Goal: Task Accomplishment & Management: Manage account settings

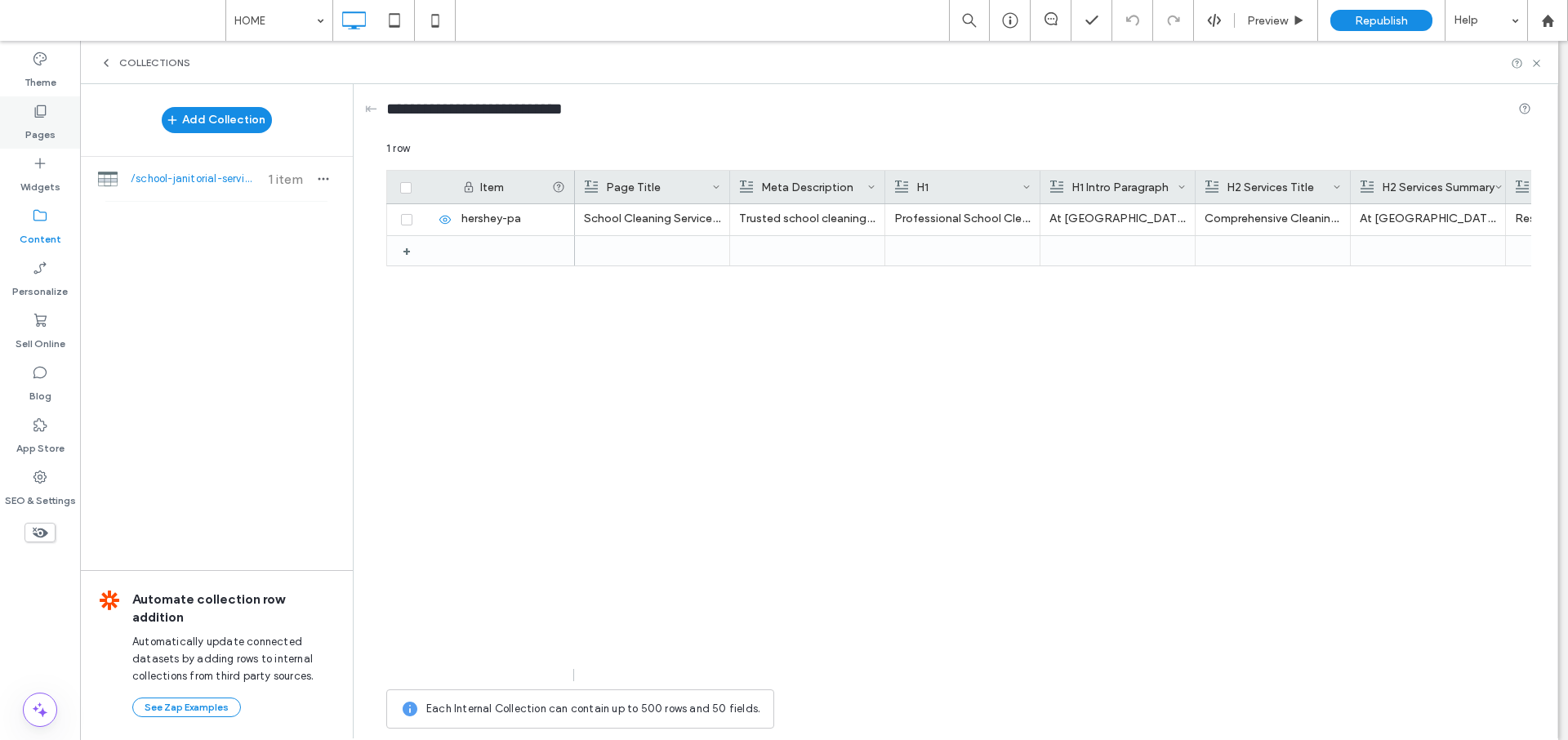
click at [48, 123] on label "Pages" at bounding box center [40, 131] width 30 height 23
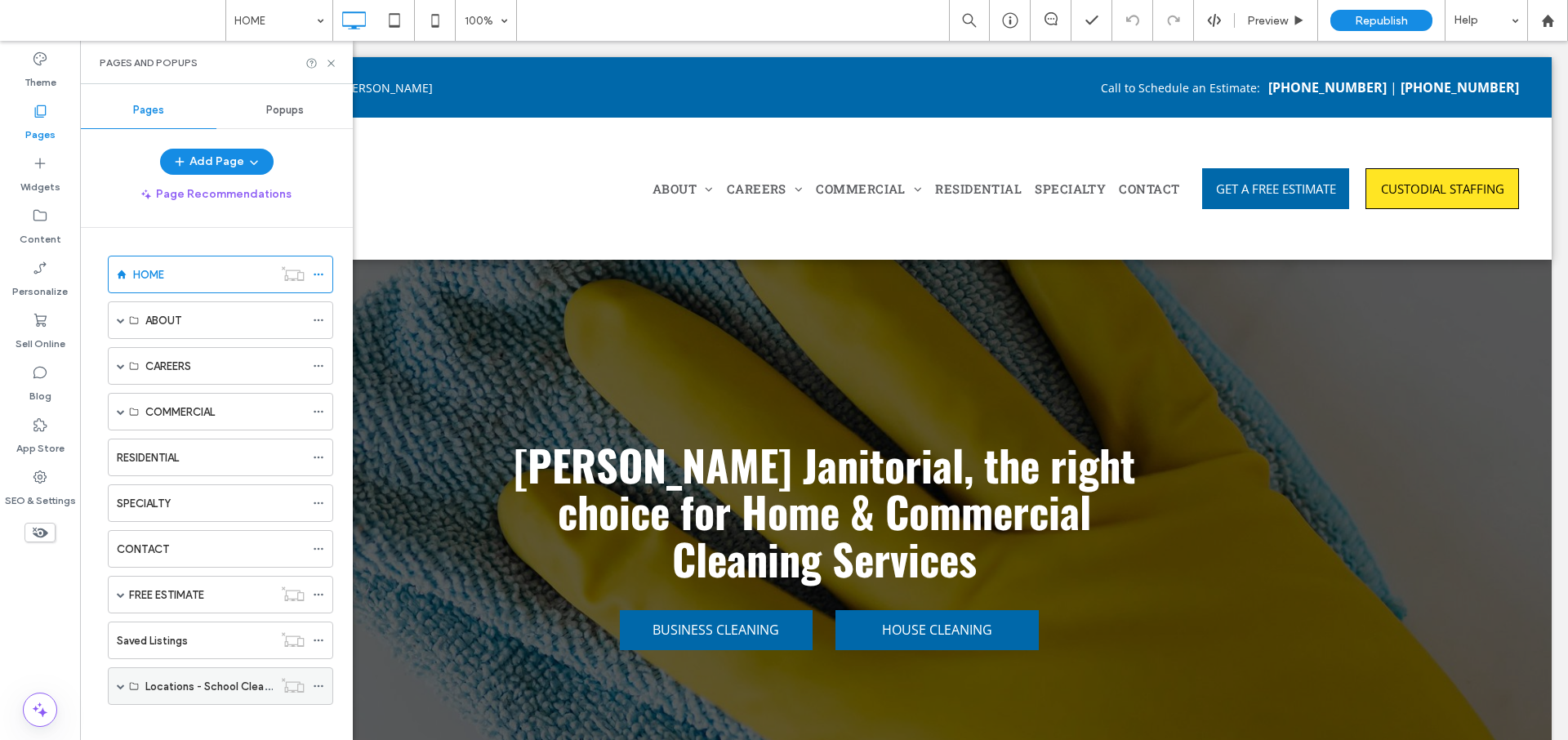
click at [121, 687] on span at bounding box center [121, 687] width 8 height 8
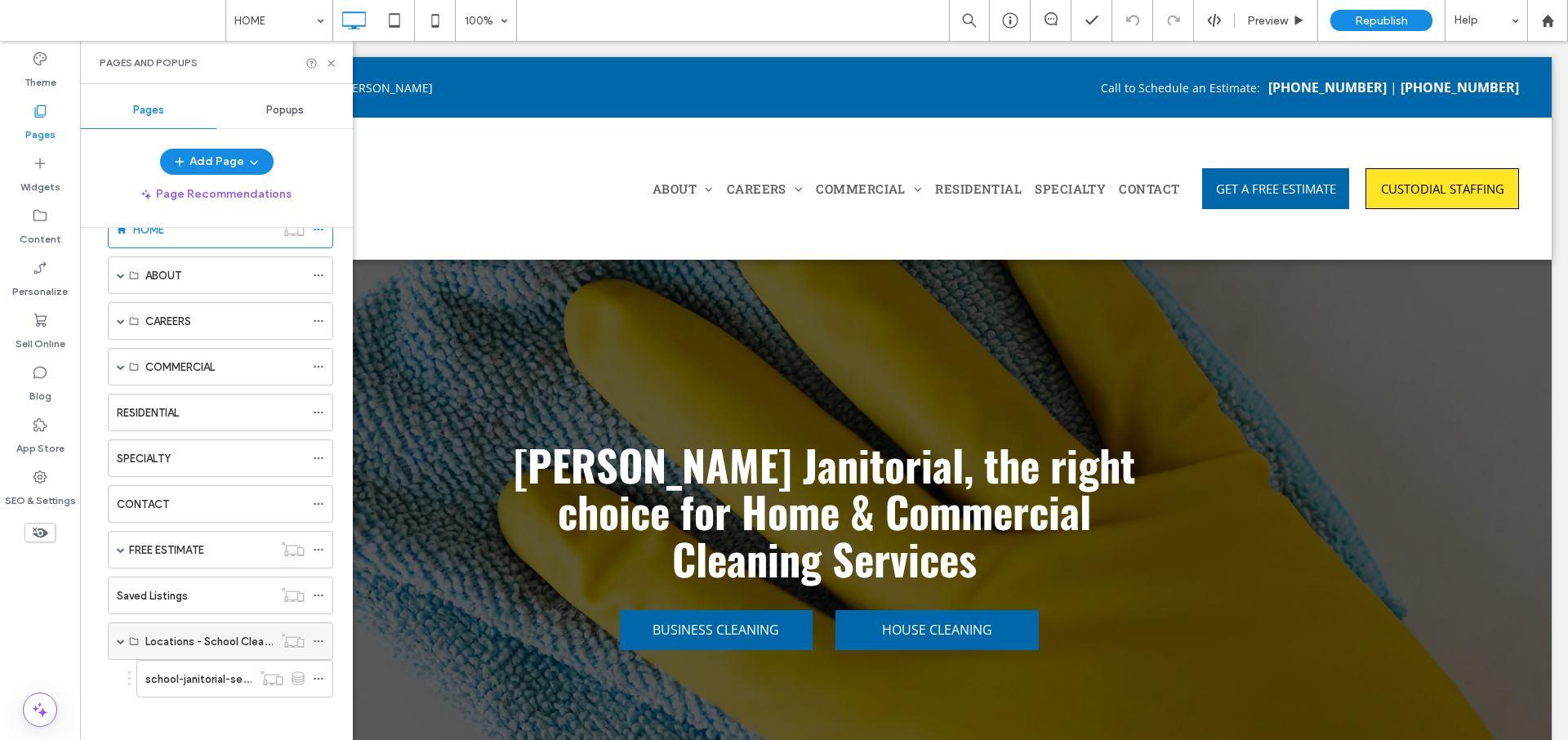
scroll to position [52, 0]
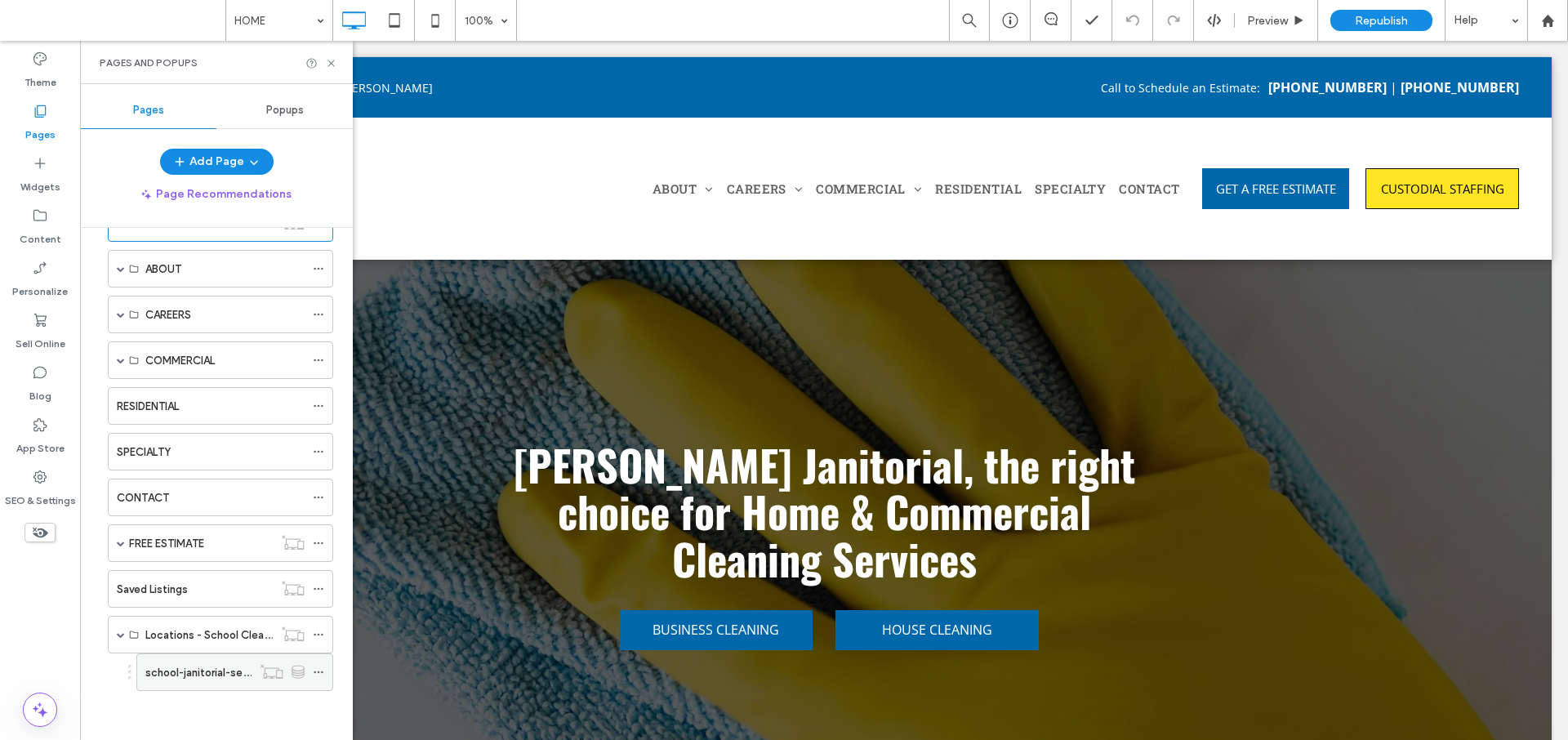
click at [205, 666] on label "school-janitorial-services" at bounding box center [209, 673] width 127 height 29
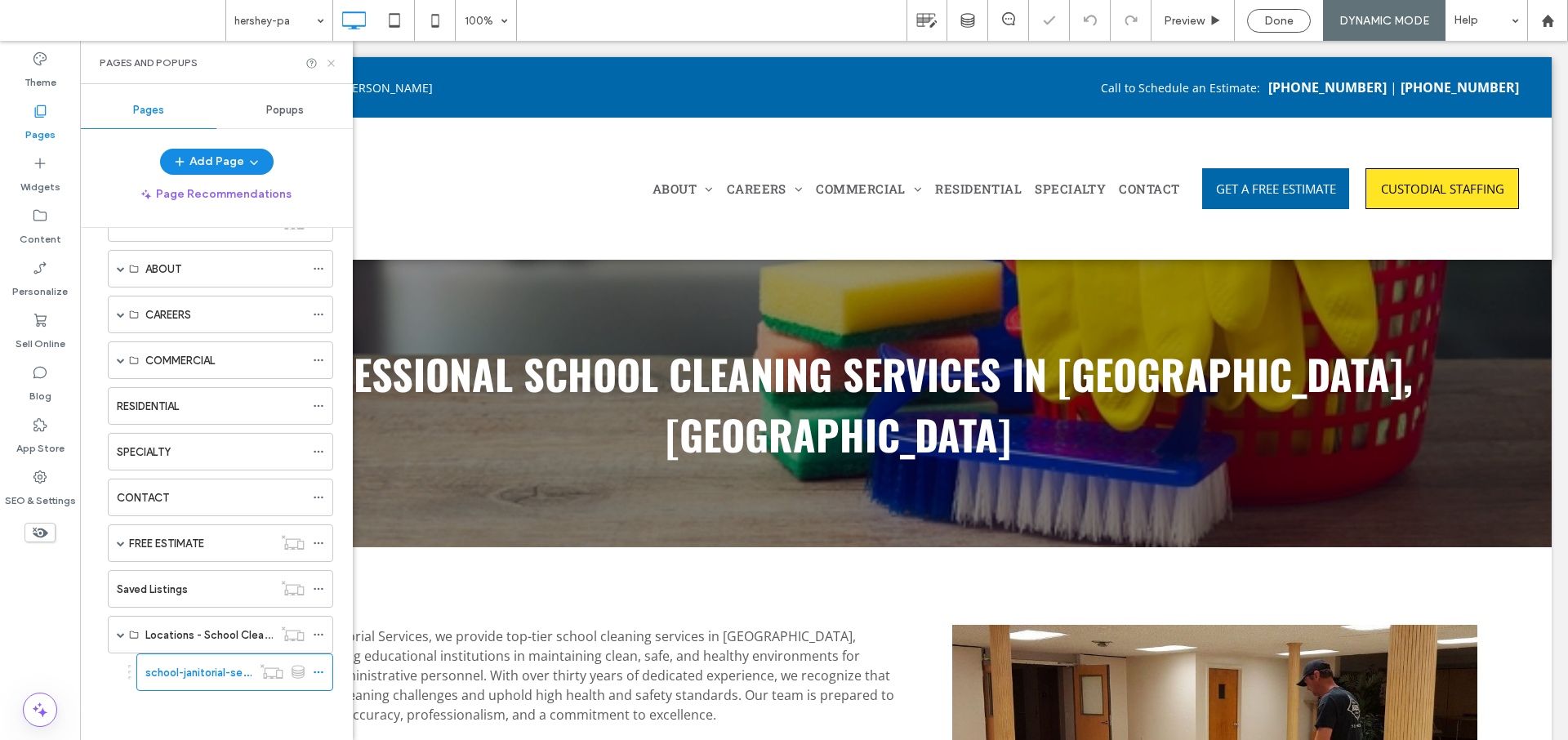
click at [333, 63] on icon at bounding box center [331, 63] width 12 height 12
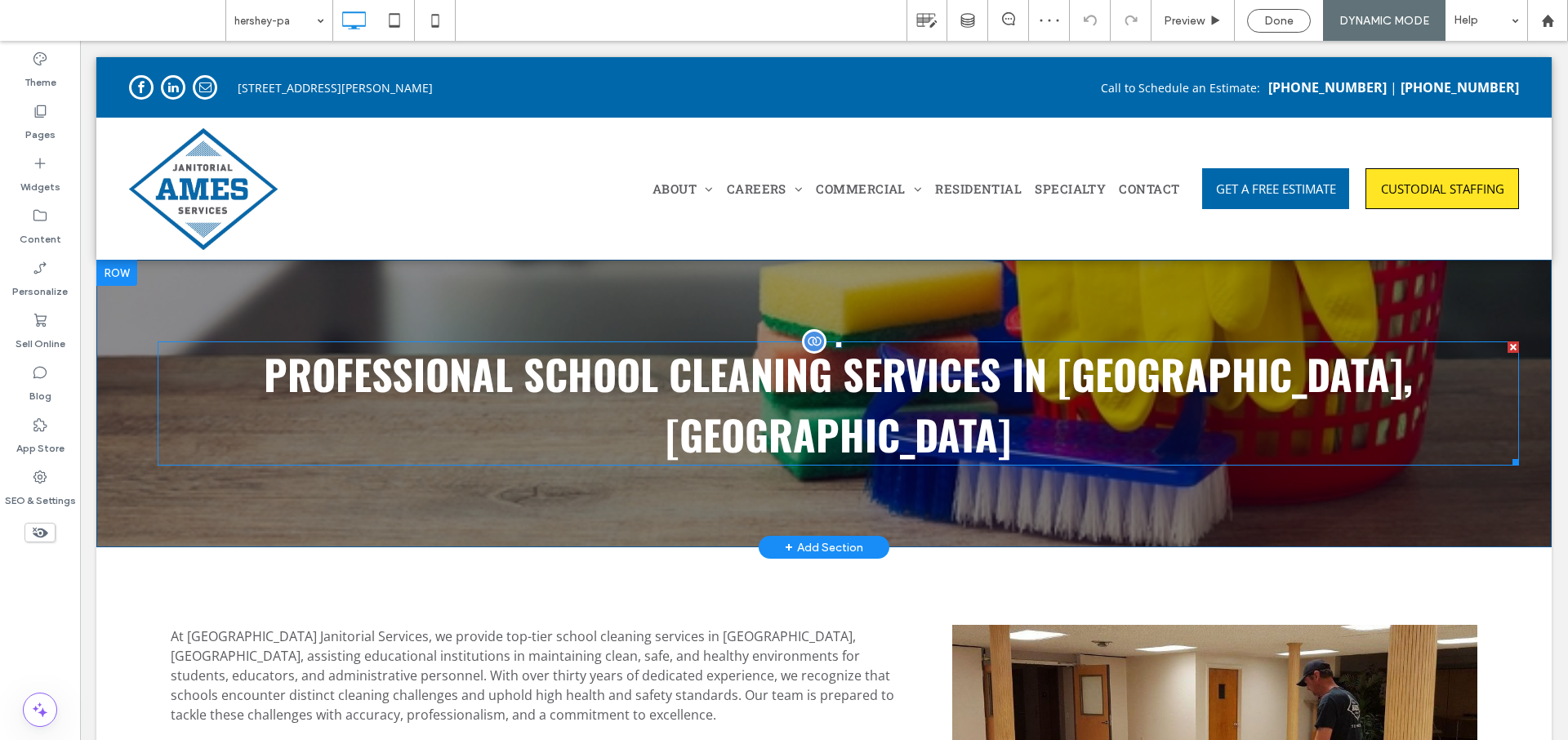
click at [556, 377] on p "Professional School Cleaning Services in [GEOGRAPHIC_DATA], [GEOGRAPHIC_DATA]" at bounding box center [838, 403] width 1362 height 121
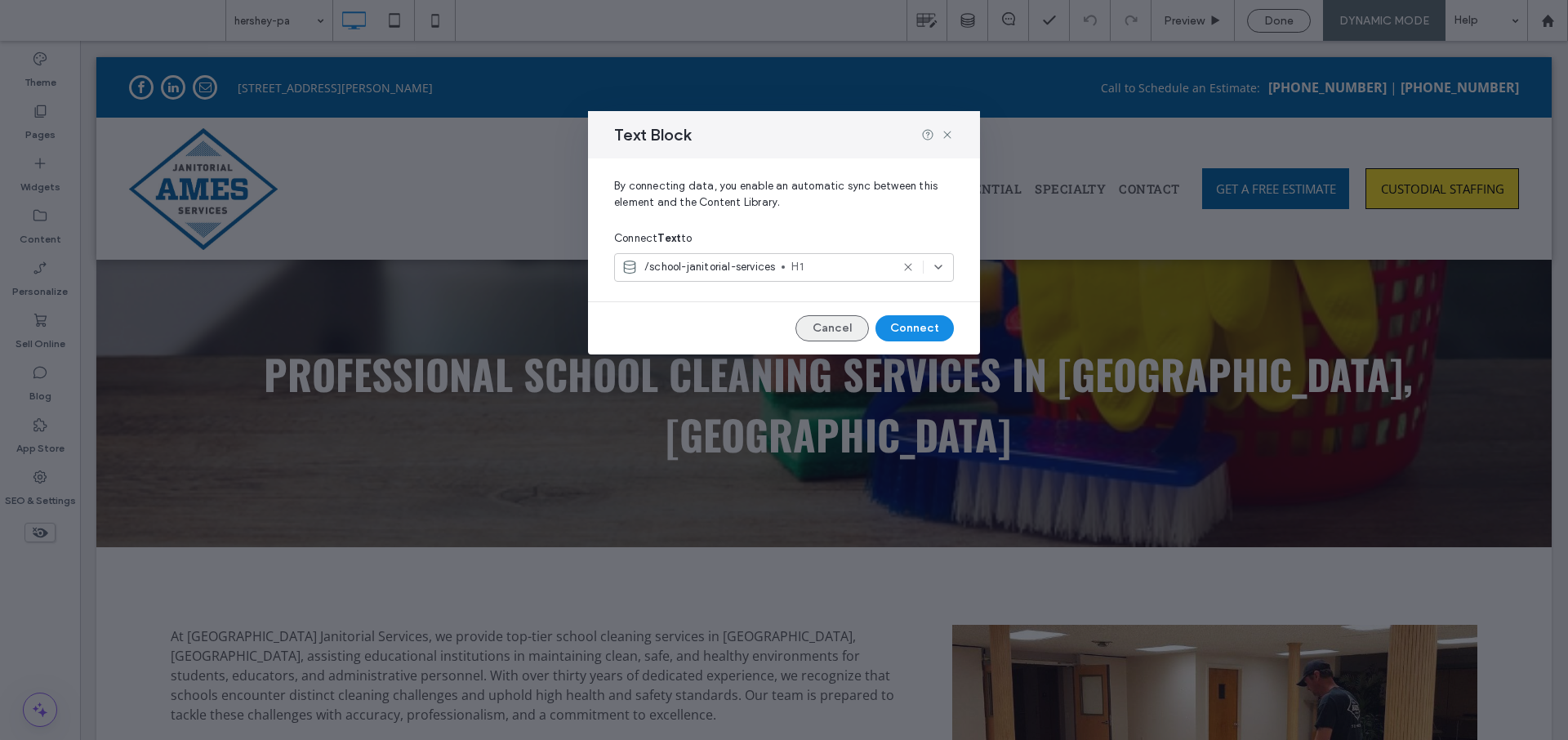
click at [821, 331] on button "Cancel" at bounding box center [832, 329] width 73 height 26
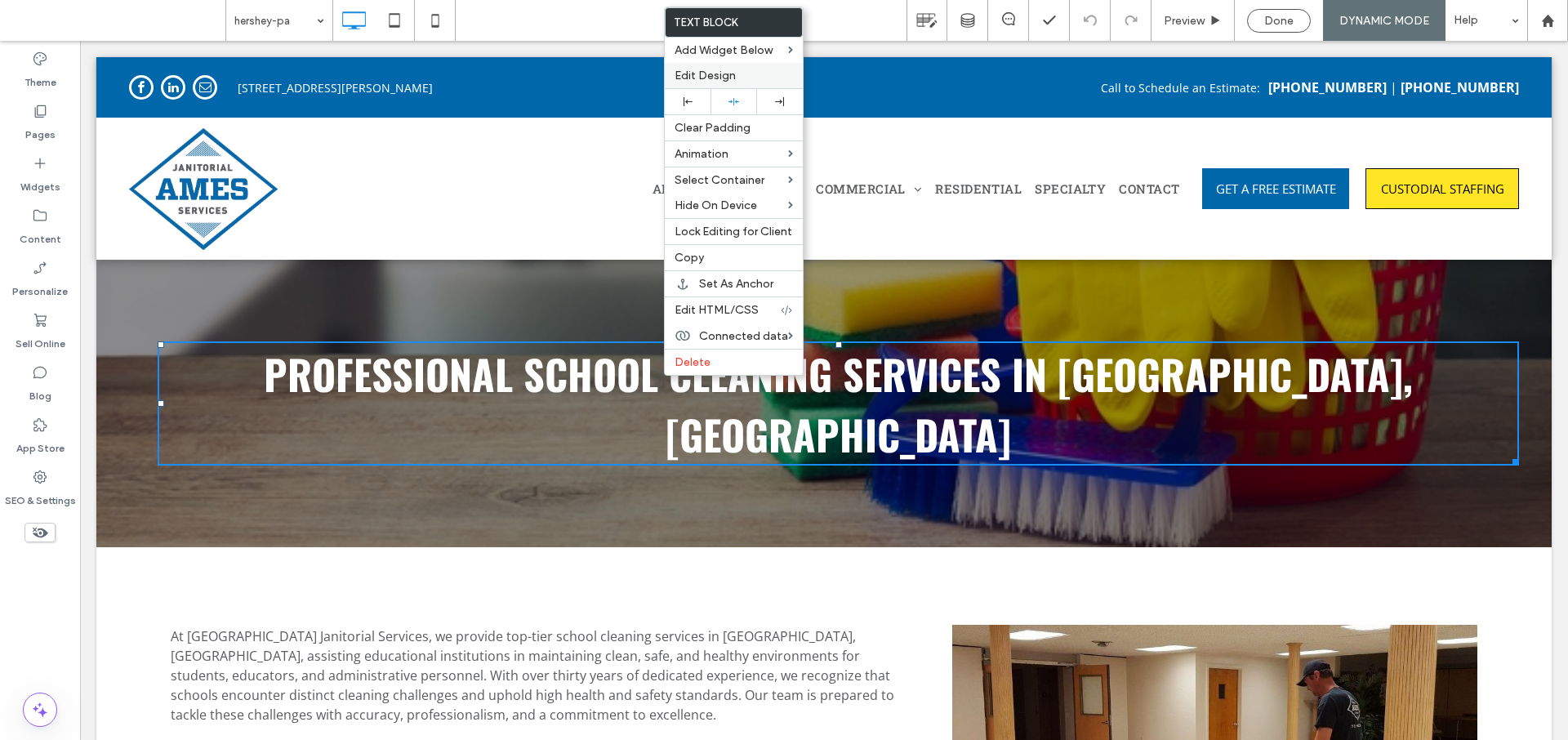
click at [740, 76] on label "Edit Design" at bounding box center [734, 75] width 118 height 14
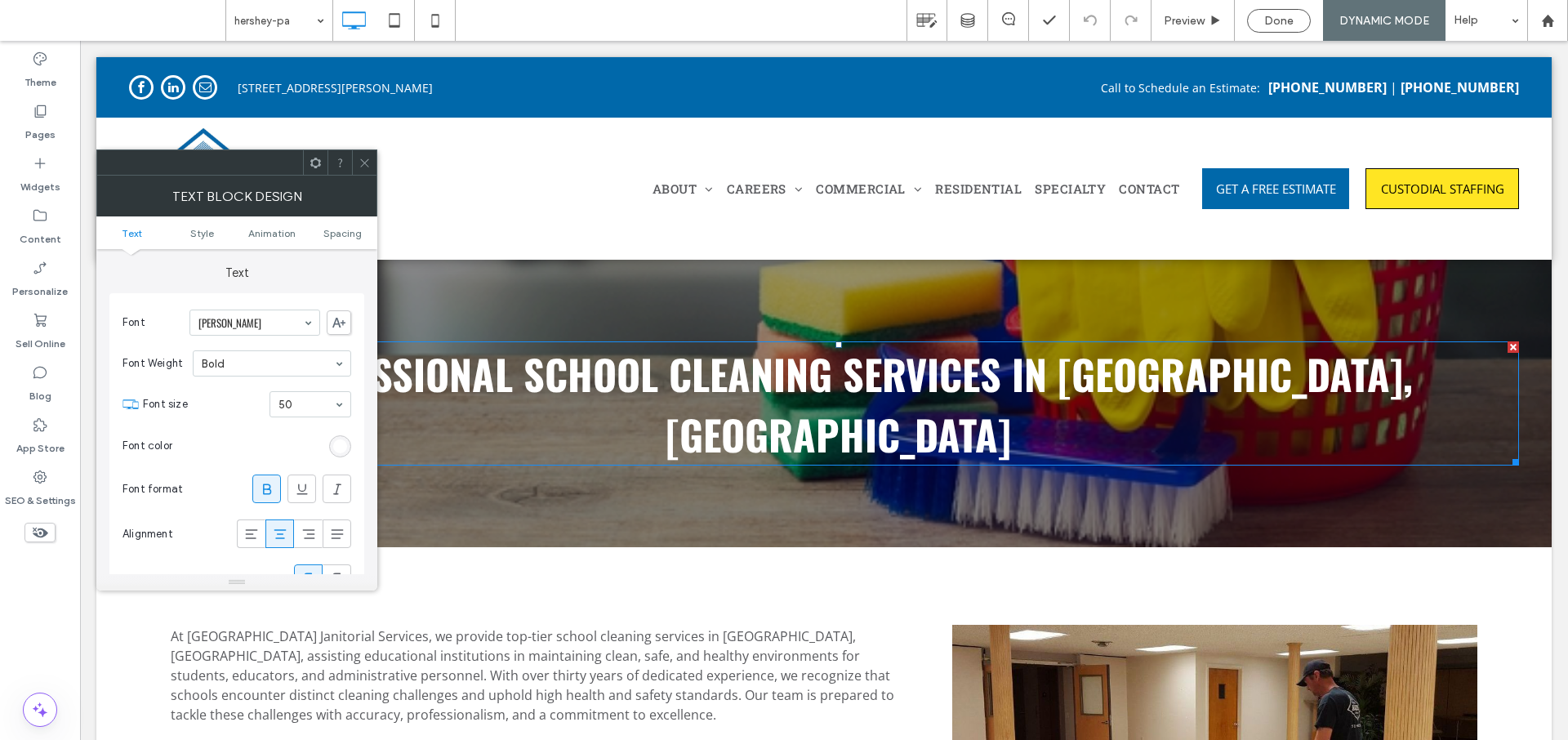
click at [364, 160] on icon at bounding box center [364, 163] width 12 height 12
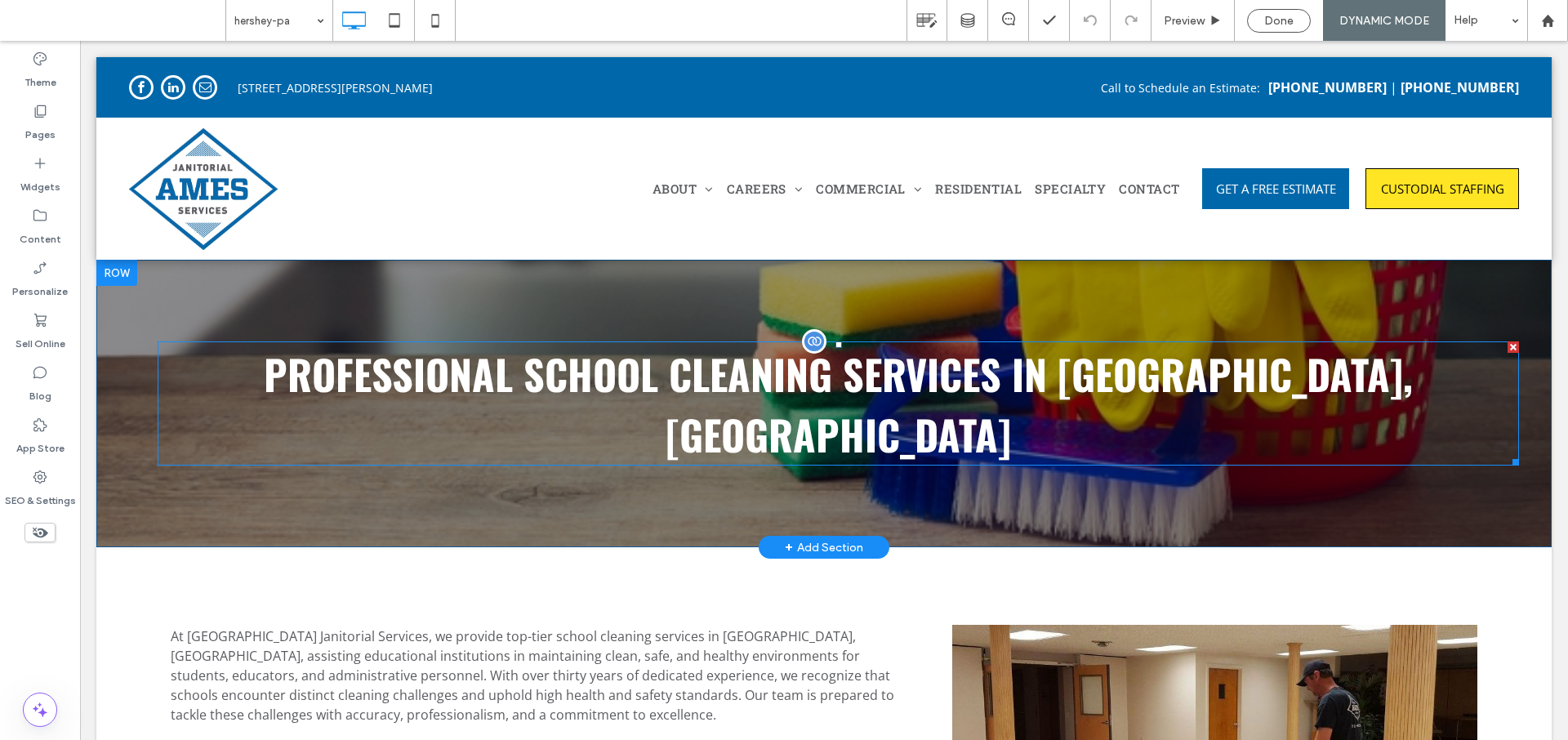
click at [611, 363] on p "Professional School Cleaning Services in [GEOGRAPHIC_DATA], [GEOGRAPHIC_DATA]" at bounding box center [838, 403] width 1362 height 121
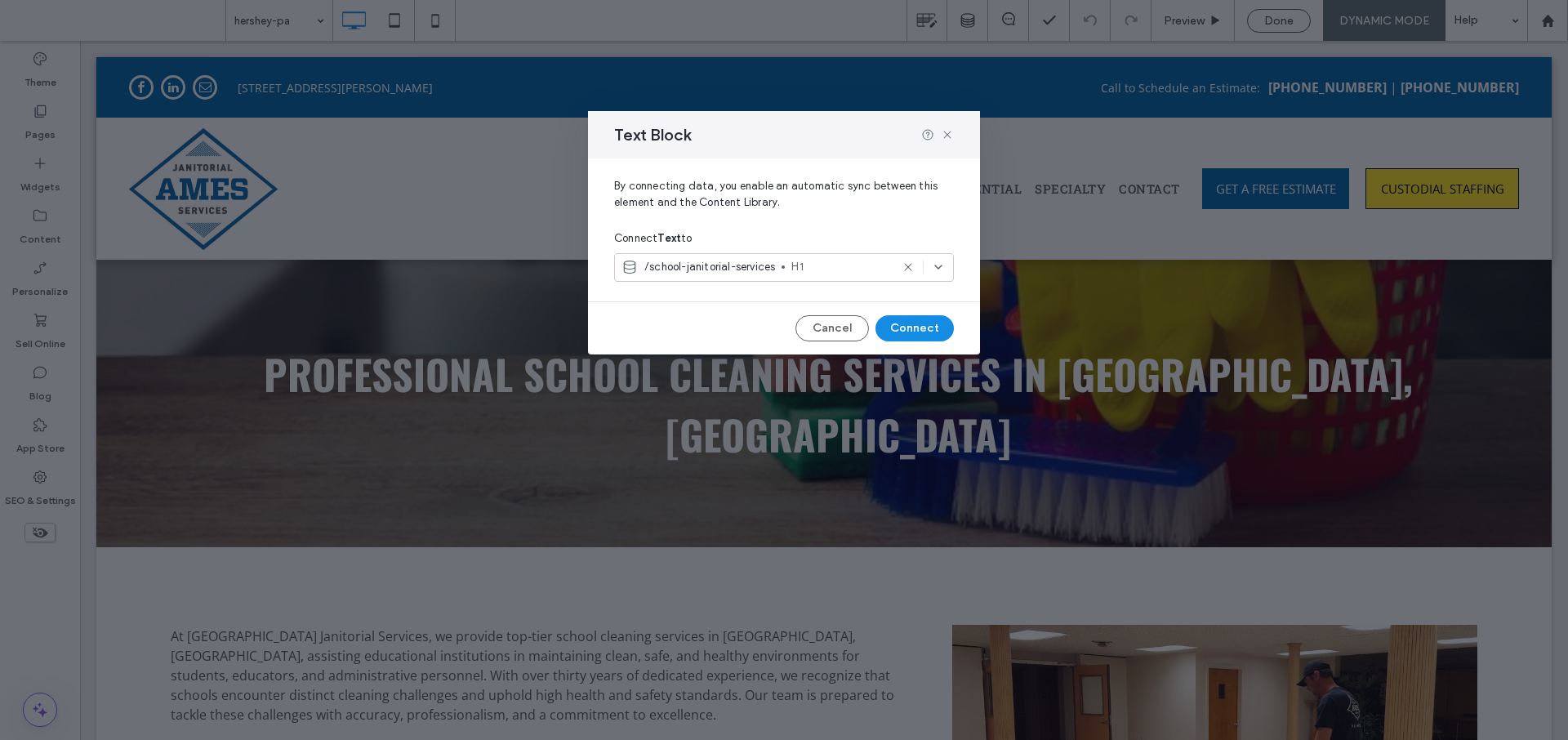
click at [911, 266] on icon at bounding box center [908, 267] width 13 height 13
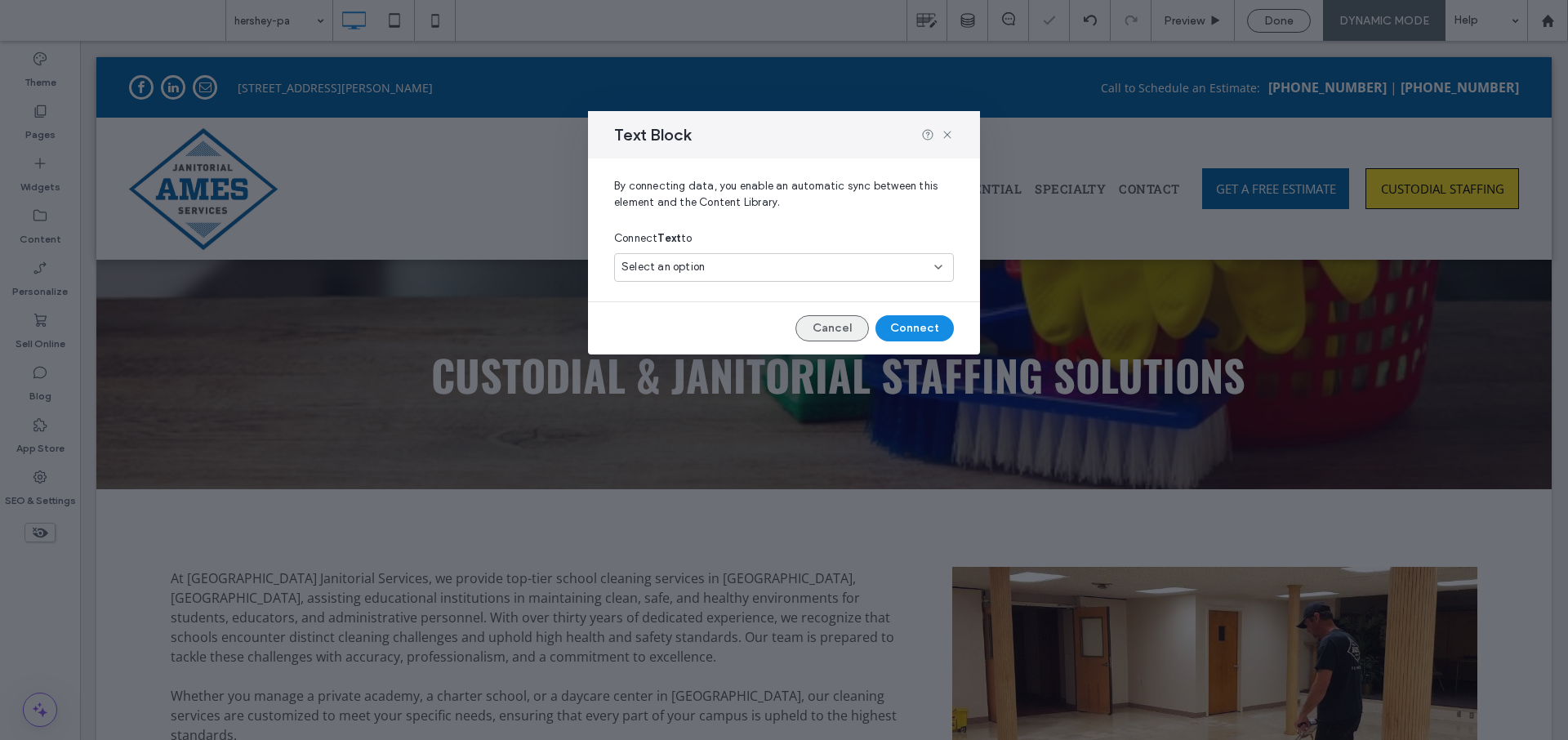
click at [860, 324] on button "Cancel" at bounding box center [832, 329] width 73 height 26
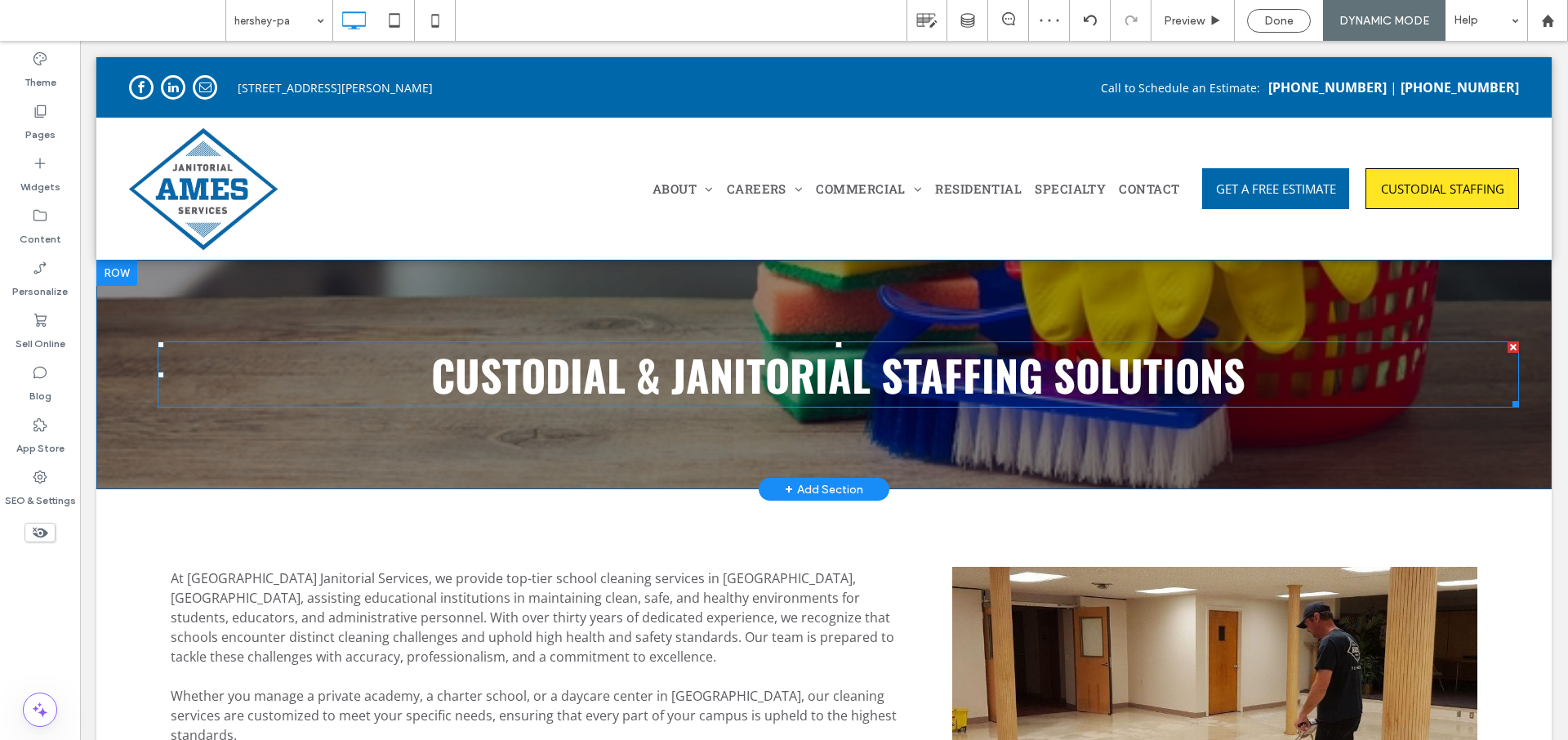
click at [726, 376] on span "CUSTODIAL & JANITORIAL STAFFING SOLUTIONS" at bounding box center [838, 374] width 814 height 63
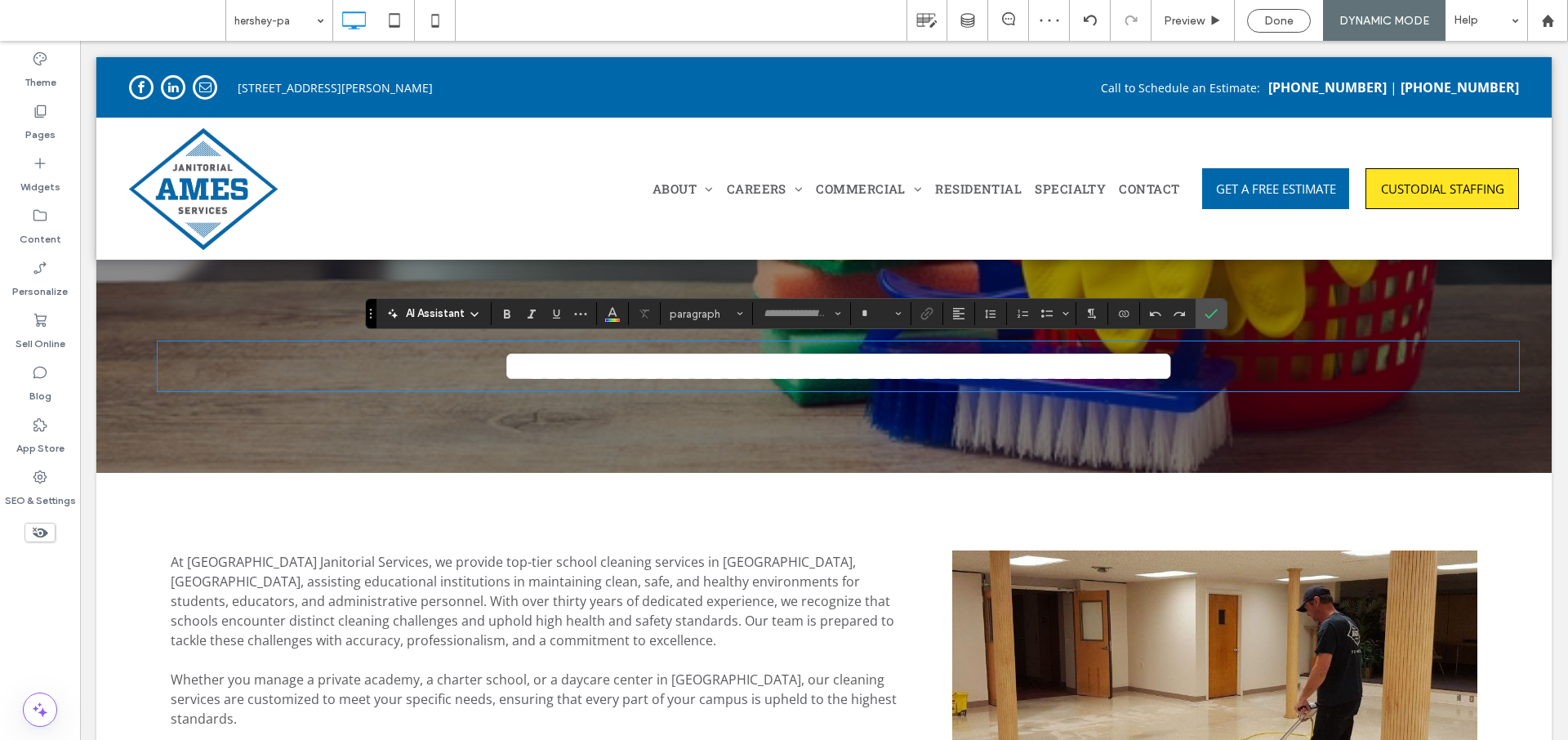
type input "******"
type input "**"
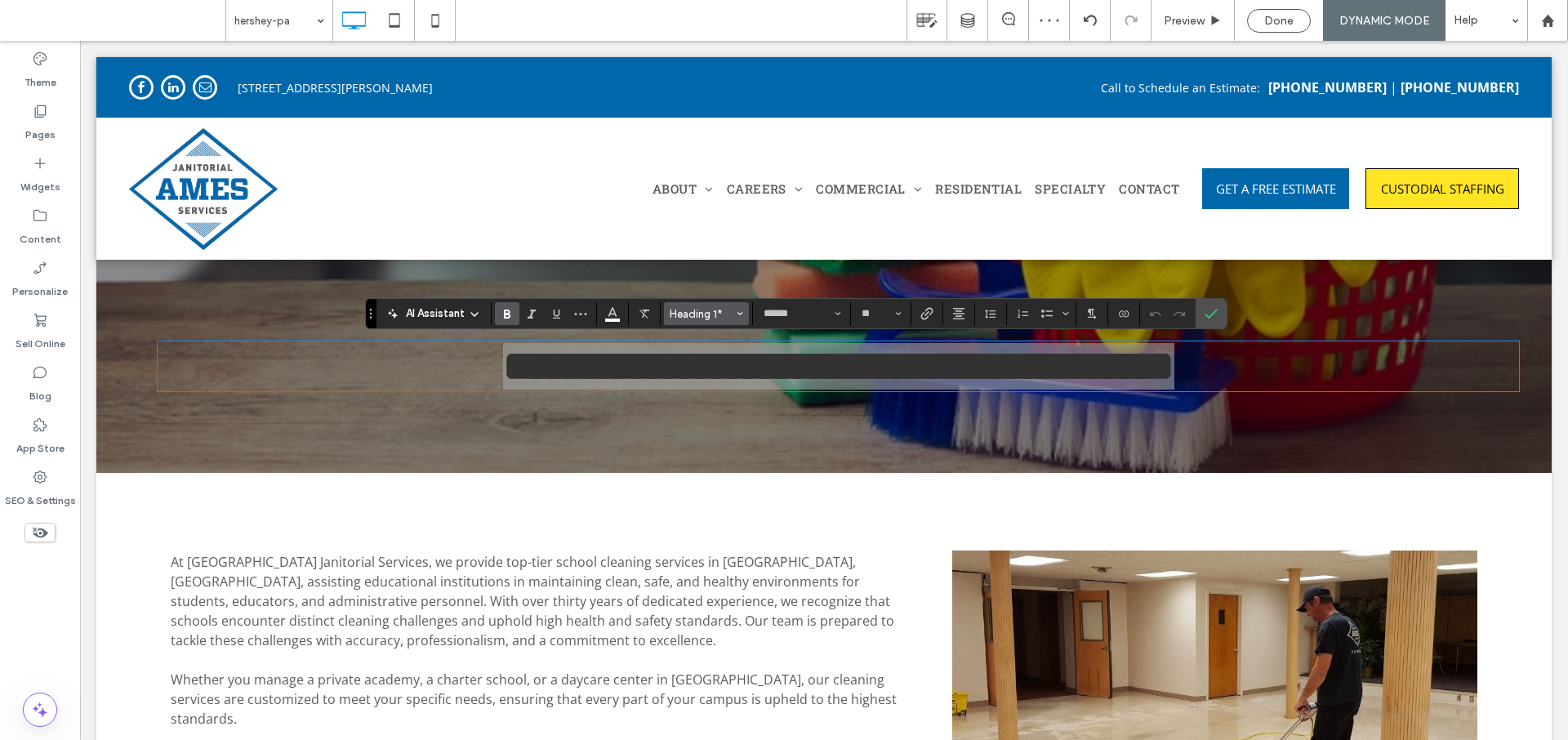
click at [719, 316] on span "Heading 1*" at bounding box center [702, 314] width 64 height 12
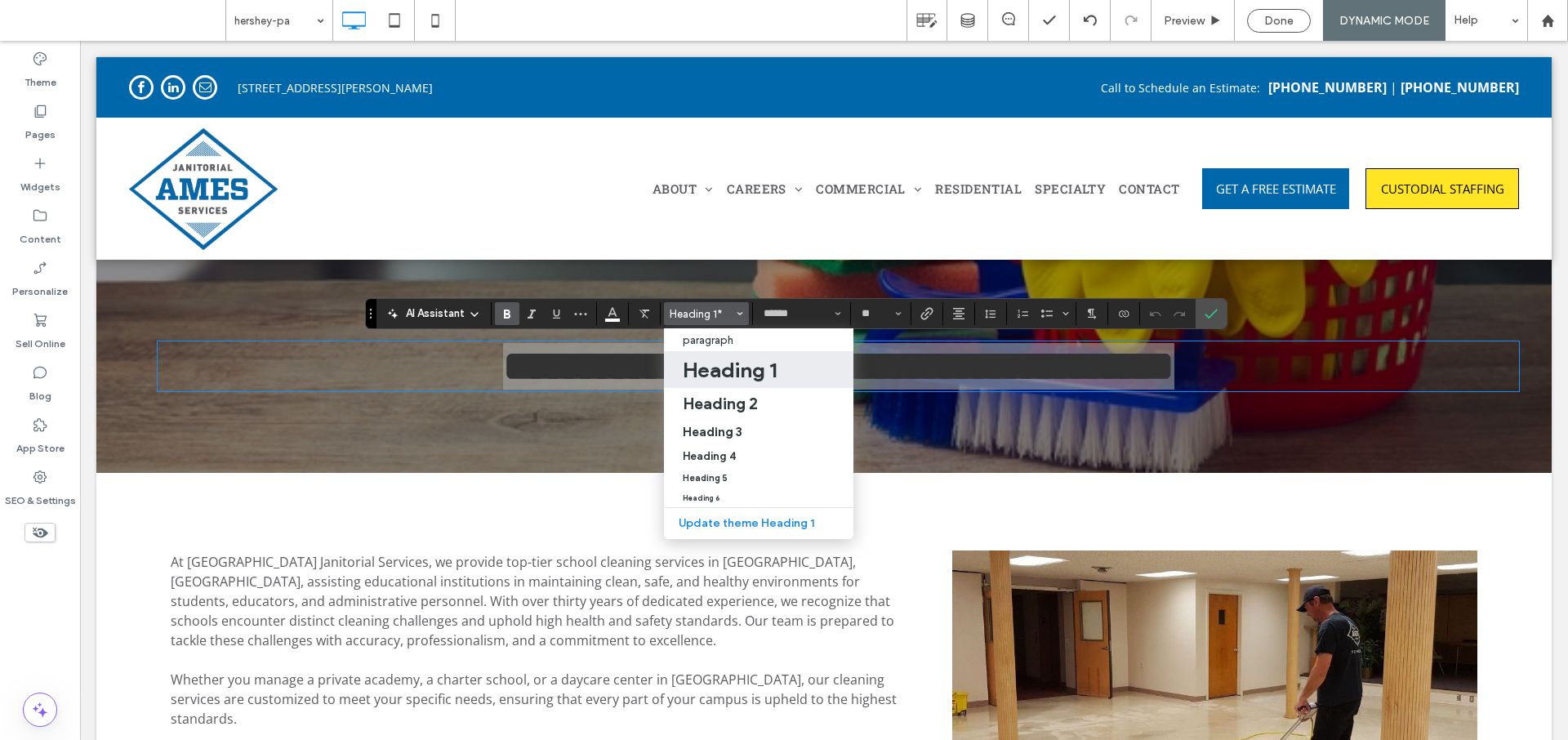
click at [726, 369] on h1 "Heading 1" at bounding box center [730, 370] width 94 height 26
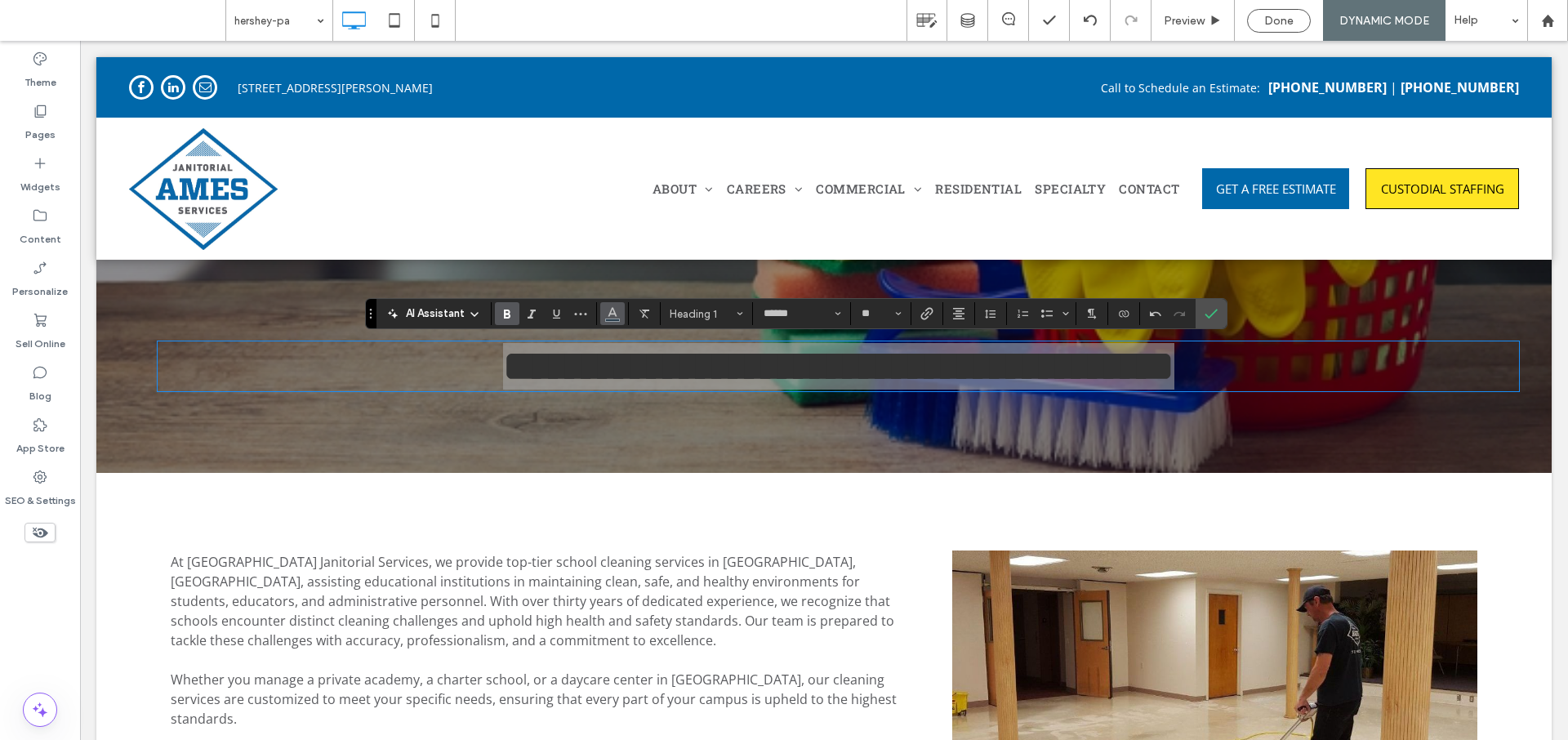
click at [606, 316] on icon "Color" at bounding box center [612, 312] width 13 height 13
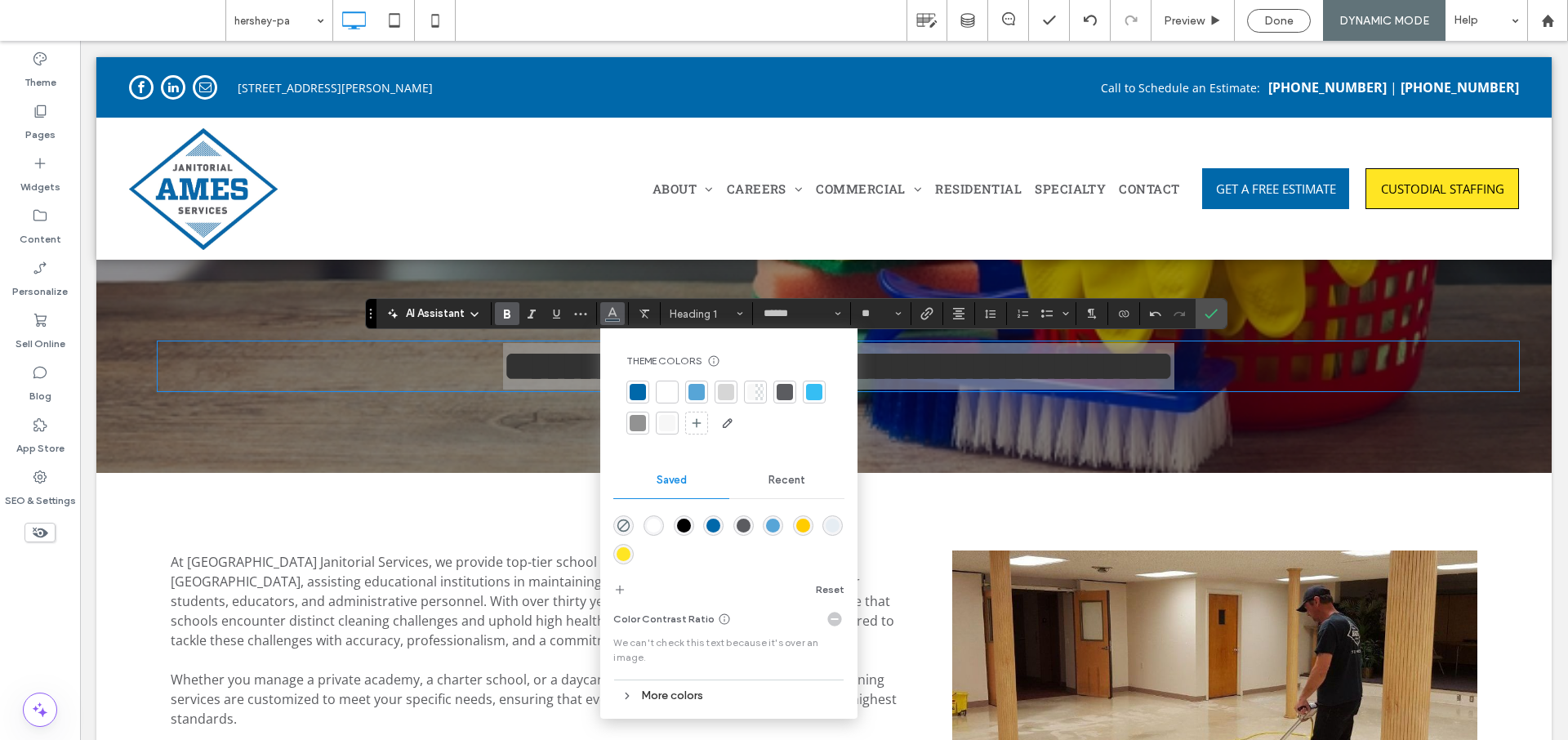
click at [663, 395] on div at bounding box center [667, 392] width 16 height 16
click at [1212, 309] on icon "Confirm" at bounding box center [1211, 314] width 13 height 13
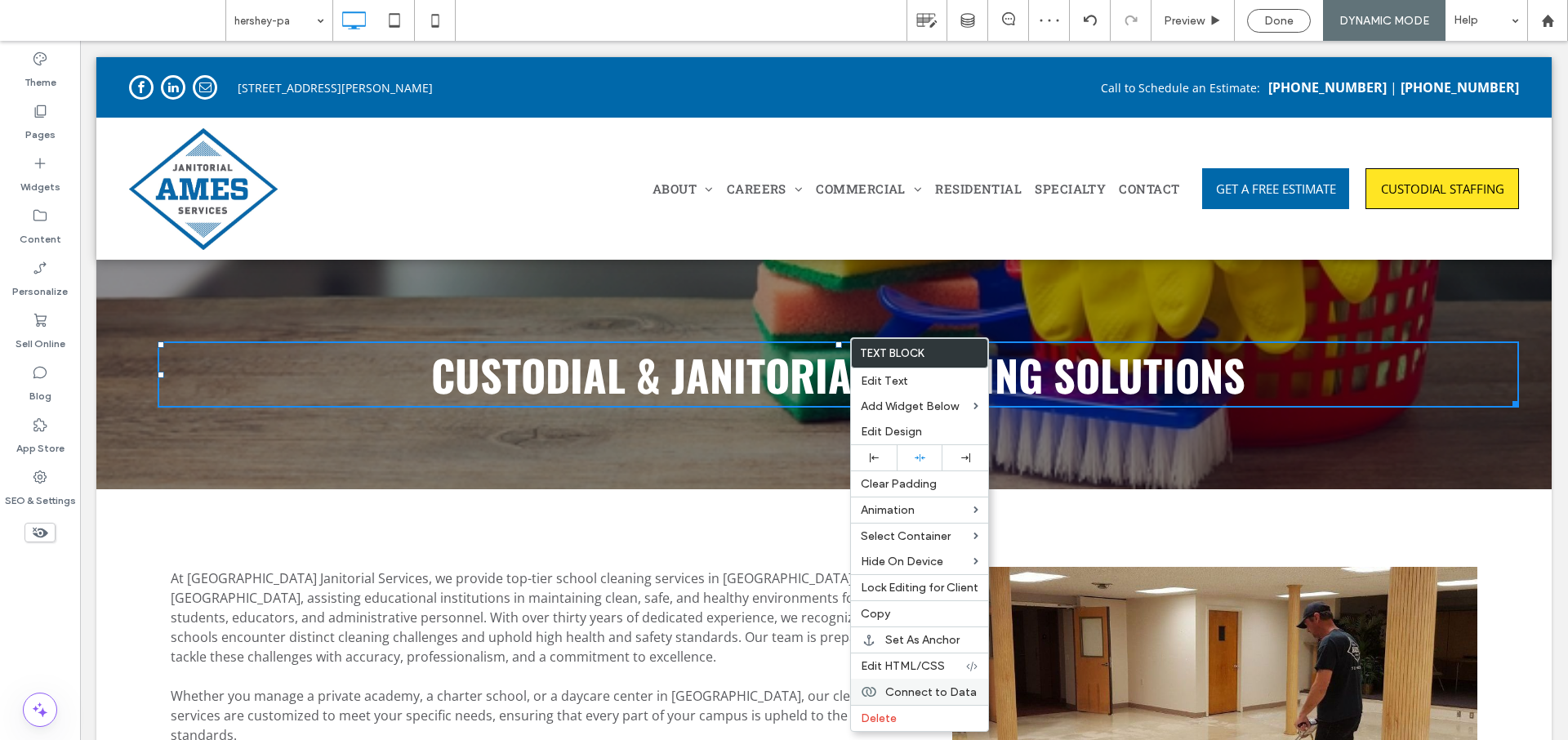
click at [931, 689] on span "Connect to Data" at bounding box center [930, 692] width 91 height 14
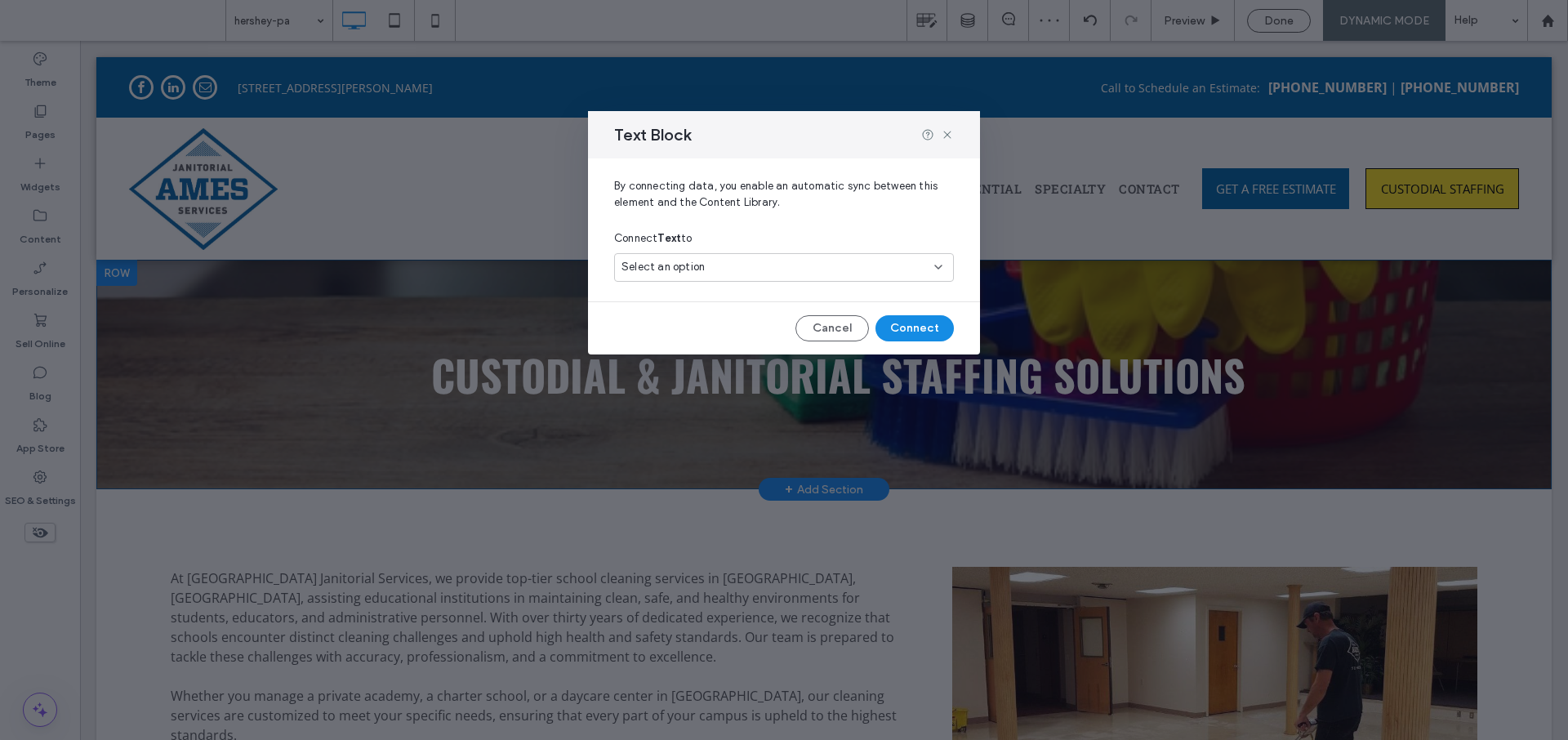
click at [738, 271] on div "Select an option" at bounding box center [774, 267] width 306 height 16
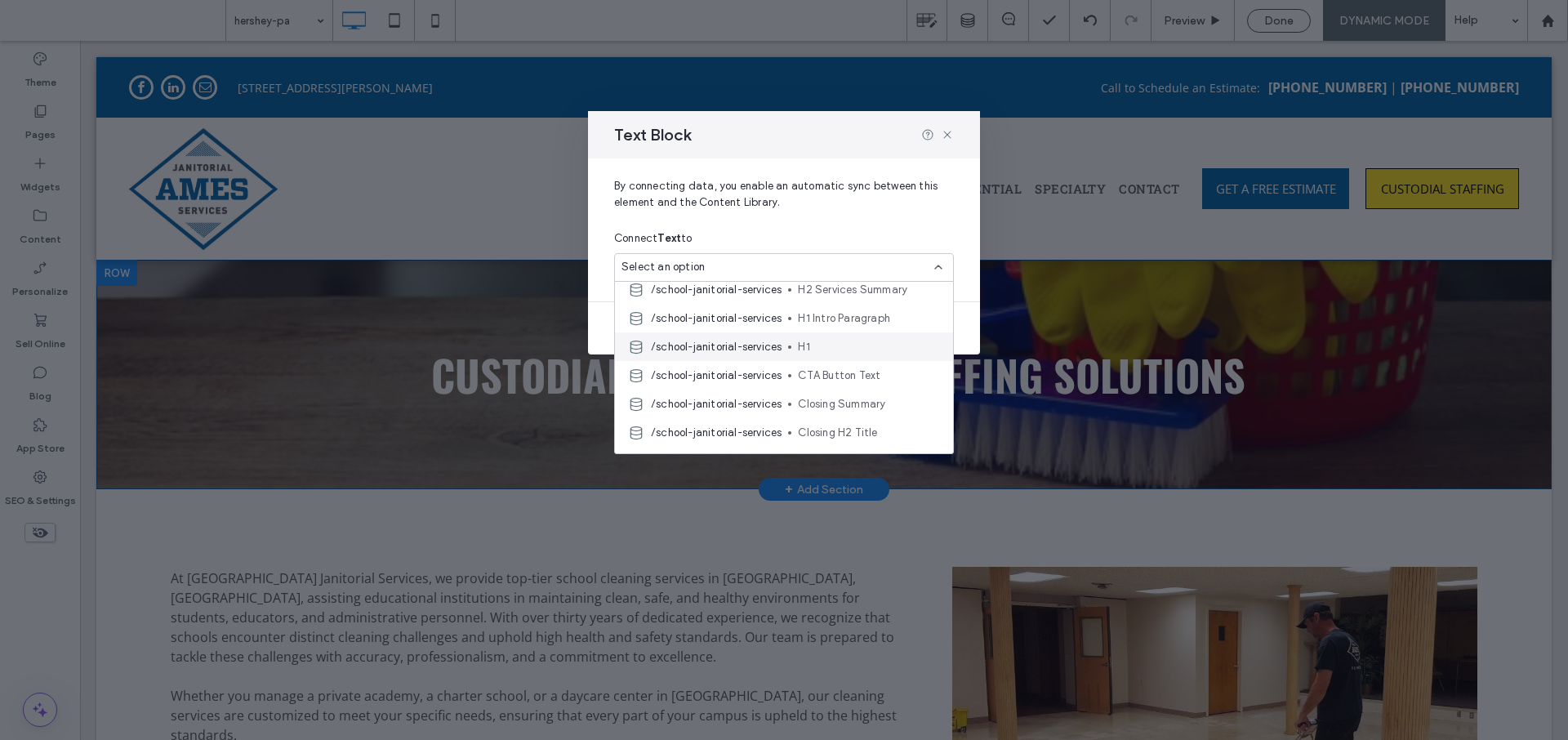
scroll to position [720, 0]
click at [803, 348] on span "H1" at bounding box center [869, 349] width 142 height 16
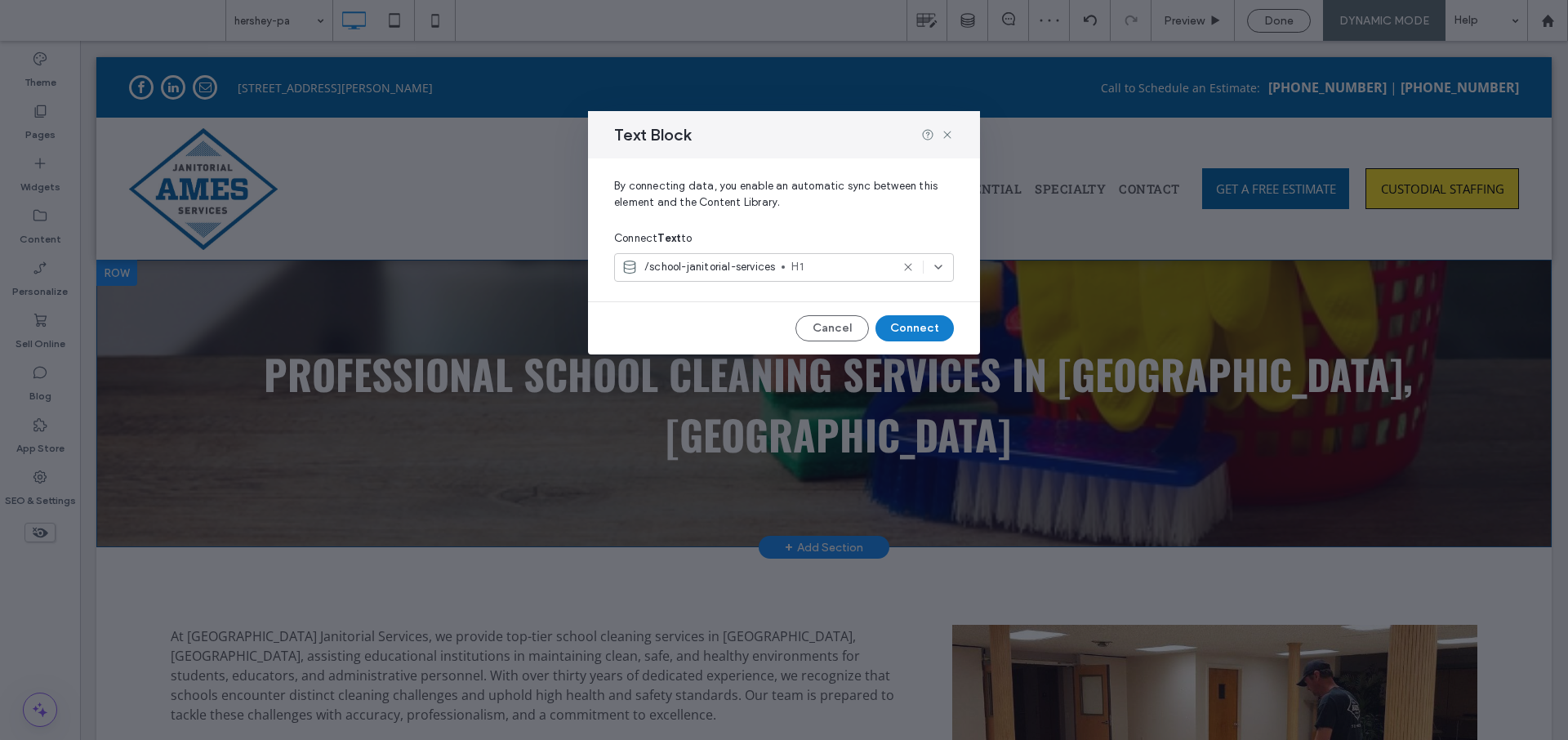
click at [919, 326] on button "Connect" at bounding box center [914, 329] width 78 height 26
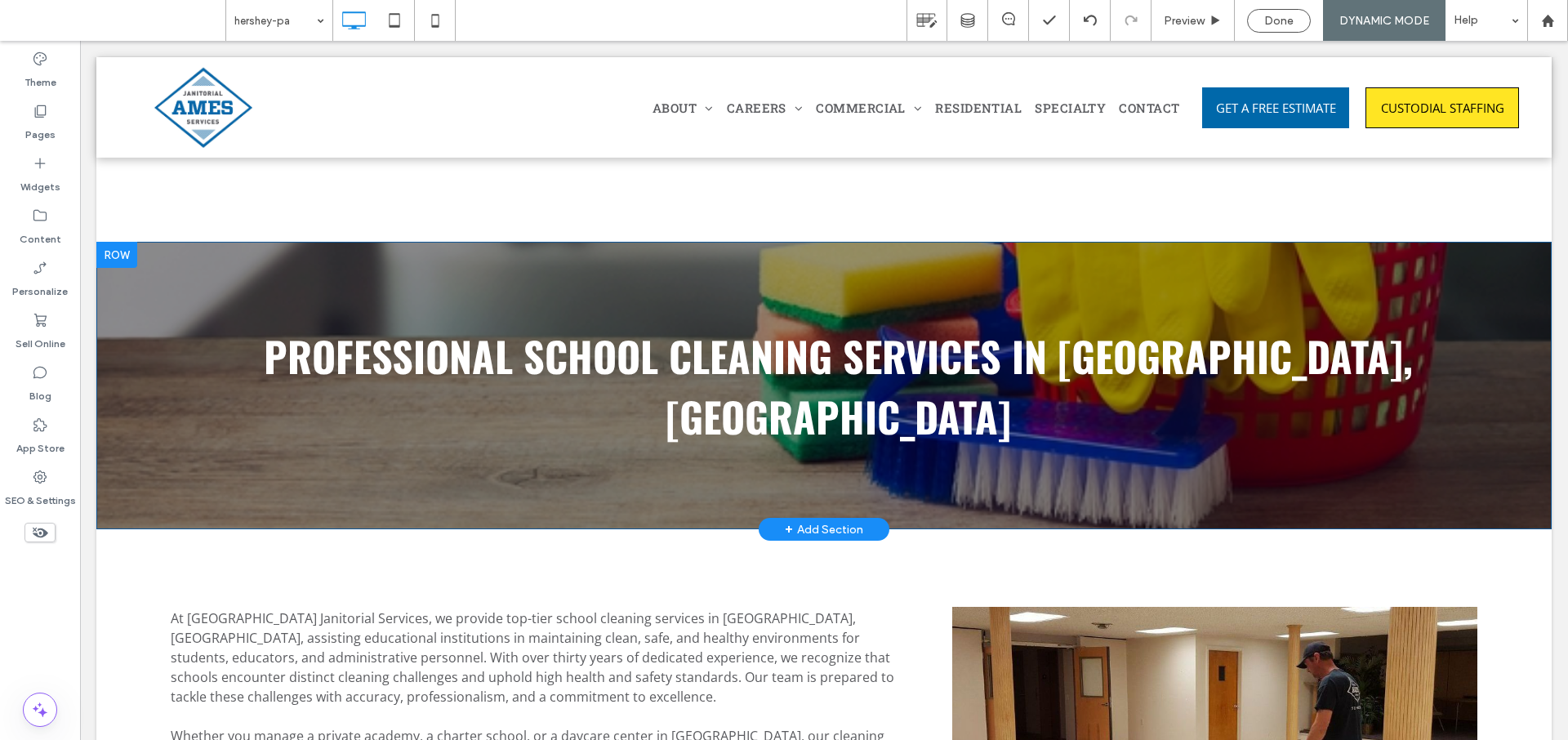
scroll to position [0, 0]
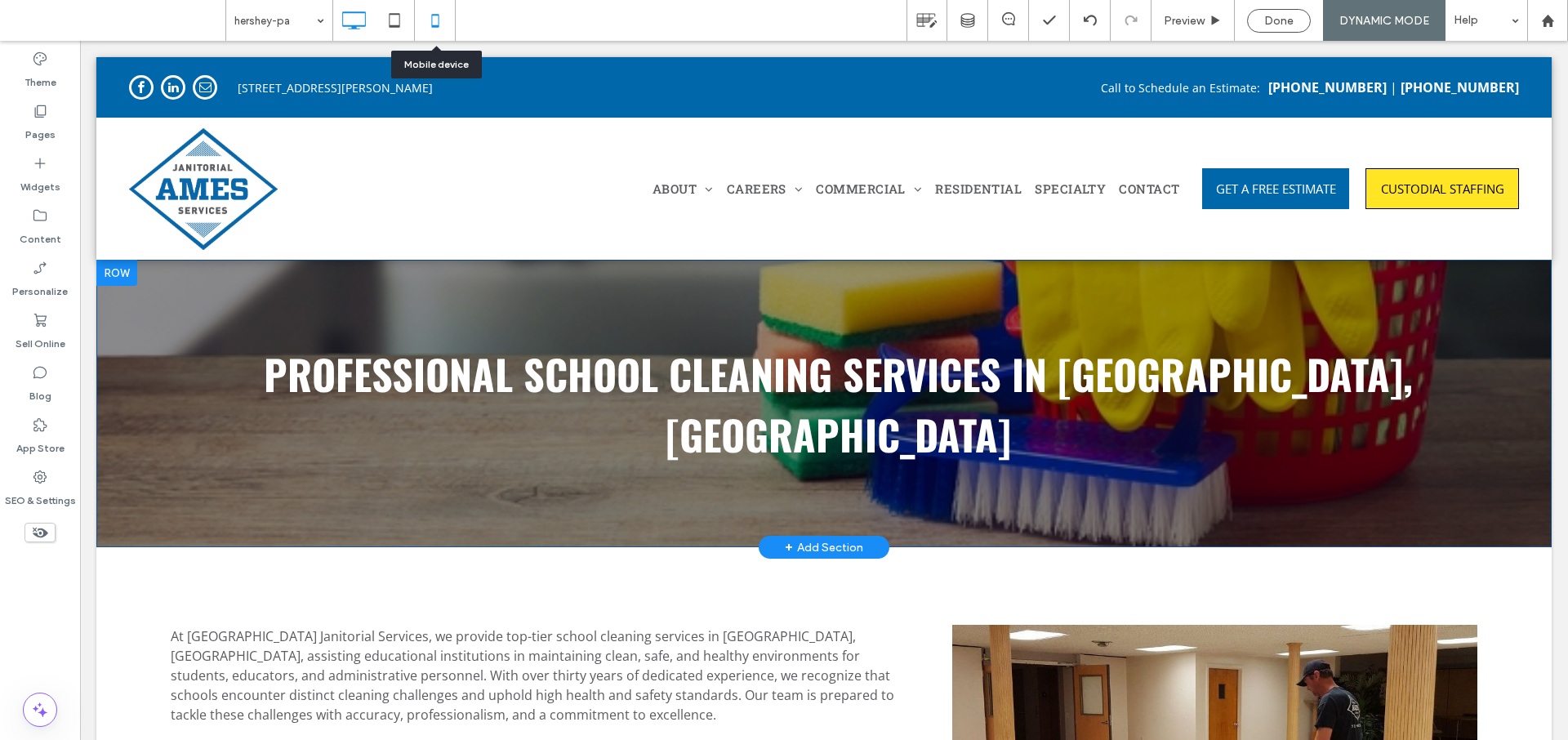
click at [436, 21] on icon at bounding box center [436, 21] width 33 height 33
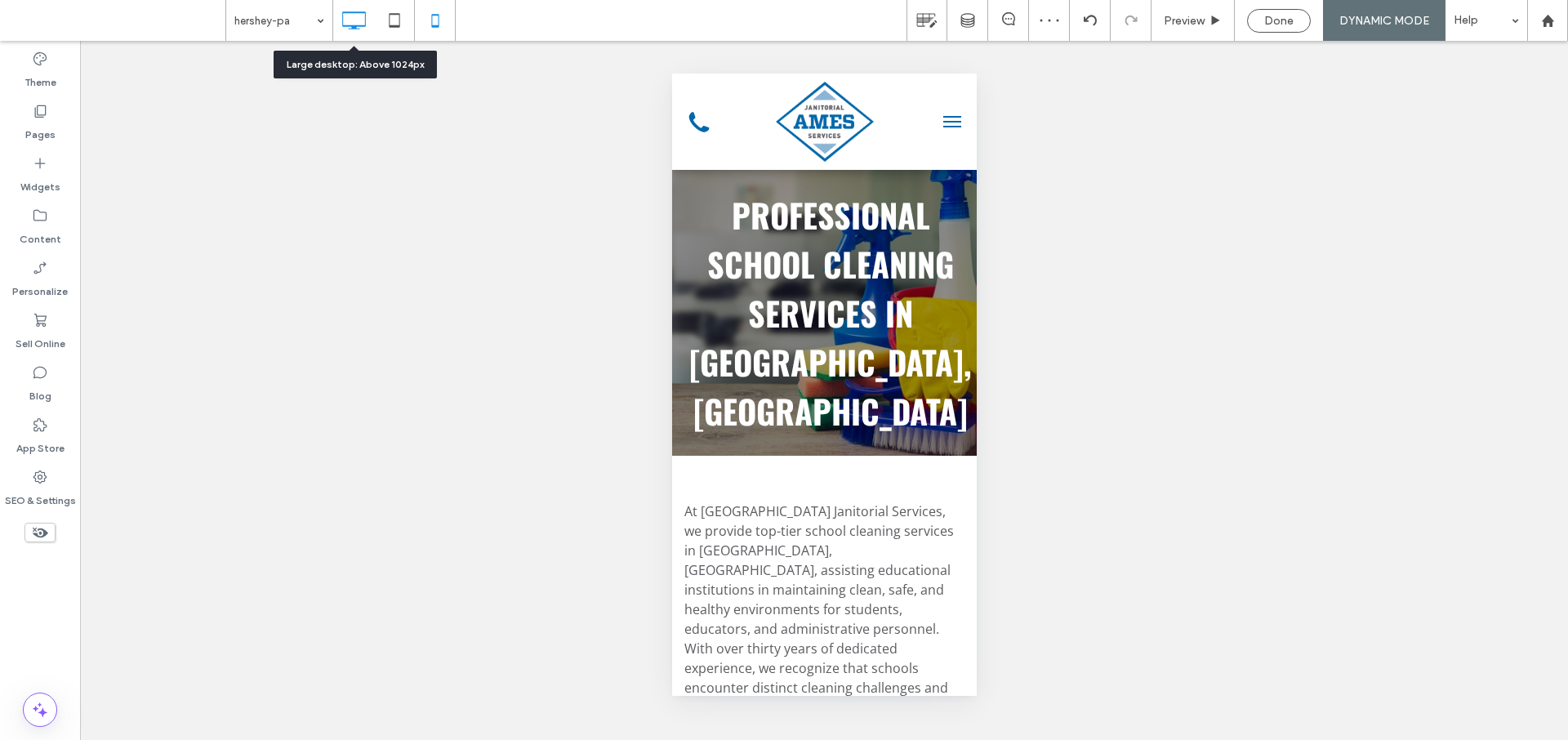
click at [357, 16] on icon at bounding box center [353, 21] width 33 height 33
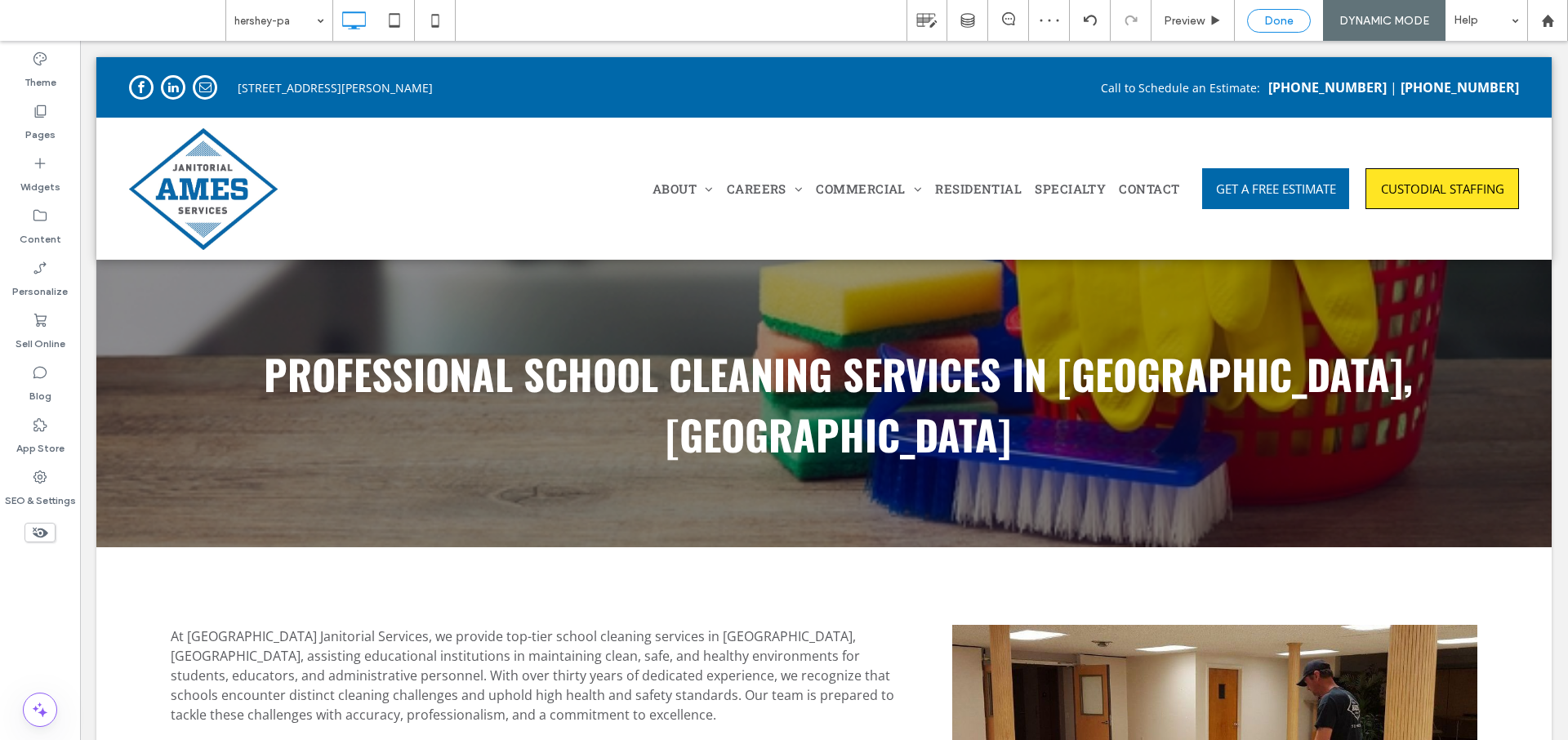
click at [1280, 20] on span "Done" at bounding box center [1280, 21] width 30 height 14
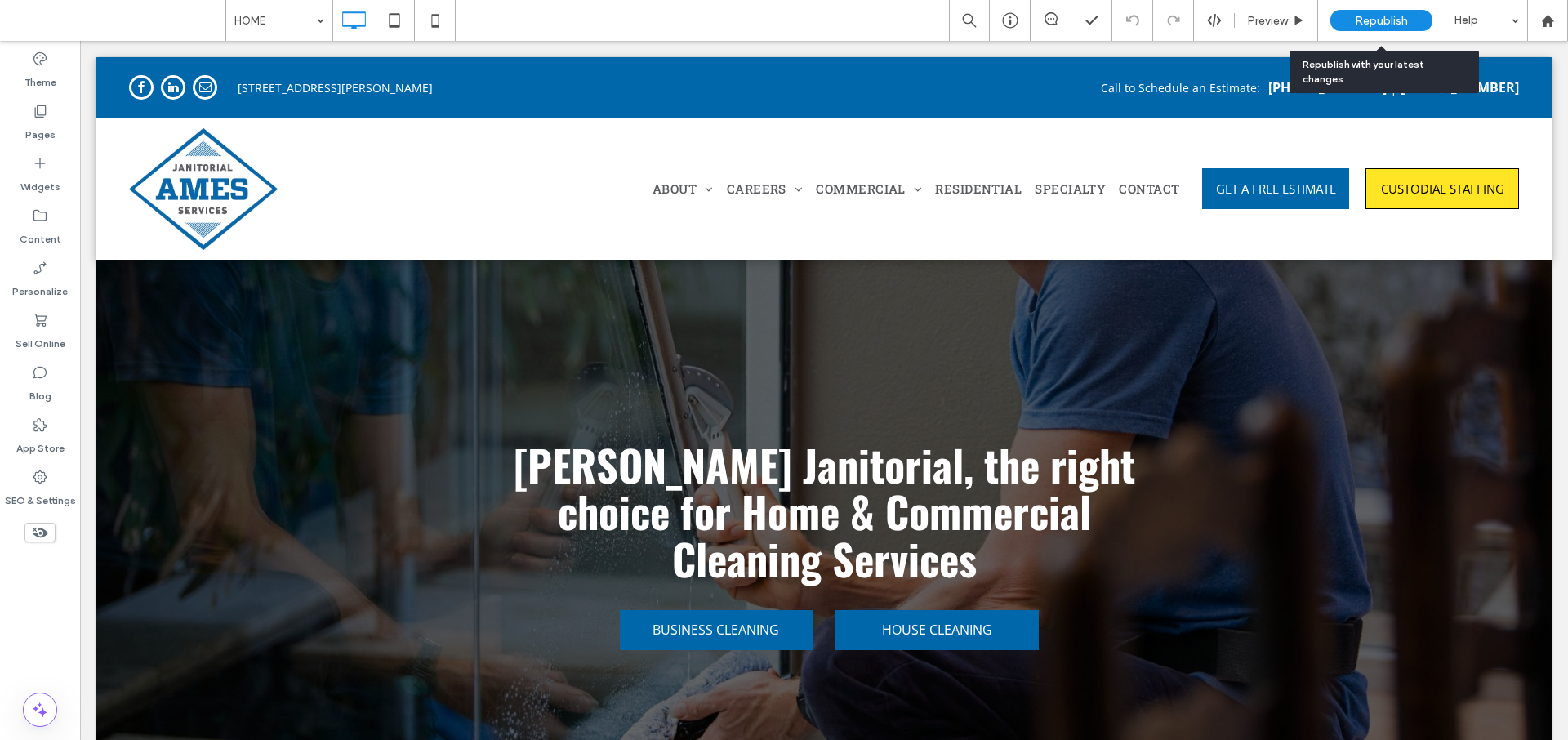
click at [1372, 19] on span "Republish" at bounding box center [1381, 21] width 53 height 14
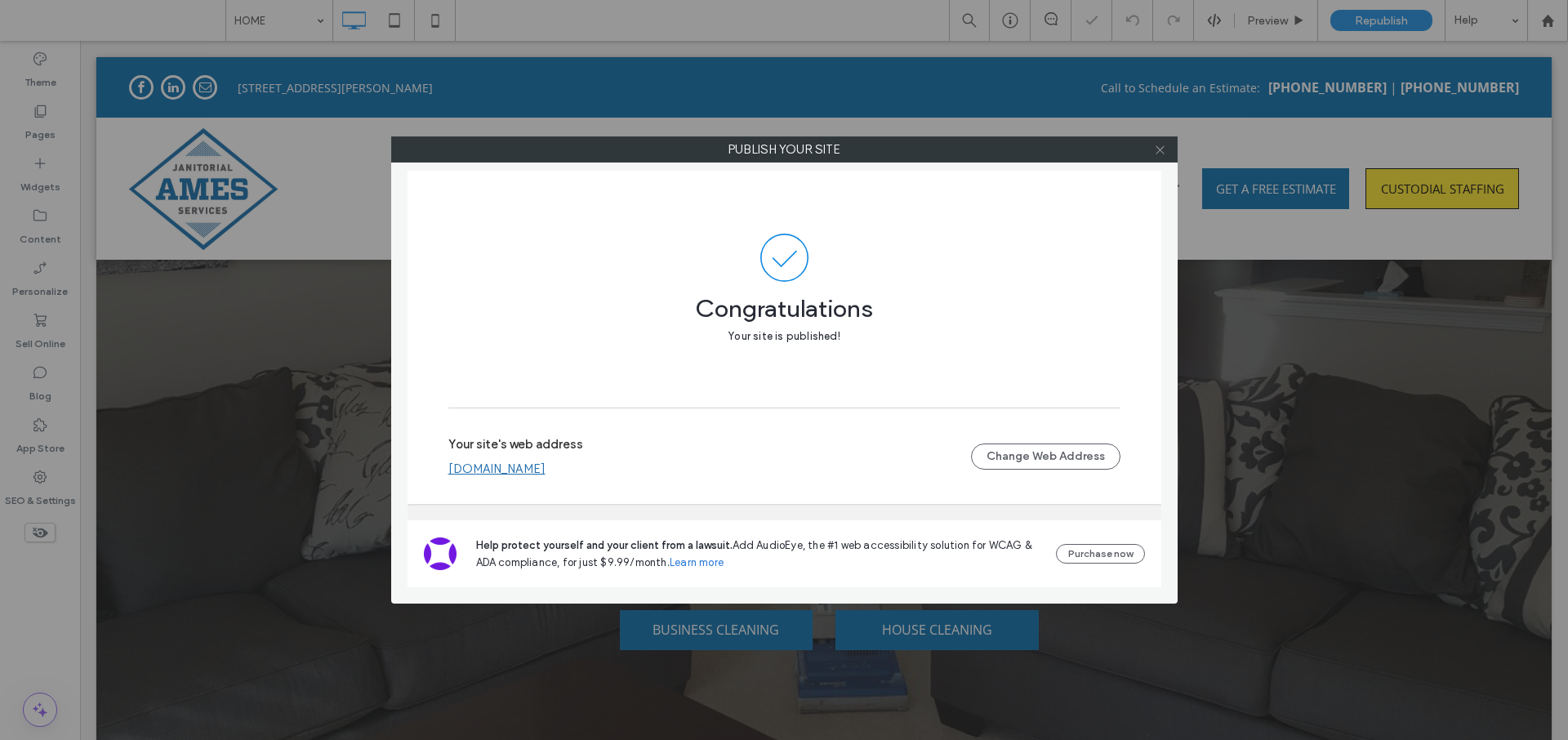
click at [1162, 150] on icon at bounding box center [1160, 150] width 12 height 12
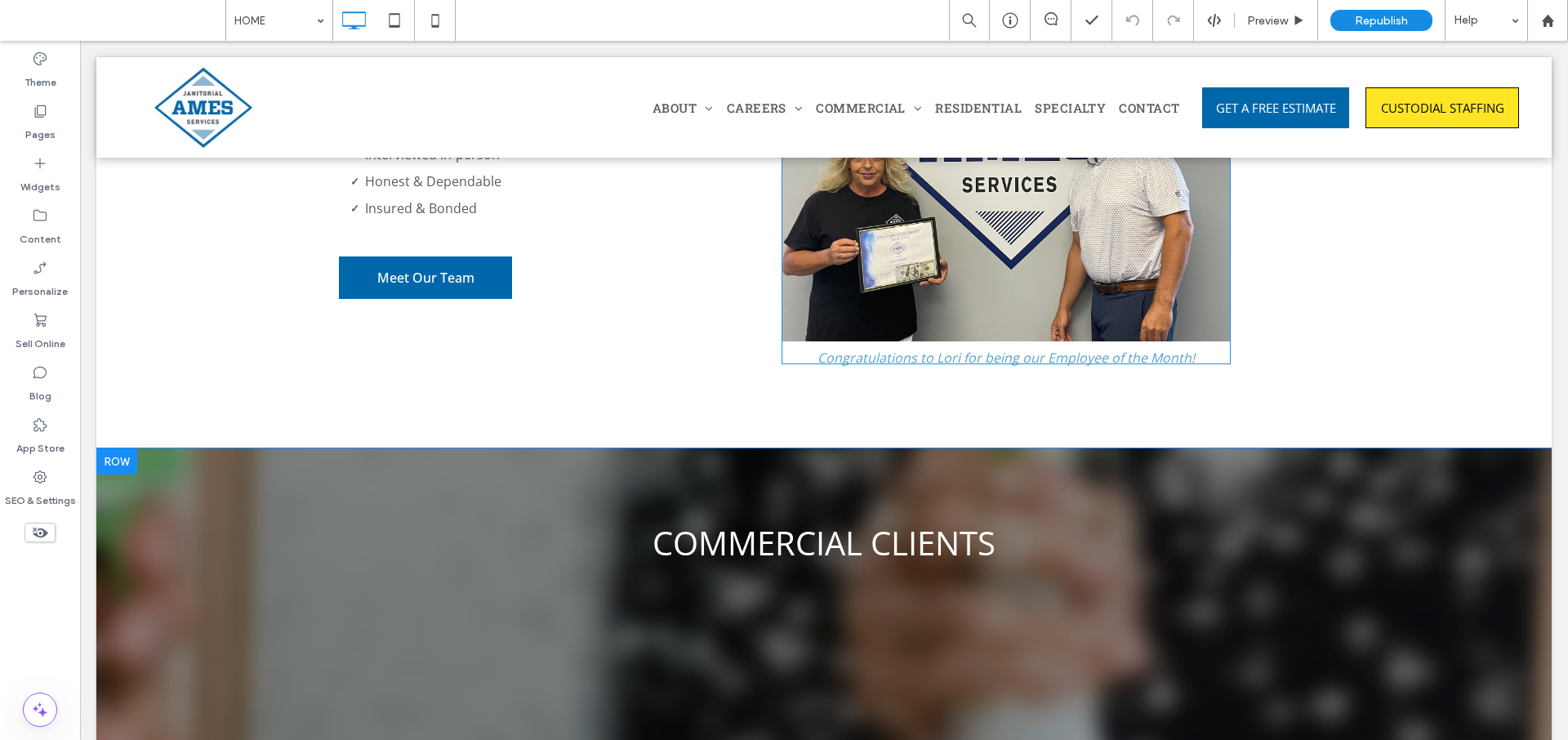
scroll to position [4223, 0]
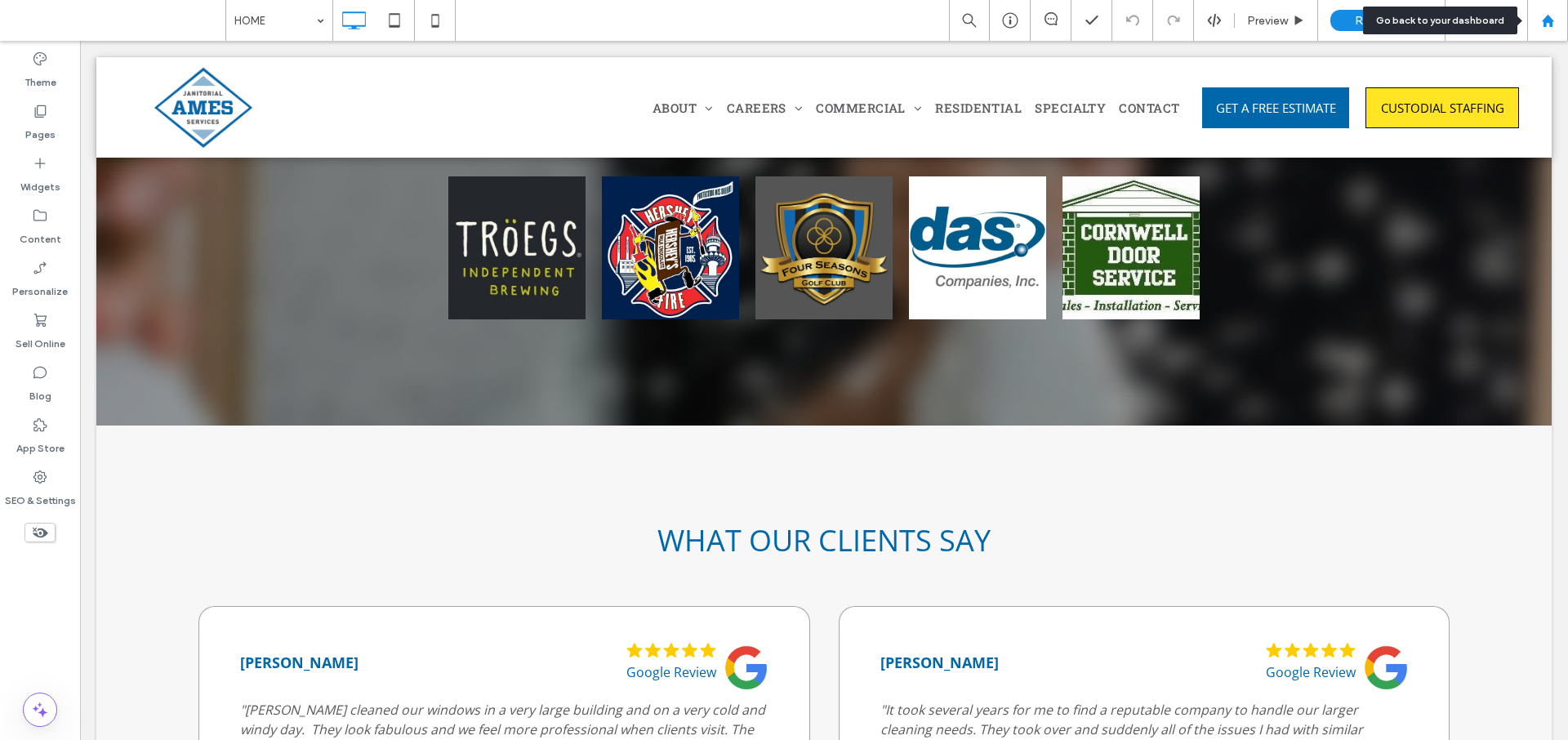
click at [1554, 17] on div at bounding box center [1548, 21] width 39 height 14
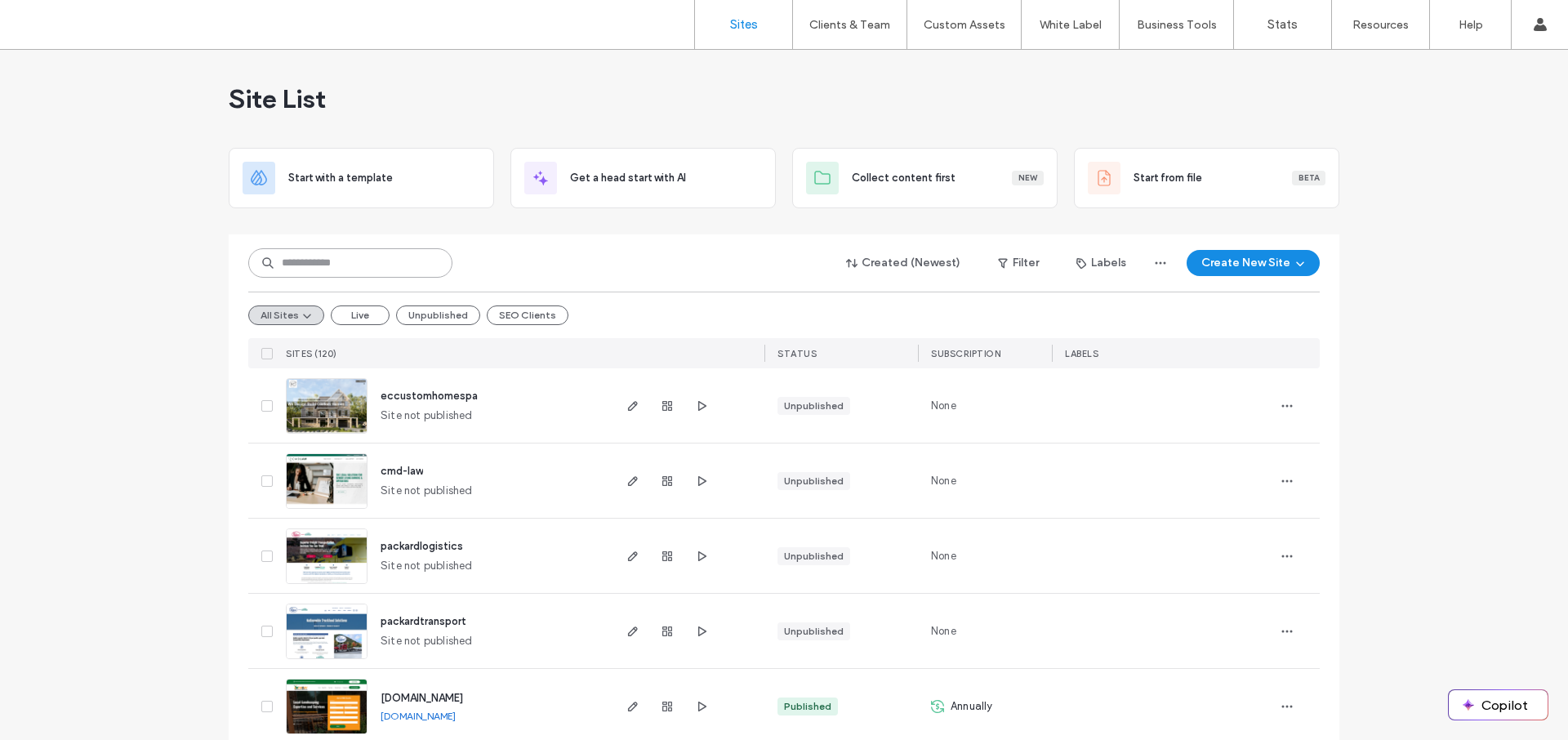
click at [365, 266] on input at bounding box center [350, 263] width 204 height 30
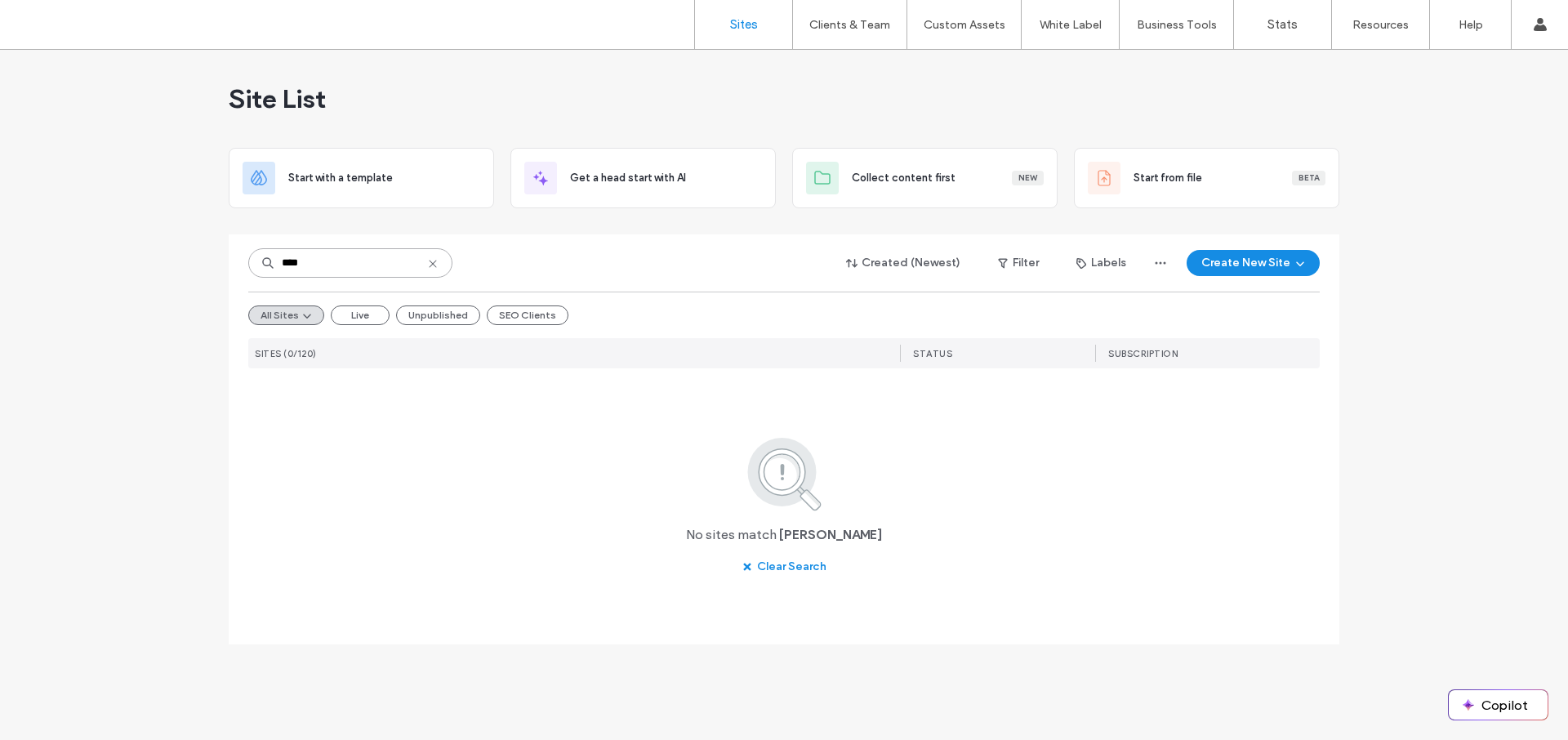
type input "****"
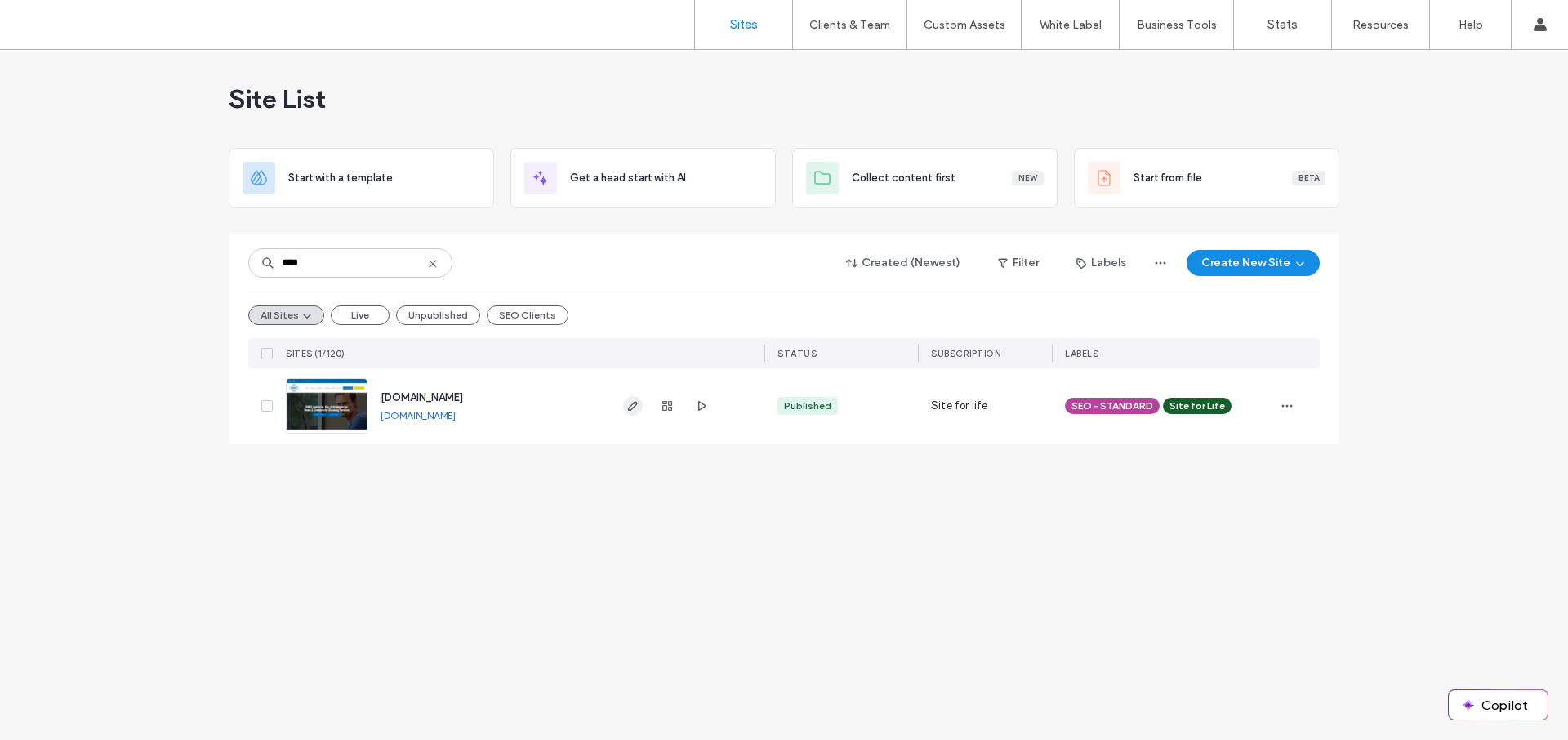
click at [629, 405] on icon "button" at bounding box center [633, 406] width 13 height 13
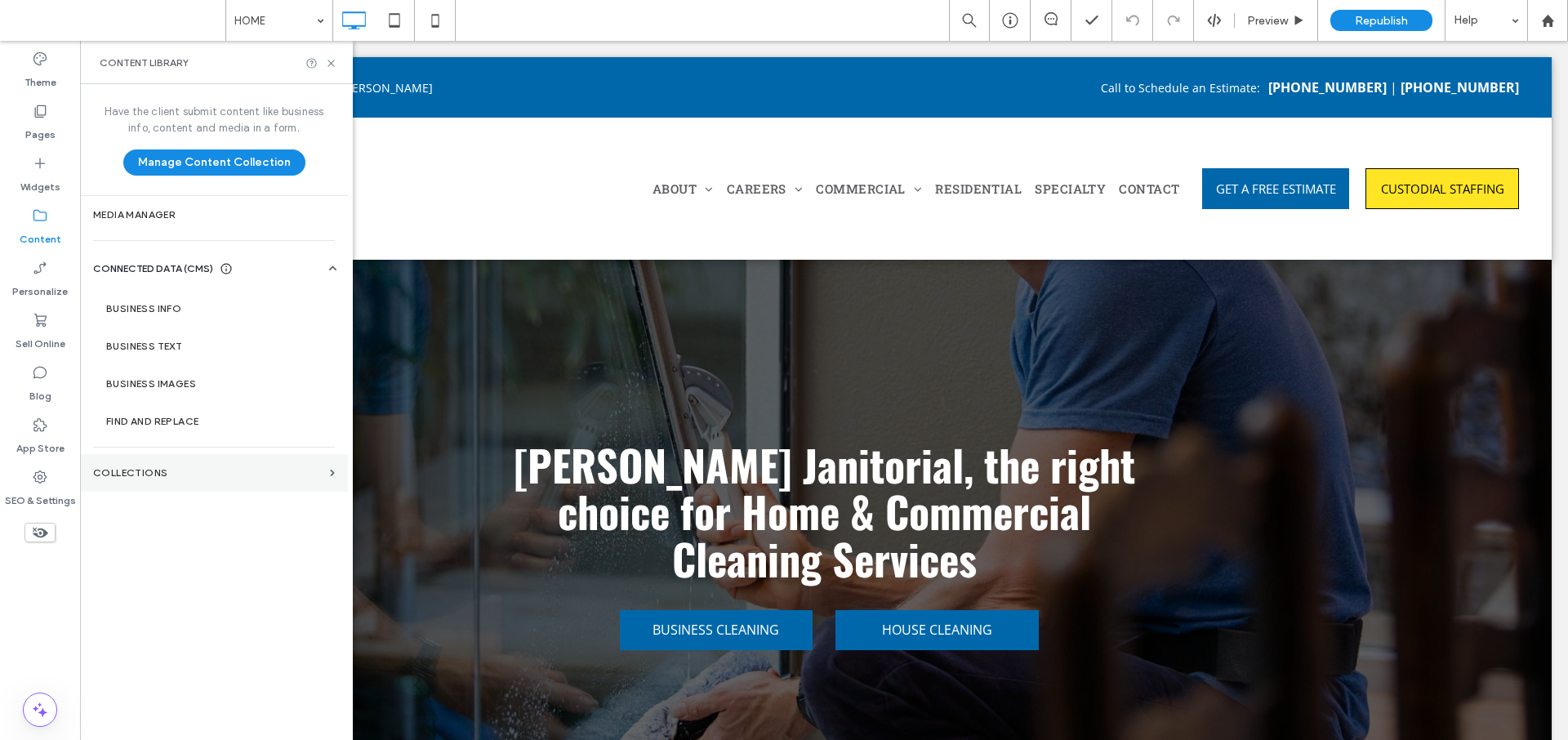
click at [164, 478] on label "Collections" at bounding box center [208, 473] width 230 height 12
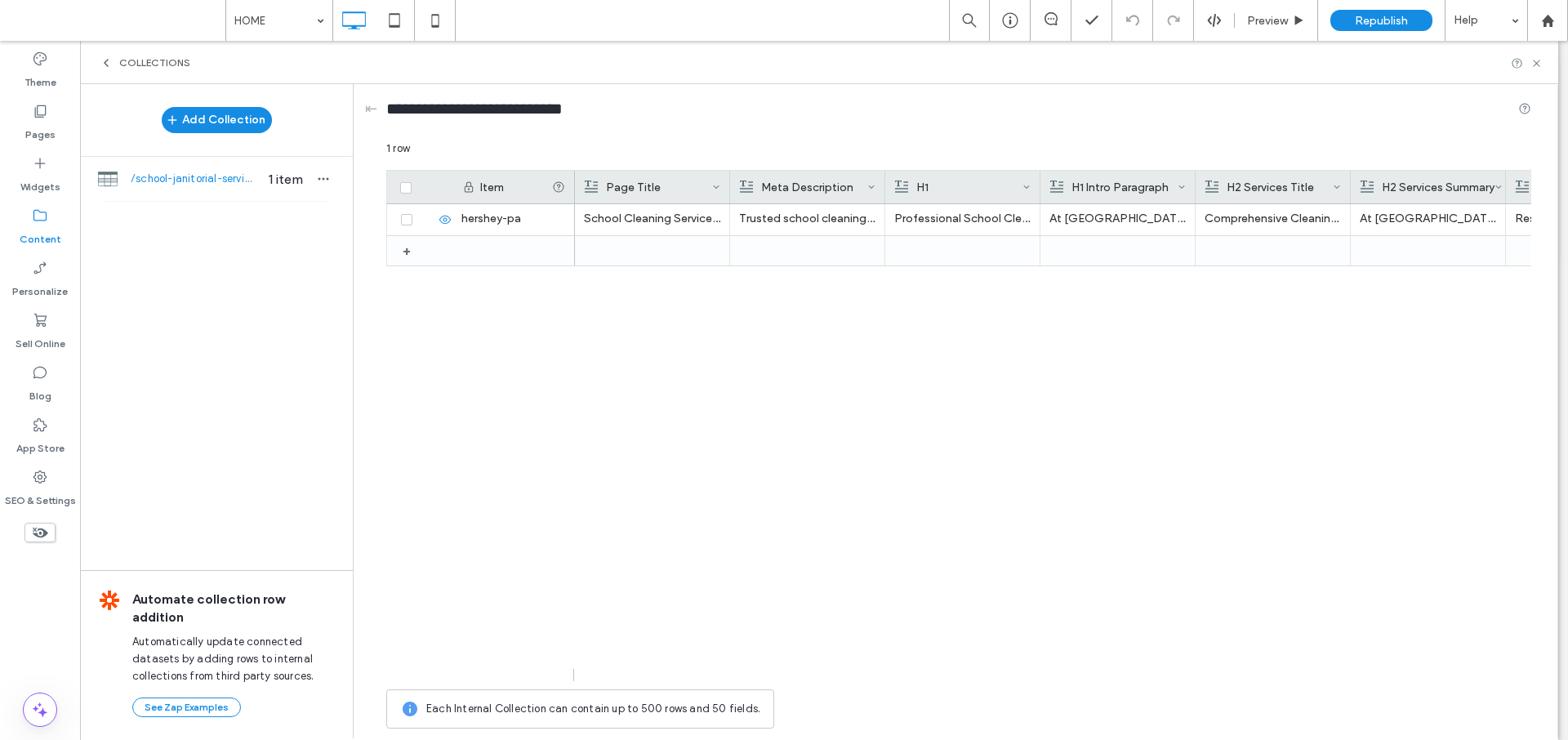
click at [941, 196] on div "H1" at bounding box center [958, 187] width 127 height 33
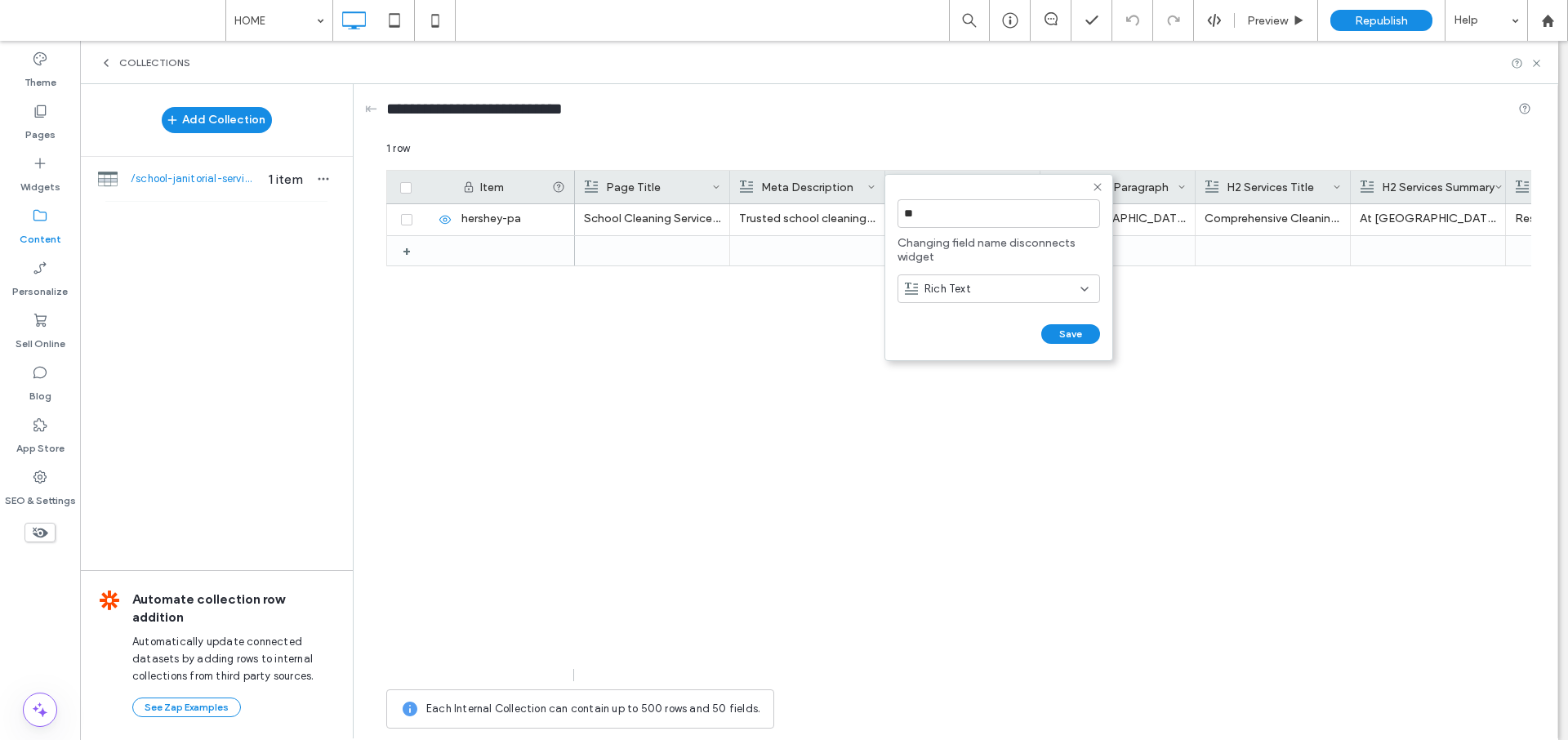
click at [971, 294] on div "Rich Text" at bounding box center [993, 289] width 176 height 16
click at [964, 315] on span "Plain Text" at bounding box center [948, 318] width 48 height 16
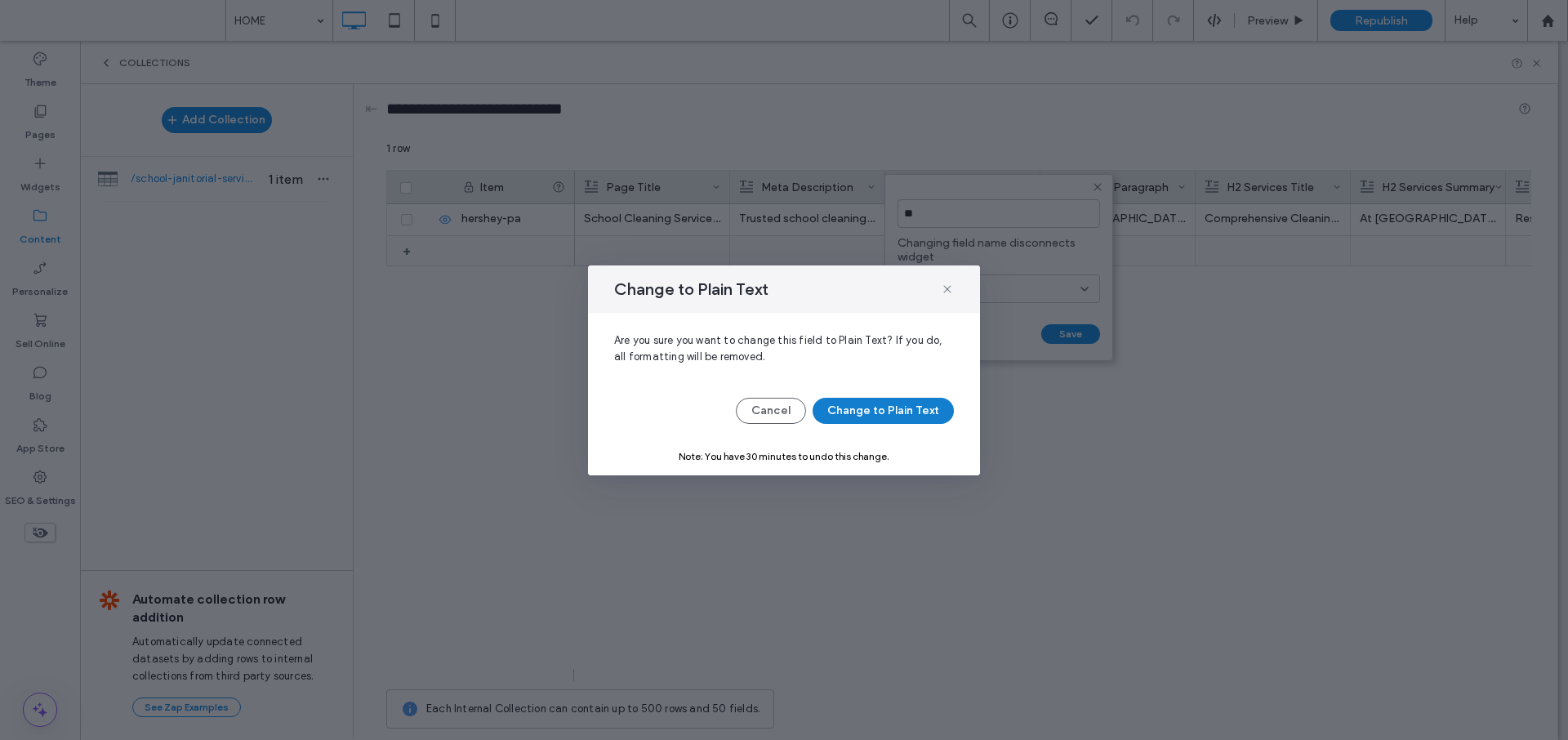
click at [904, 414] on button "Change to Plain Text" at bounding box center [883, 411] width 141 height 26
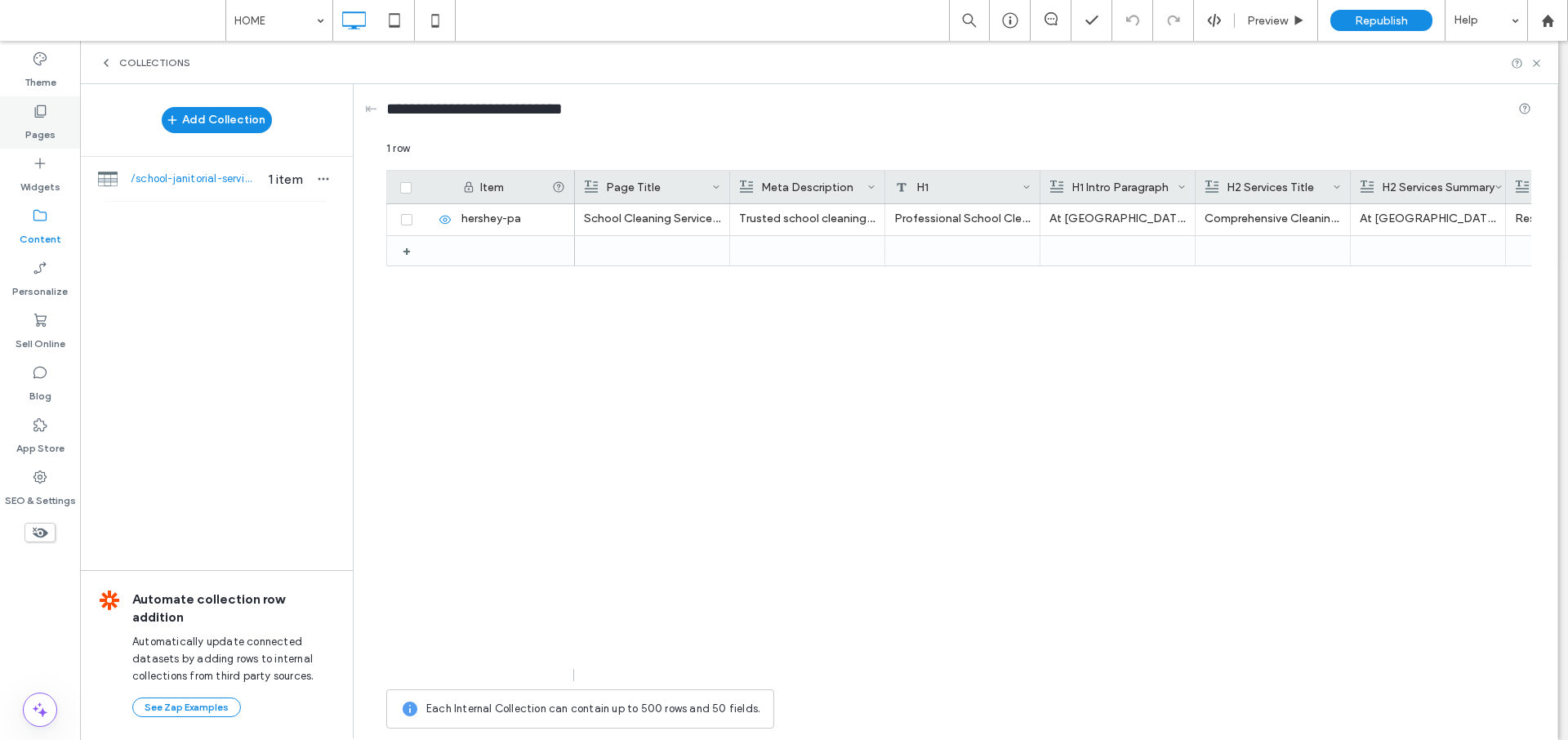
click at [45, 117] on icon at bounding box center [40, 111] width 16 height 16
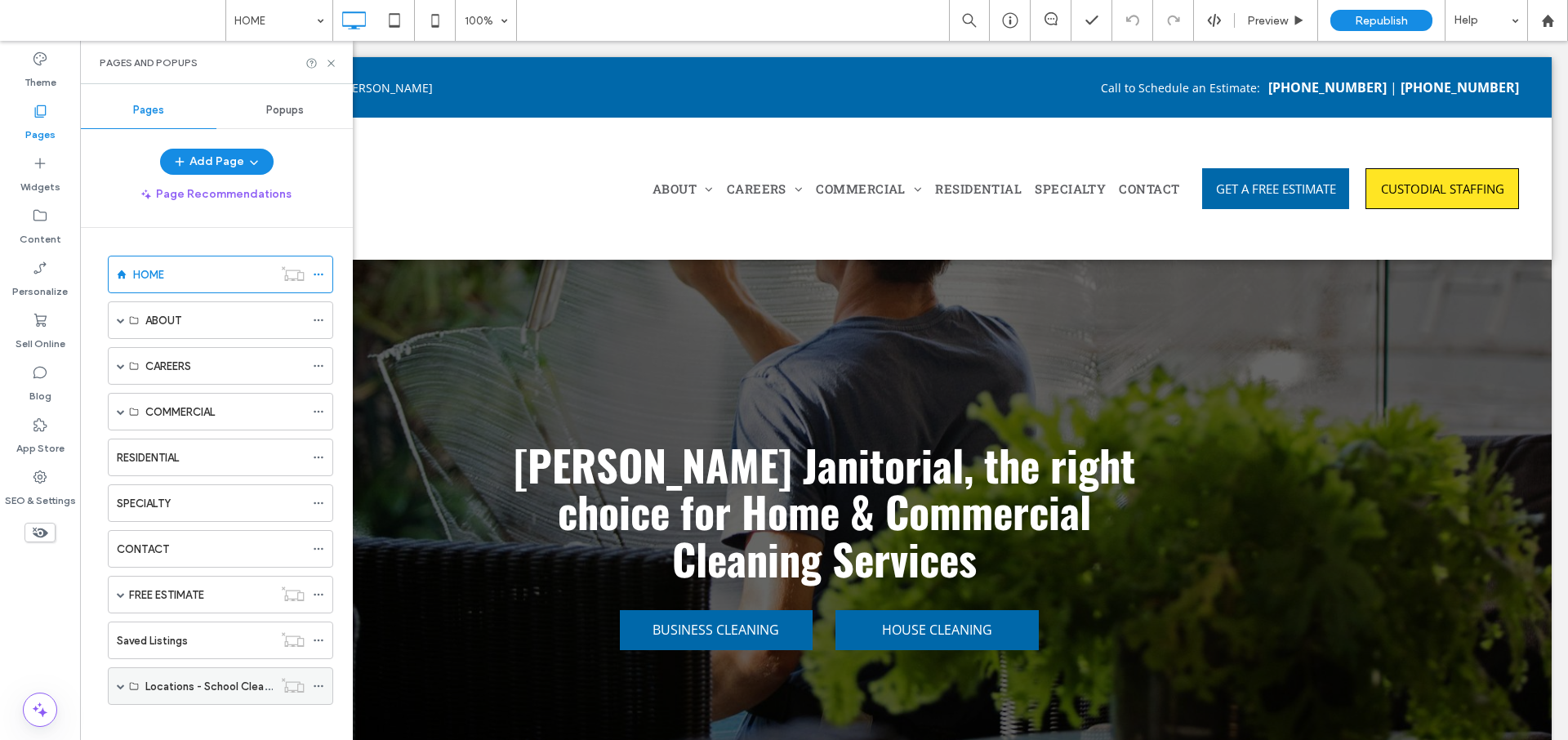
click at [118, 686] on span at bounding box center [121, 687] width 8 height 8
click at [180, 727] on label "school-janitorial-services" at bounding box center [209, 724] width 127 height 29
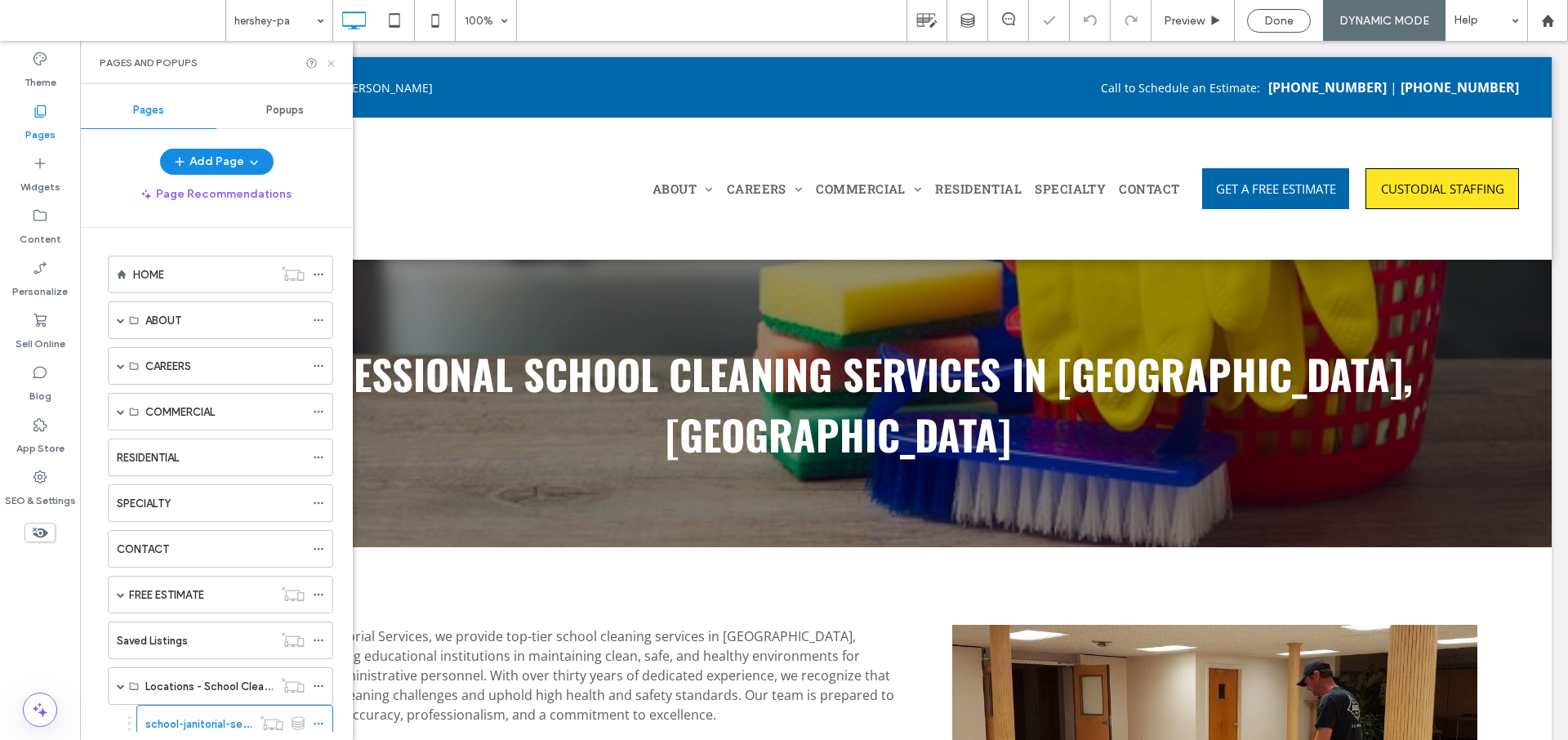
drag, startPoint x: 331, startPoint y: 62, endPoint x: 466, endPoint y: 159, distance: 166.2
click at [331, 62] on use at bounding box center [331, 63] width 7 height 7
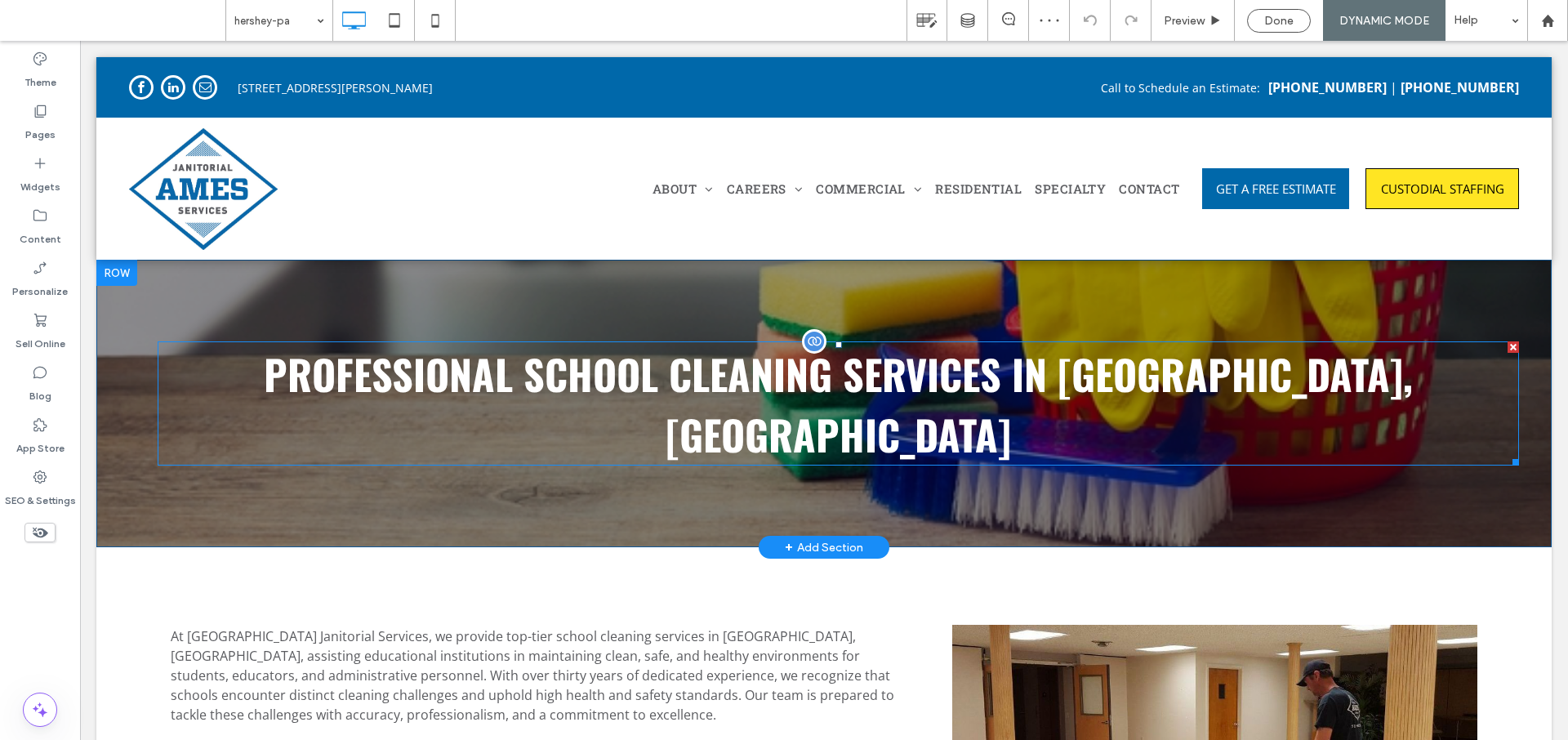
click at [802, 340] on div at bounding box center [814, 342] width 25 height 25
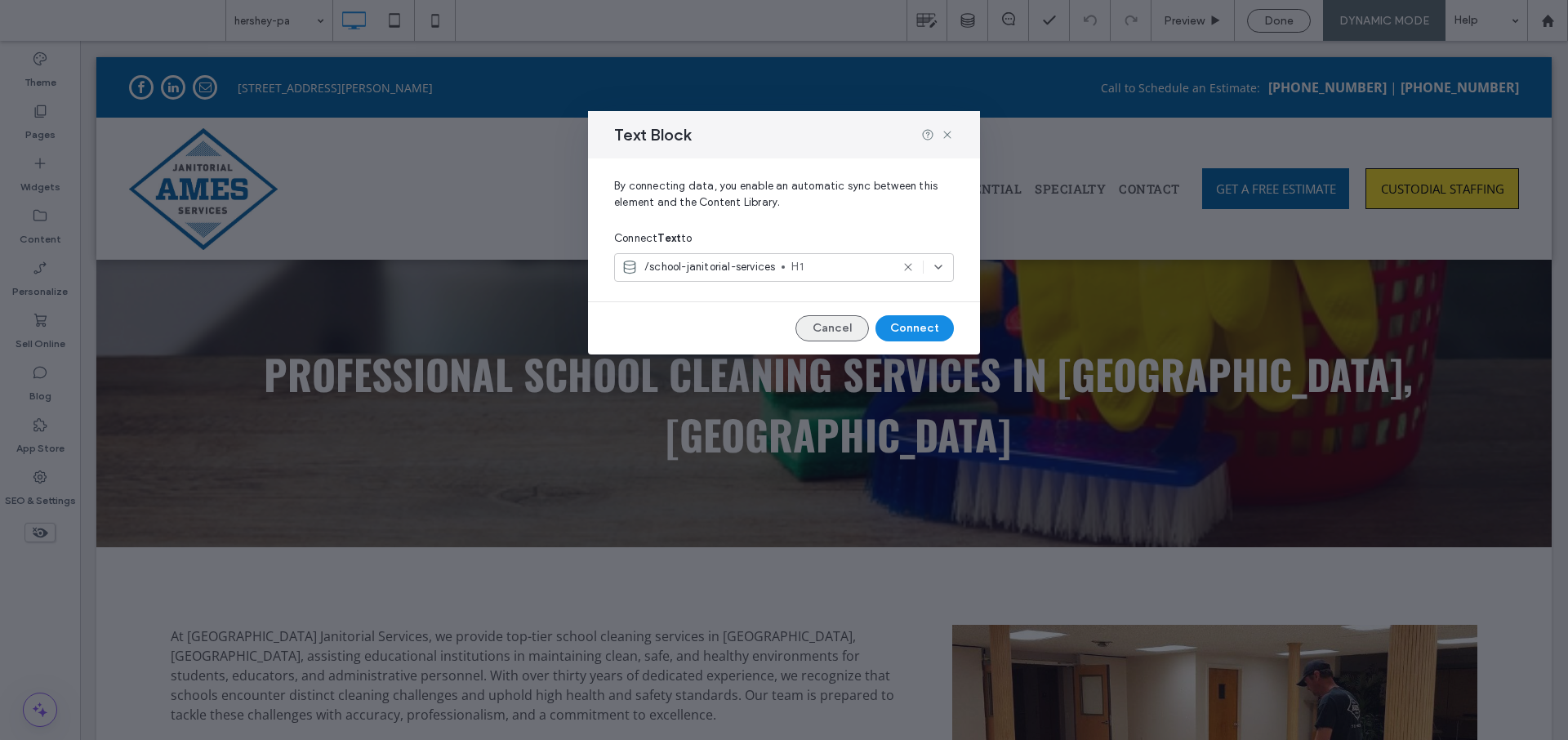
click at [851, 329] on button "Cancel" at bounding box center [832, 329] width 73 height 26
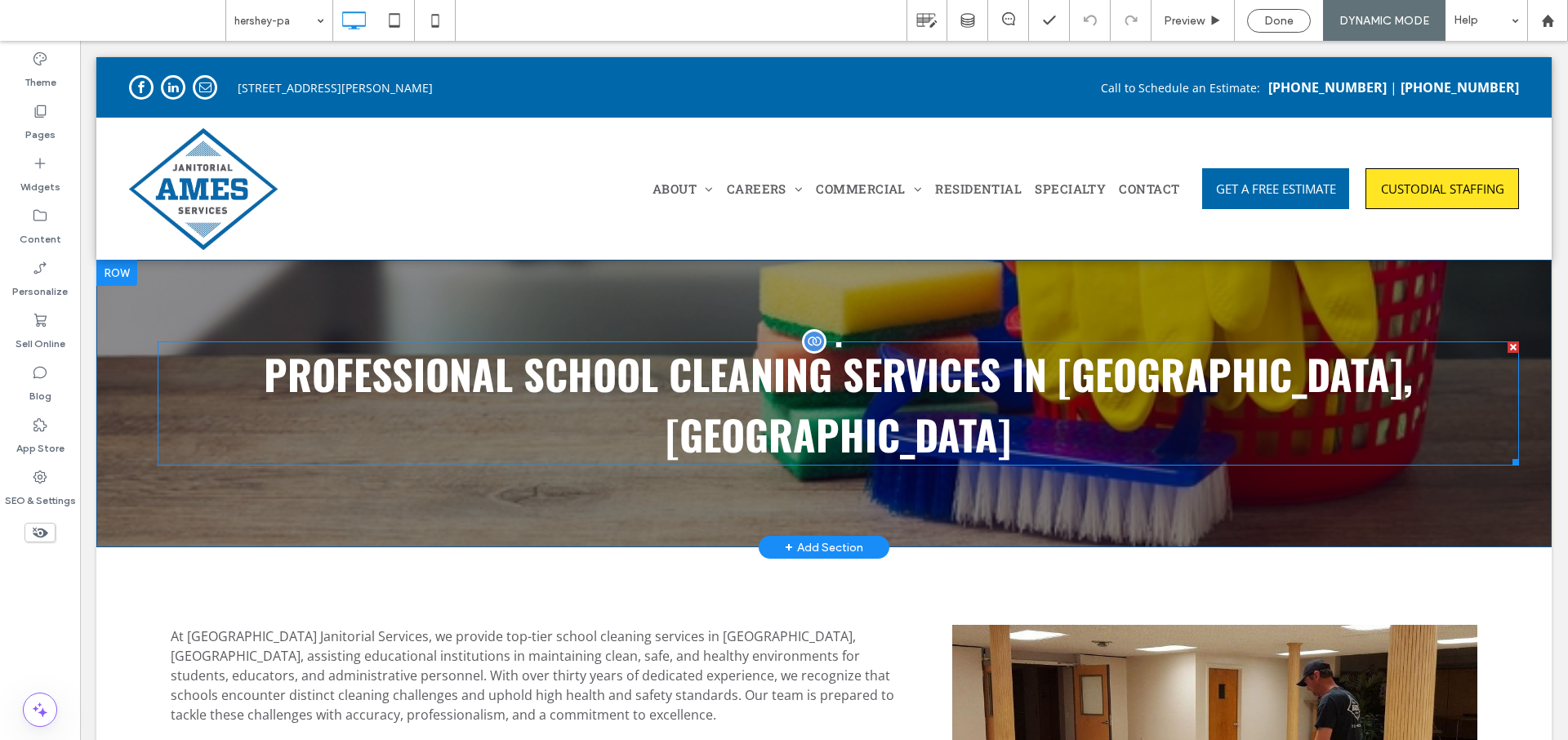
click at [769, 376] on div "Professional School Cleaning Services in [GEOGRAPHIC_DATA], [GEOGRAPHIC_DATA]" at bounding box center [838, 403] width 1362 height 124
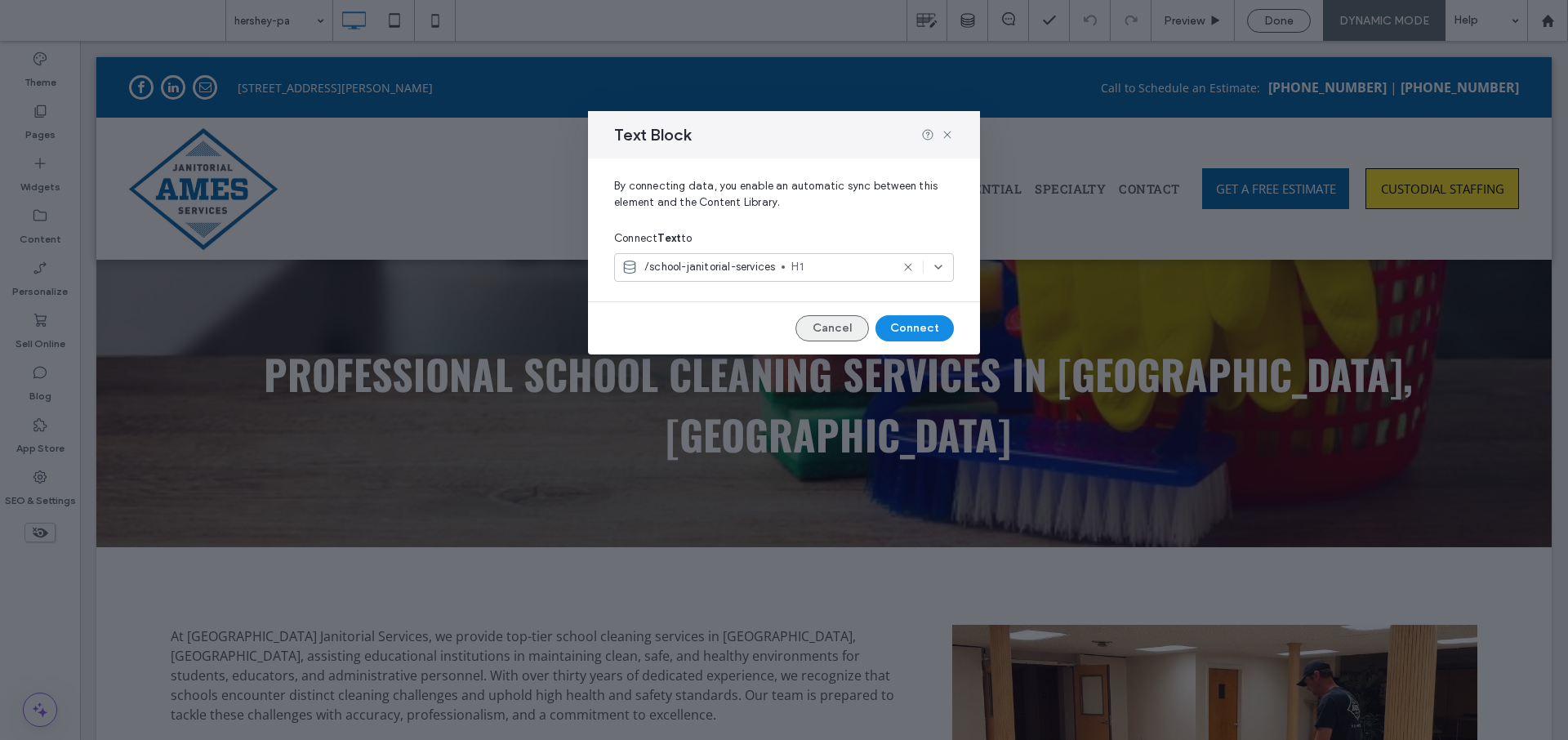
click at [847, 325] on button "Cancel" at bounding box center [832, 329] width 73 height 26
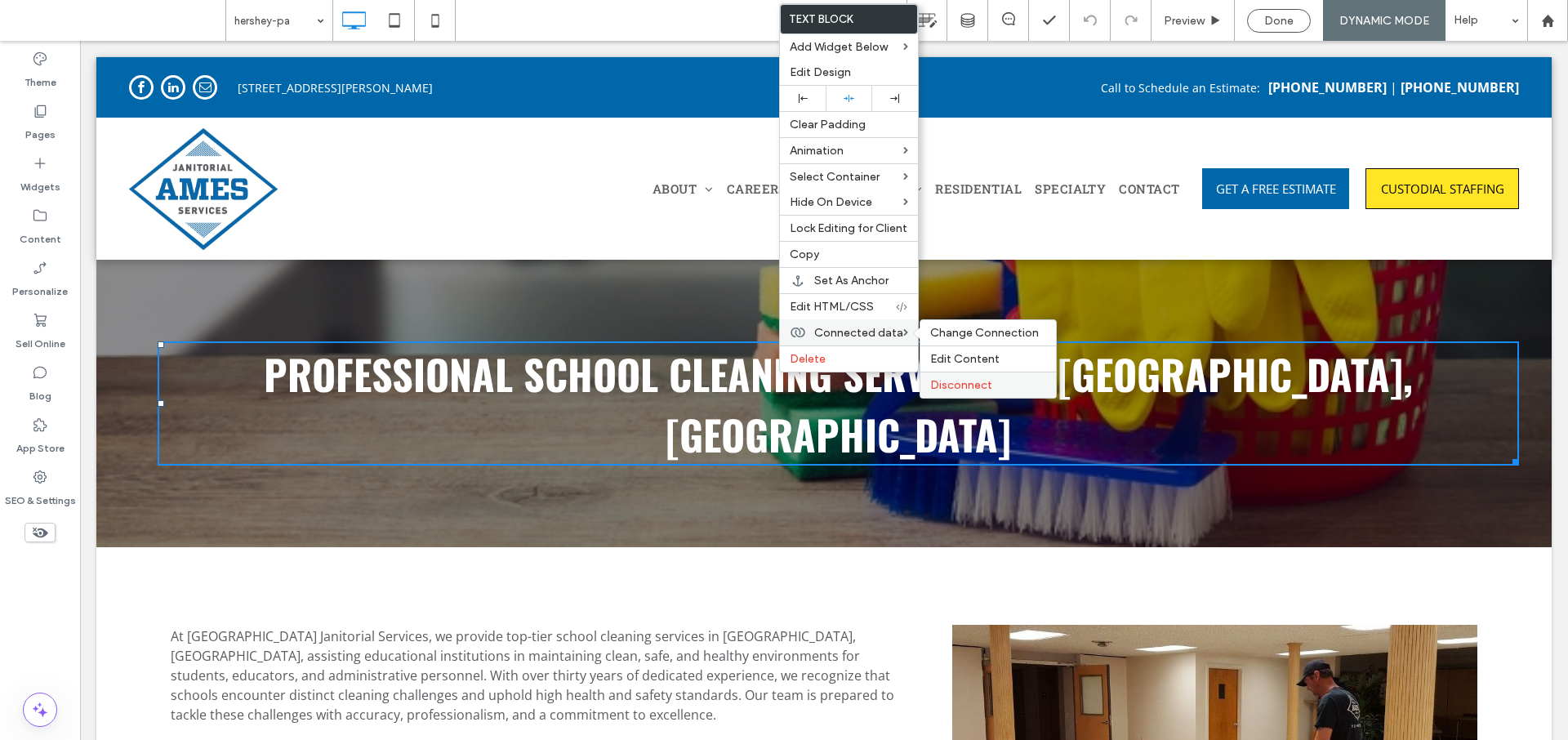
click at [952, 381] on span "Disconnect" at bounding box center [962, 385] width 62 height 14
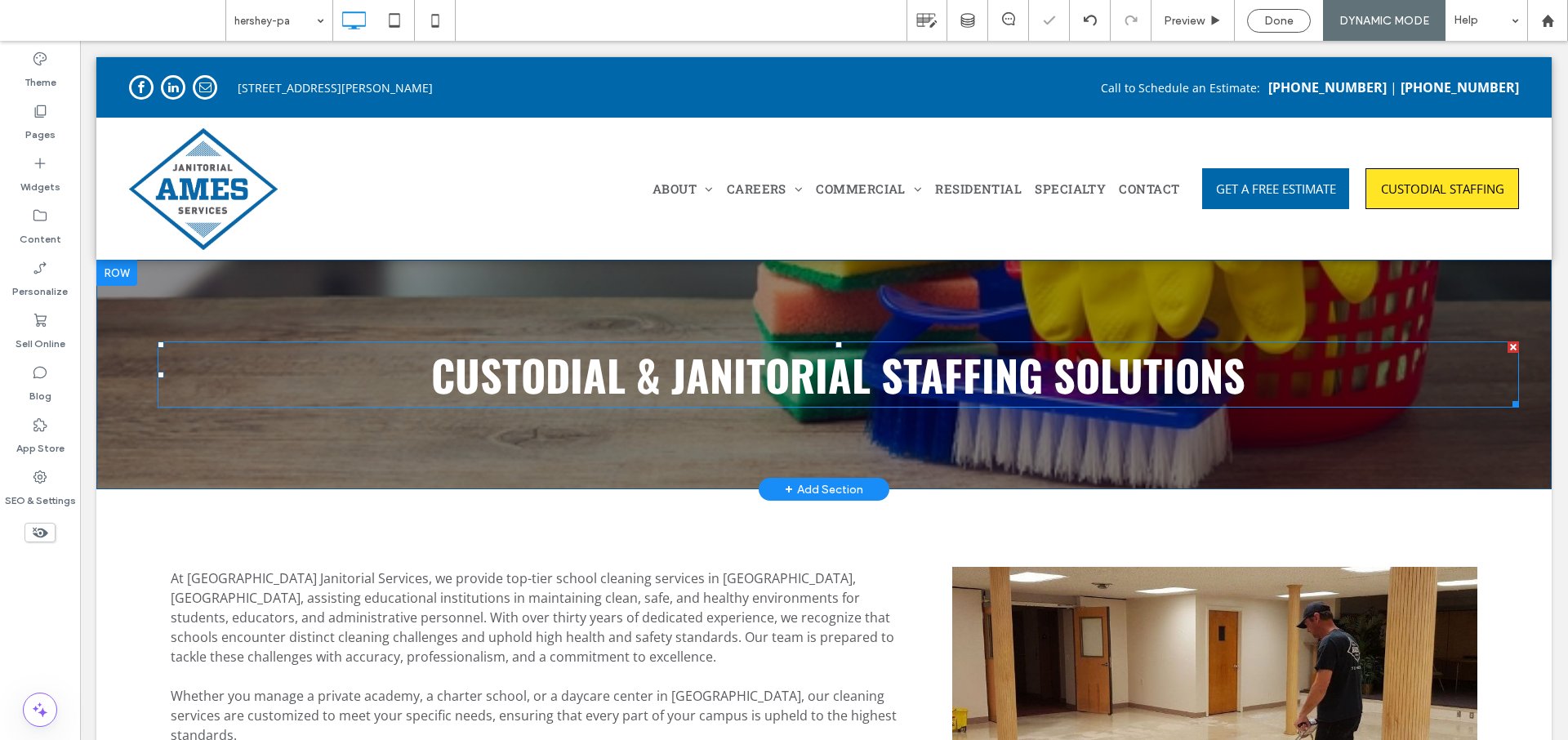
click at [822, 380] on span "CUSTODIAL & JANITORIAL STAFFING SOLUTIONS" at bounding box center [838, 374] width 814 height 63
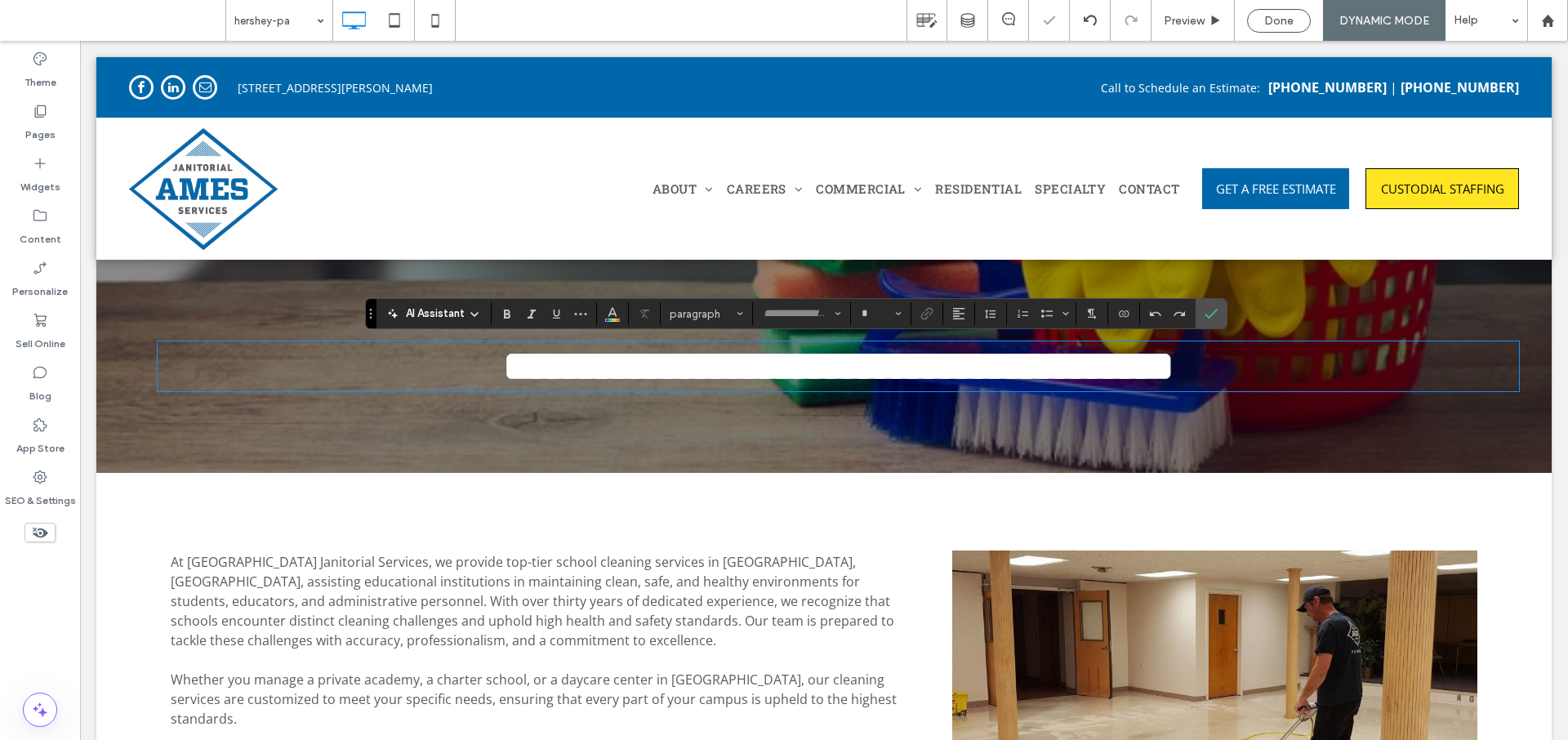
type input "******"
type input "**"
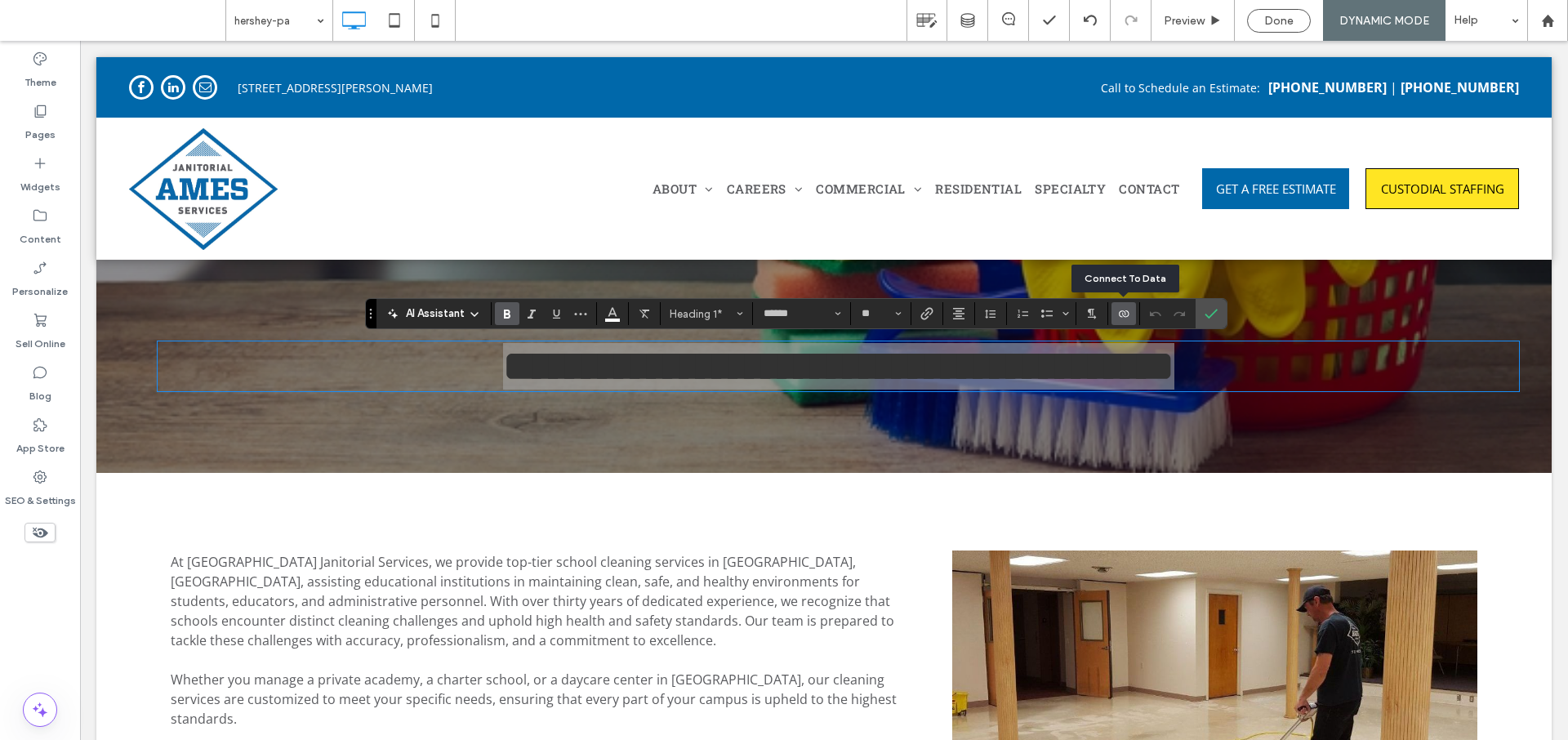
click at [1123, 311] on use "Connect To Data" at bounding box center [1124, 314] width 10 height 7
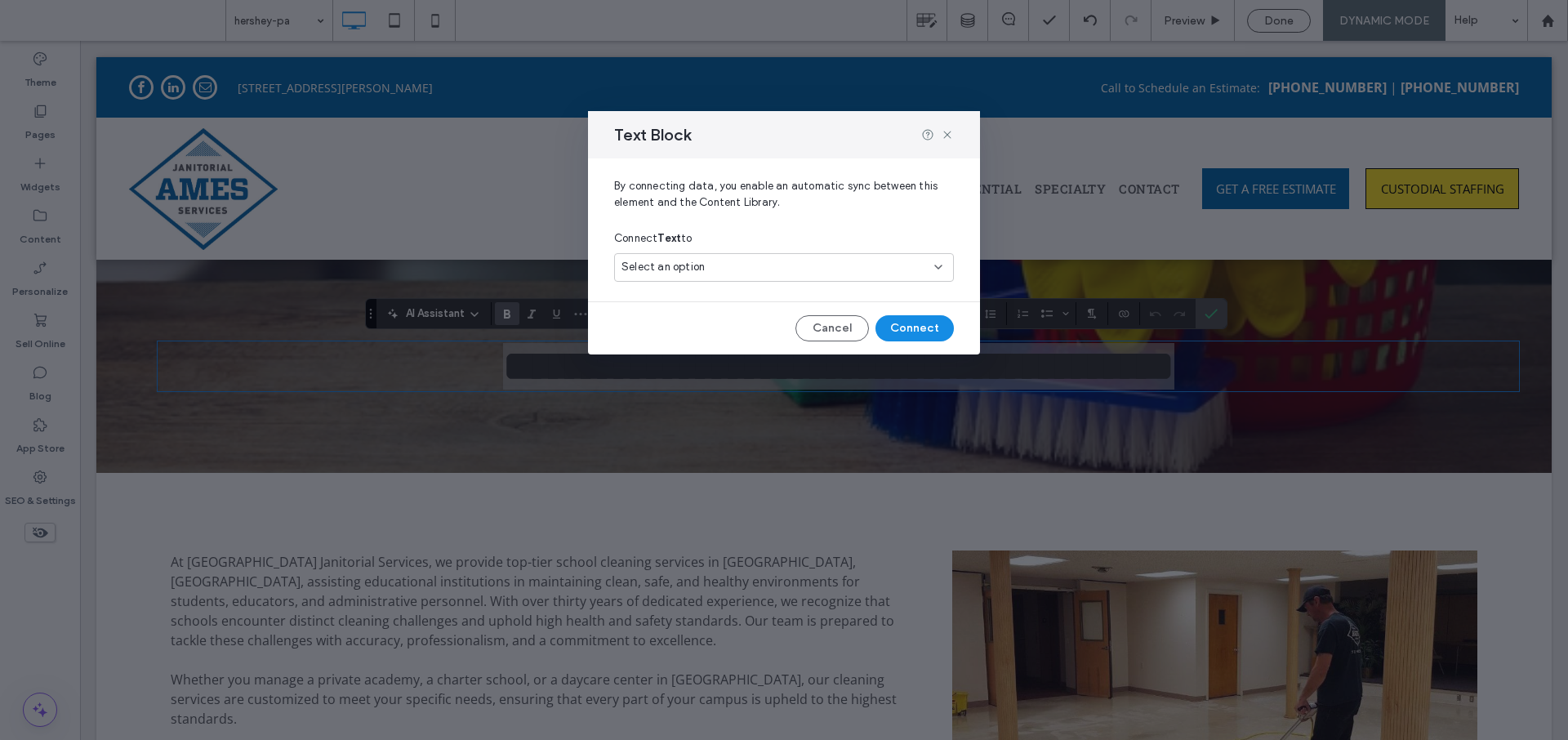
click at [768, 268] on div "Select an option" at bounding box center [774, 267] width 306 height 16
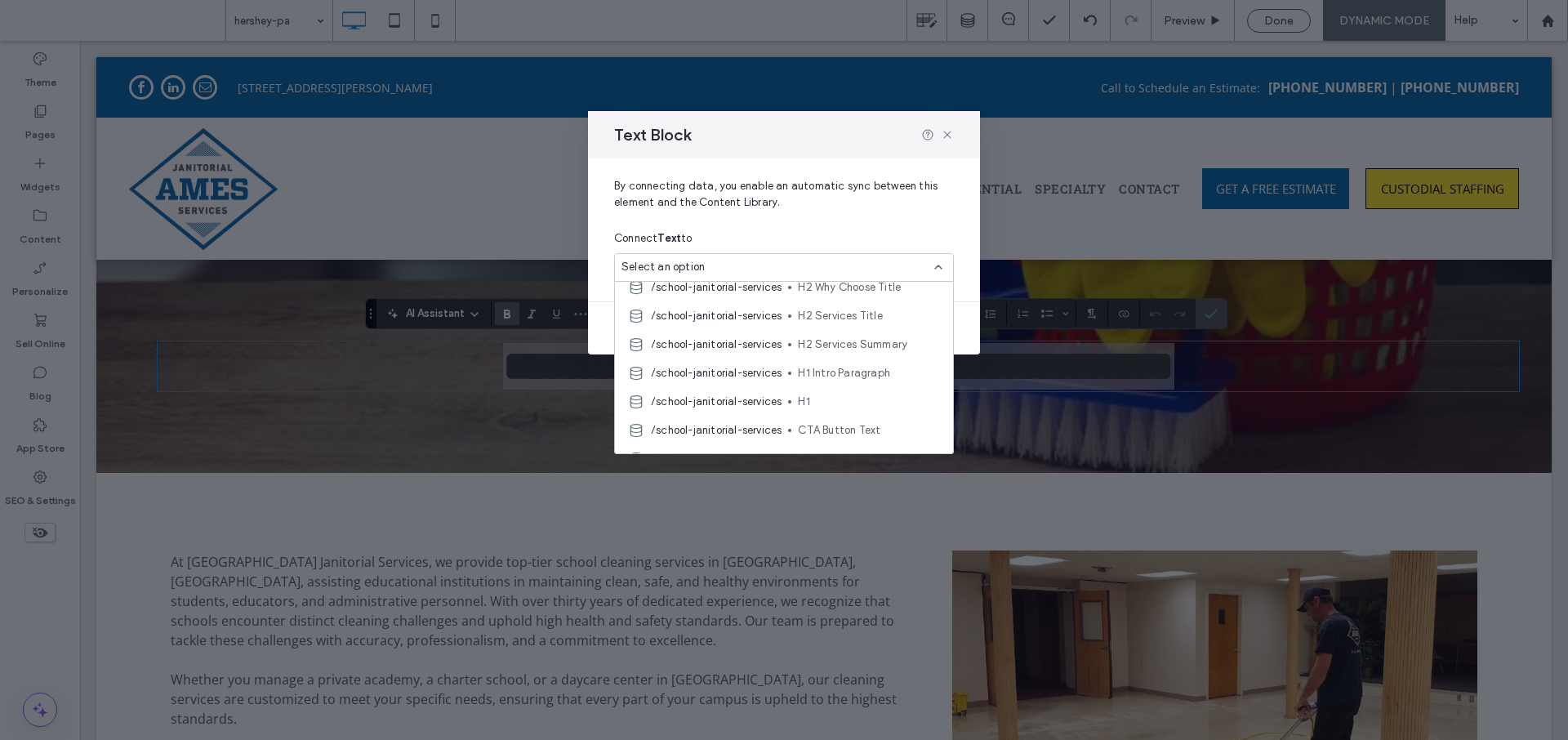
scroll to position [686, 0]
click at [816, 382] on span "H1" at bounding box center [869, 383] width 142 height 16
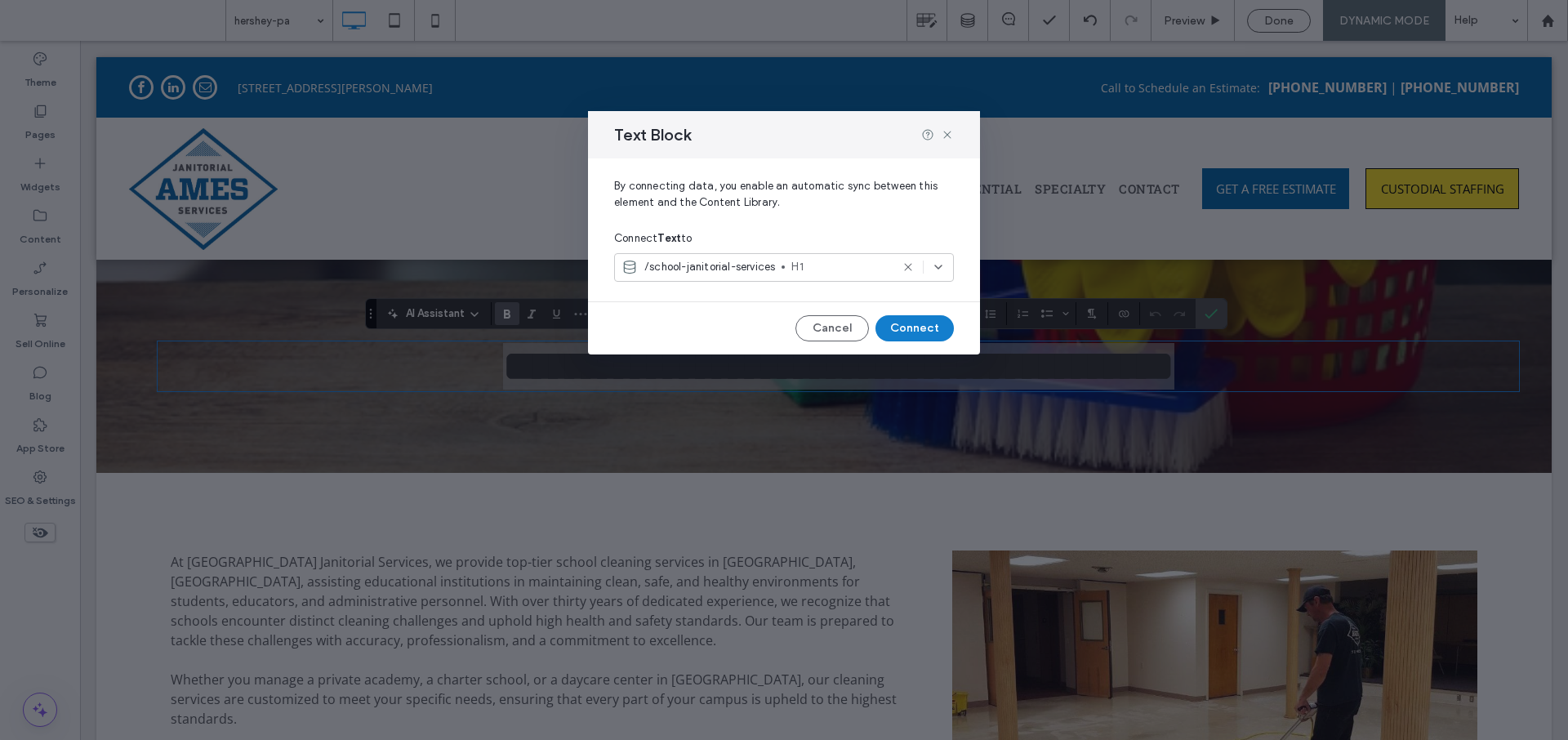
click at [917, 333] on button "Connect" at bounding box center [914, 329] width 78 height 26
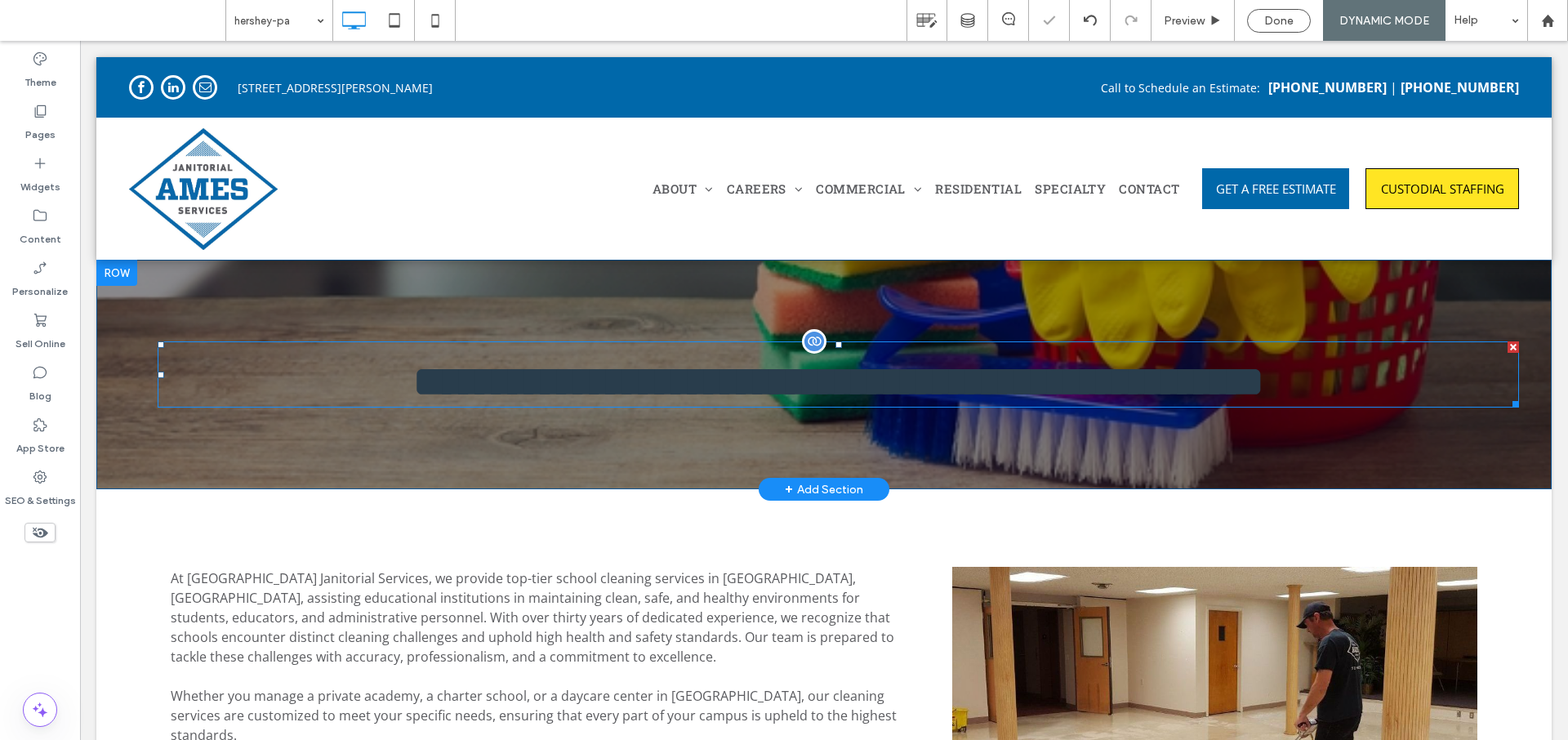
click at [659, 367] on span "**********" at bounding box center [839, 382] width 851 height 43
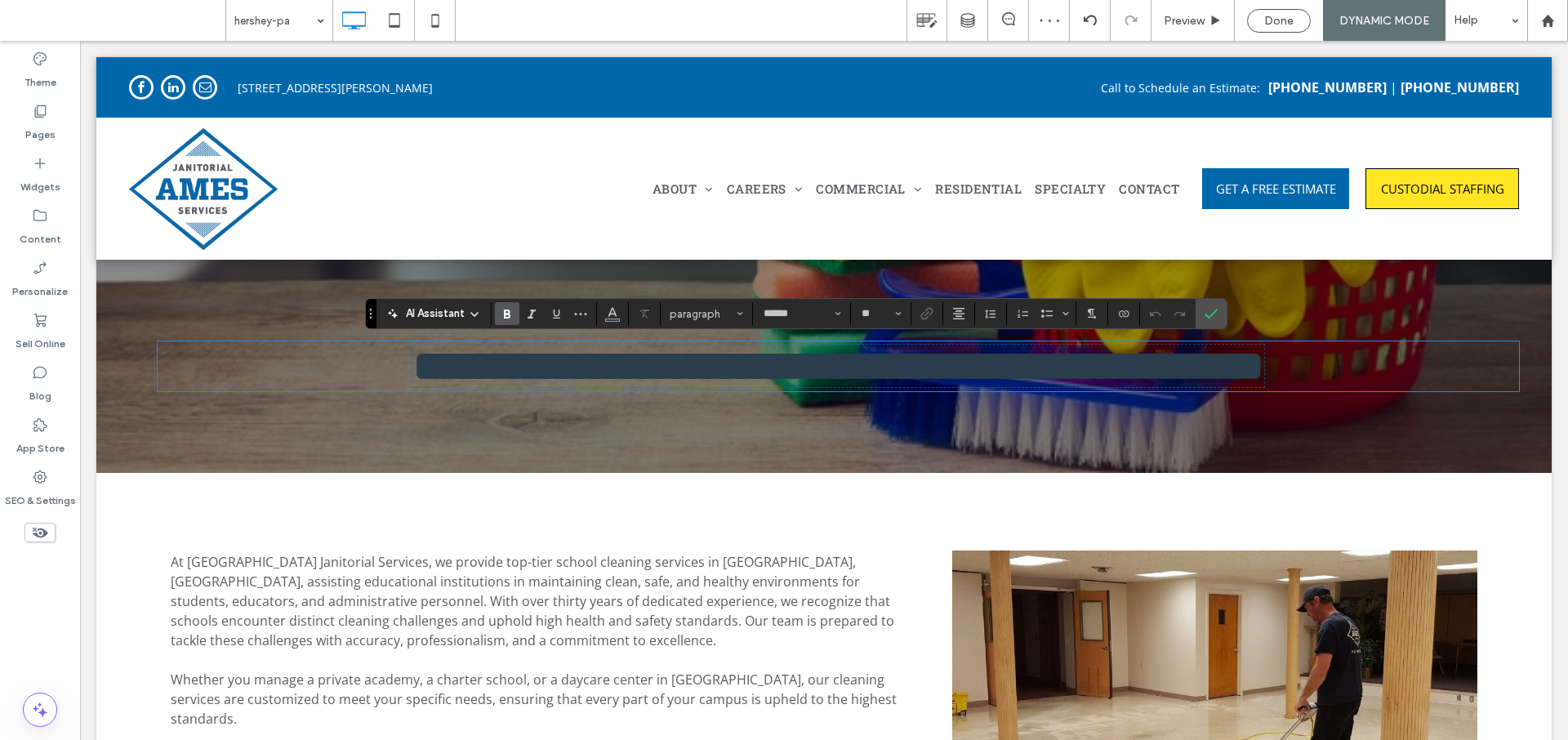
click at [662, 372] on span "**********" at bounding box center [839, 366] width 851 height 43
click at [618, 321] on span "Color" at bounding box center [612, 312] width 13 height 21
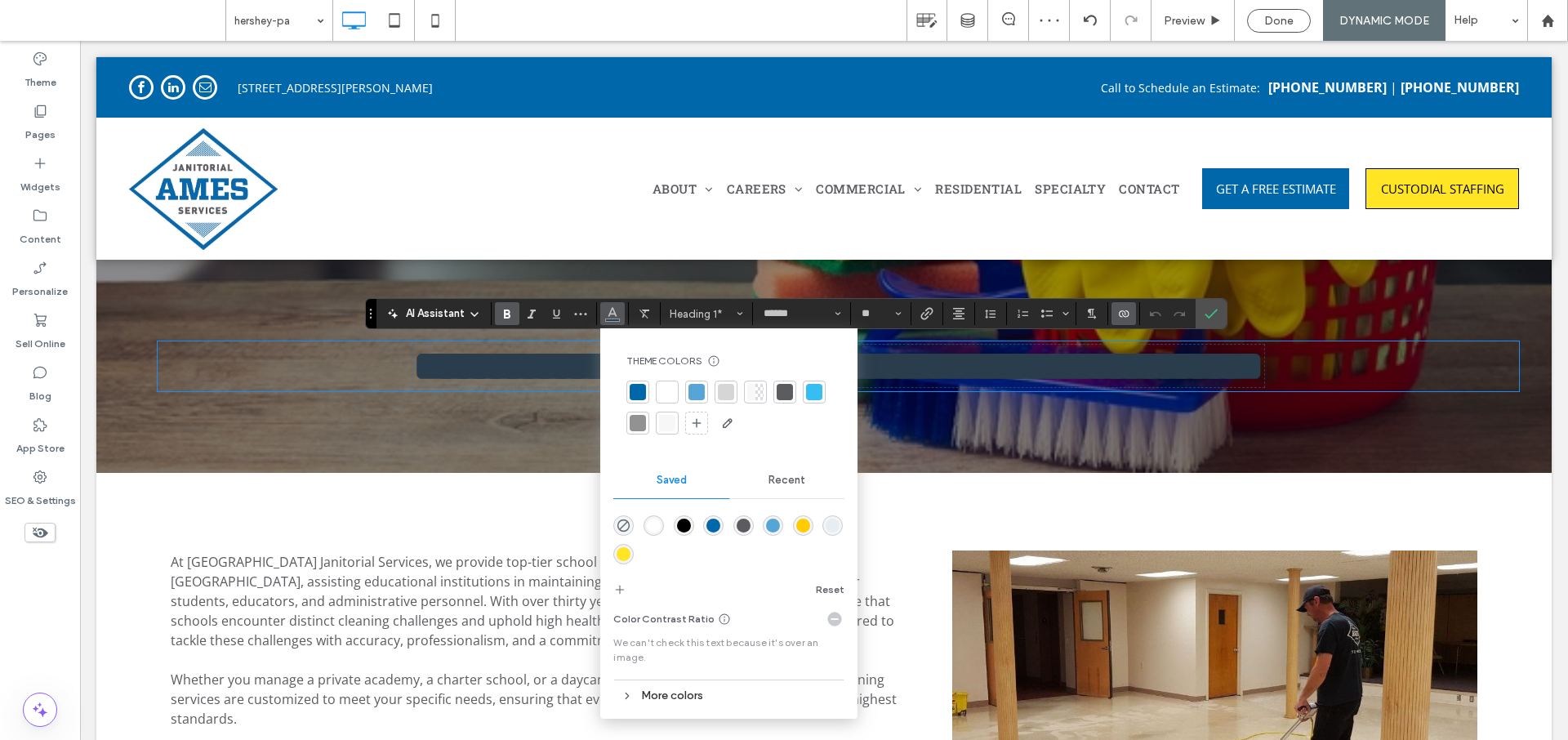
click at [663, 391] on div at bounding box center [667, 392] width 16 height 16
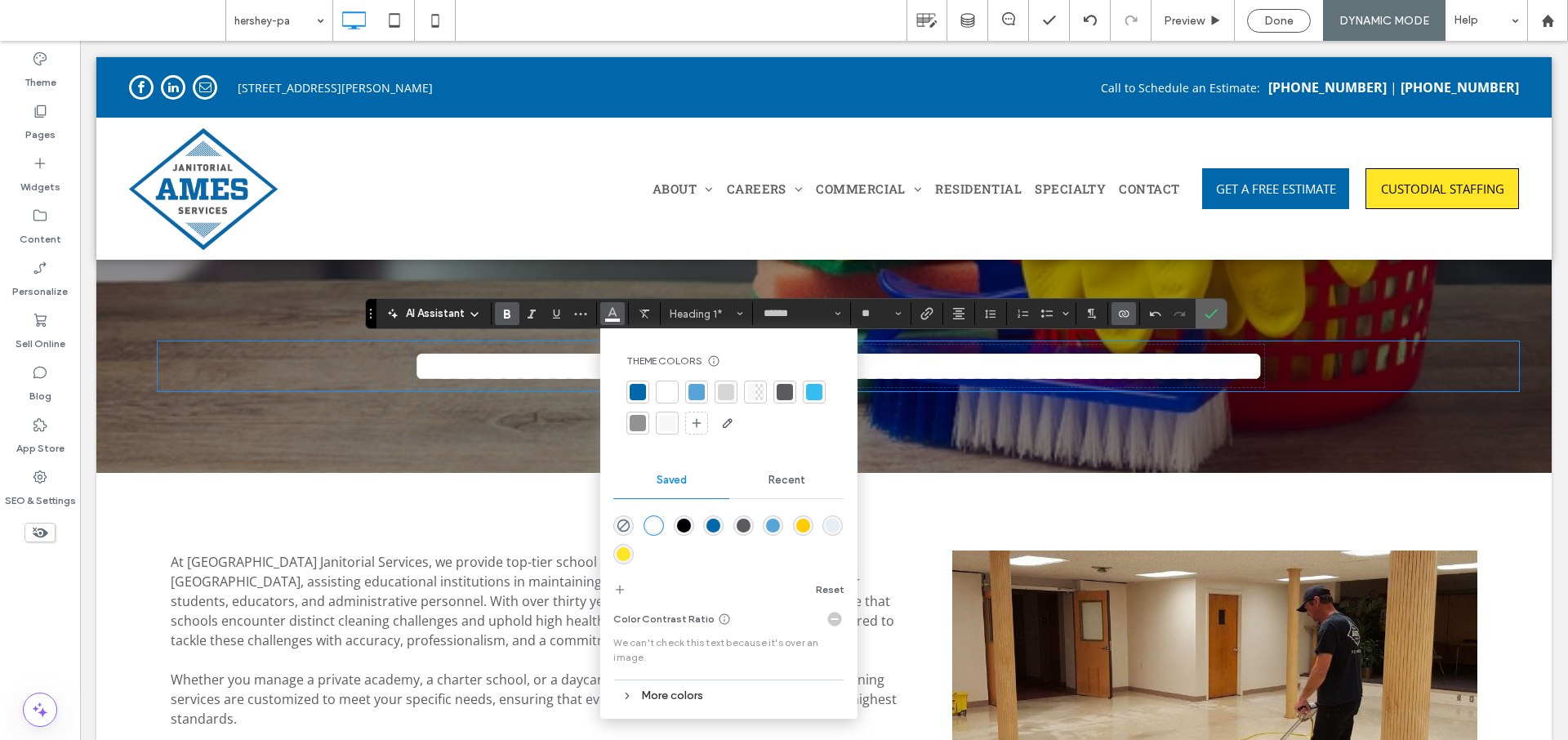
click at [1209, 322] on span "Confirm" at bounding box center [1208, 314] width 7 height 30
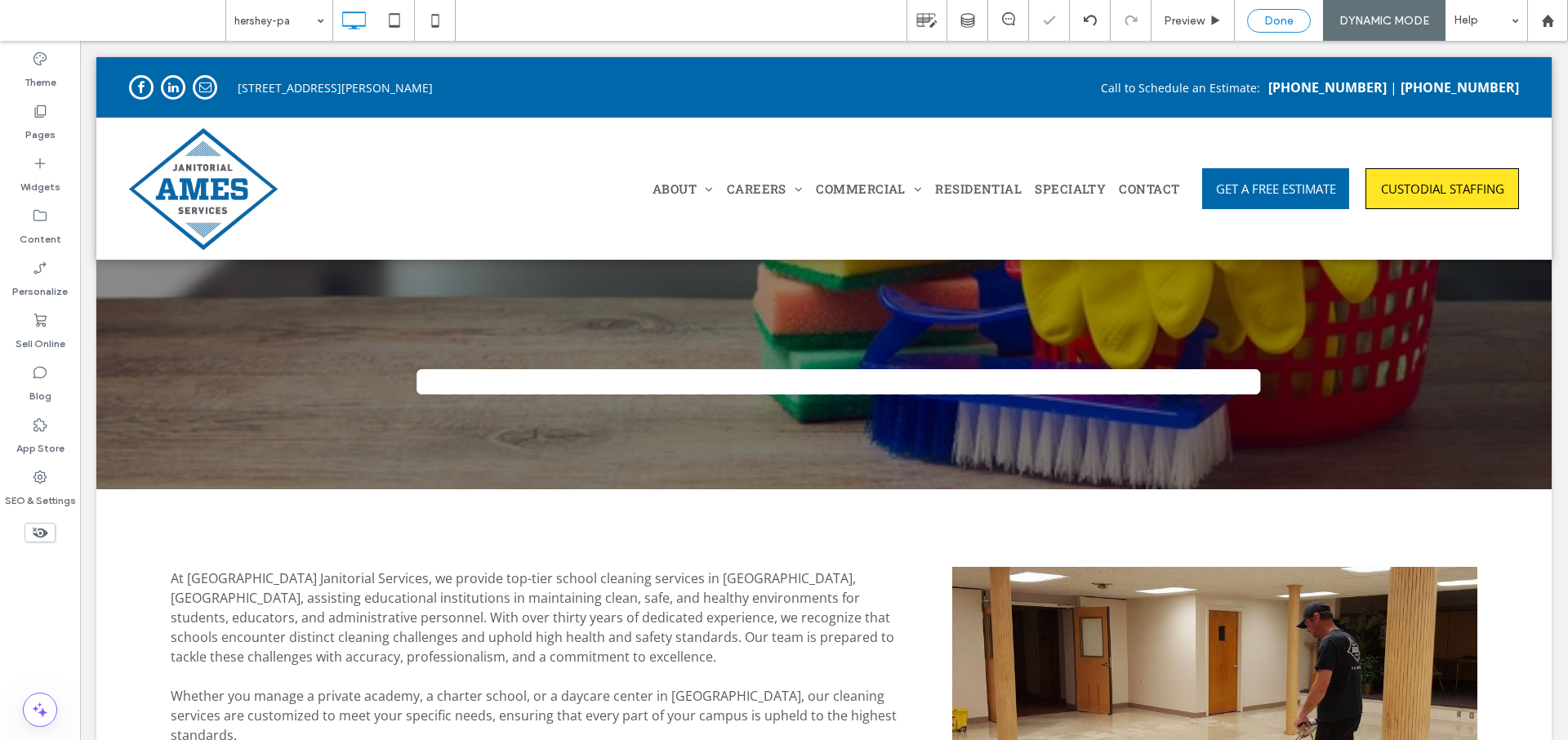
click at [1275, 23] on span "Done" at bounding box center [1280, 21] width 30 height 14
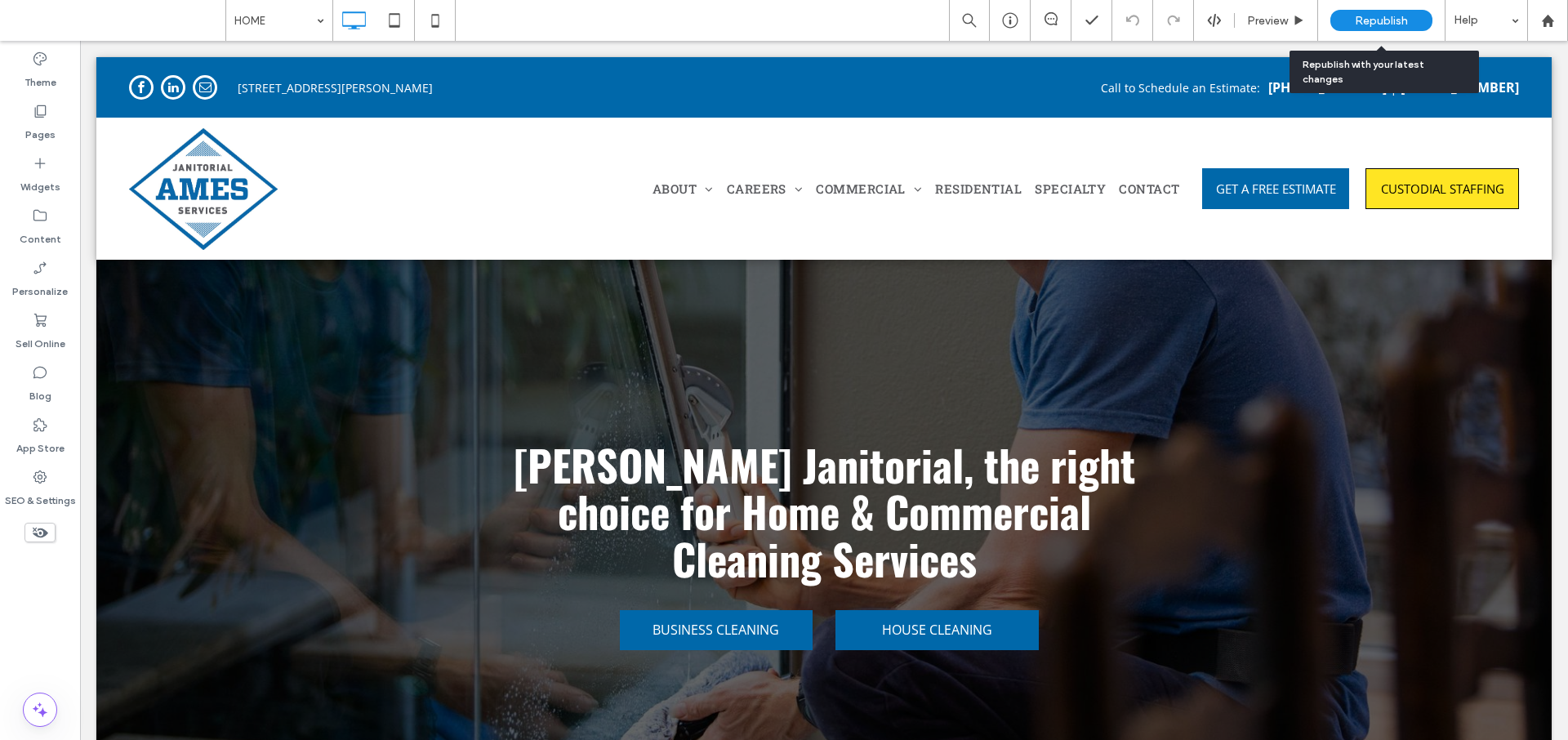
click at [1381, 20] on span "Republish" at bounding box center [1381, 21] width 53 height 14
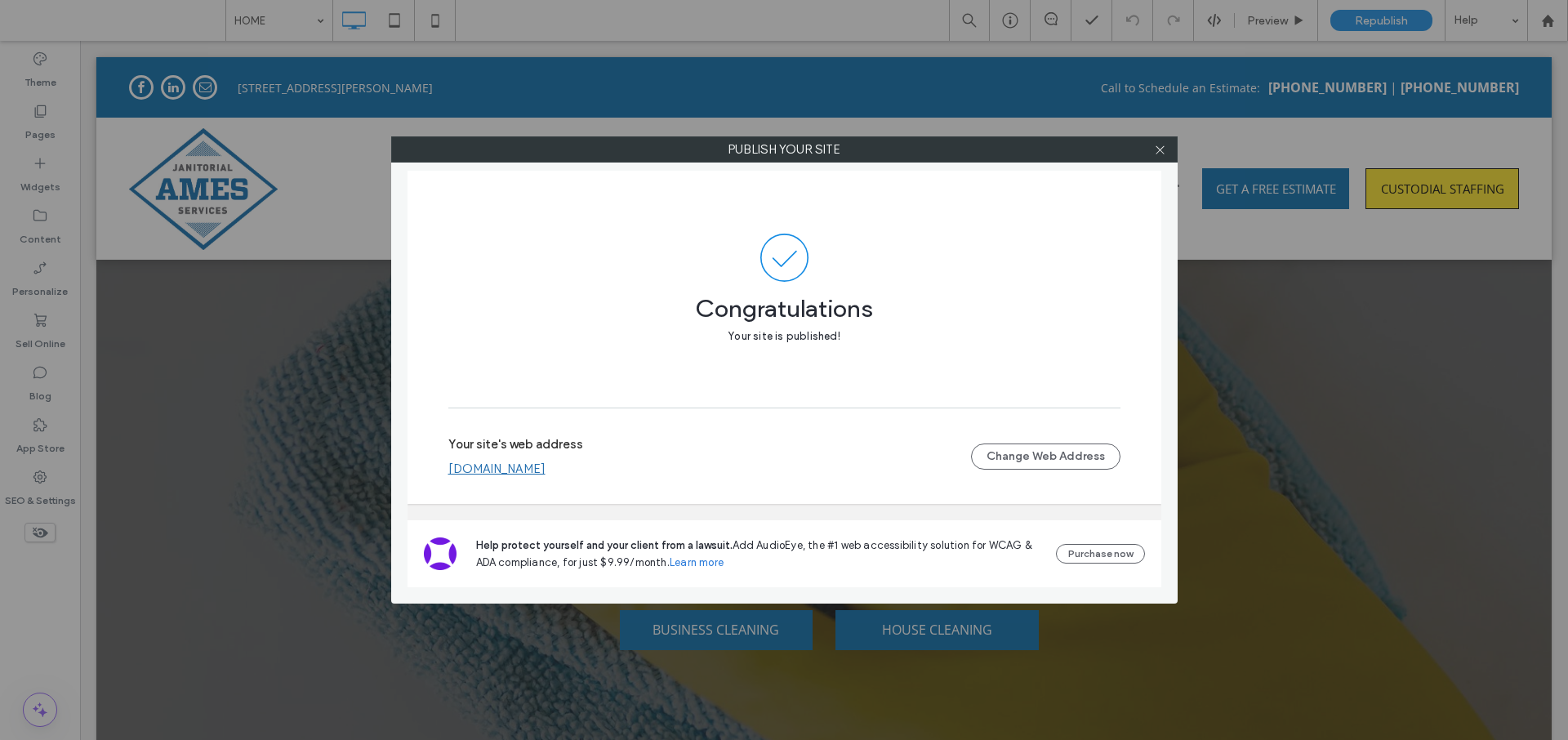
click at [1152, 150] on div at bounding box center [1160, 150] width 25 height 25
click at [1156, 151] on icon at bounding box center [1160, 150] width 12 height 12
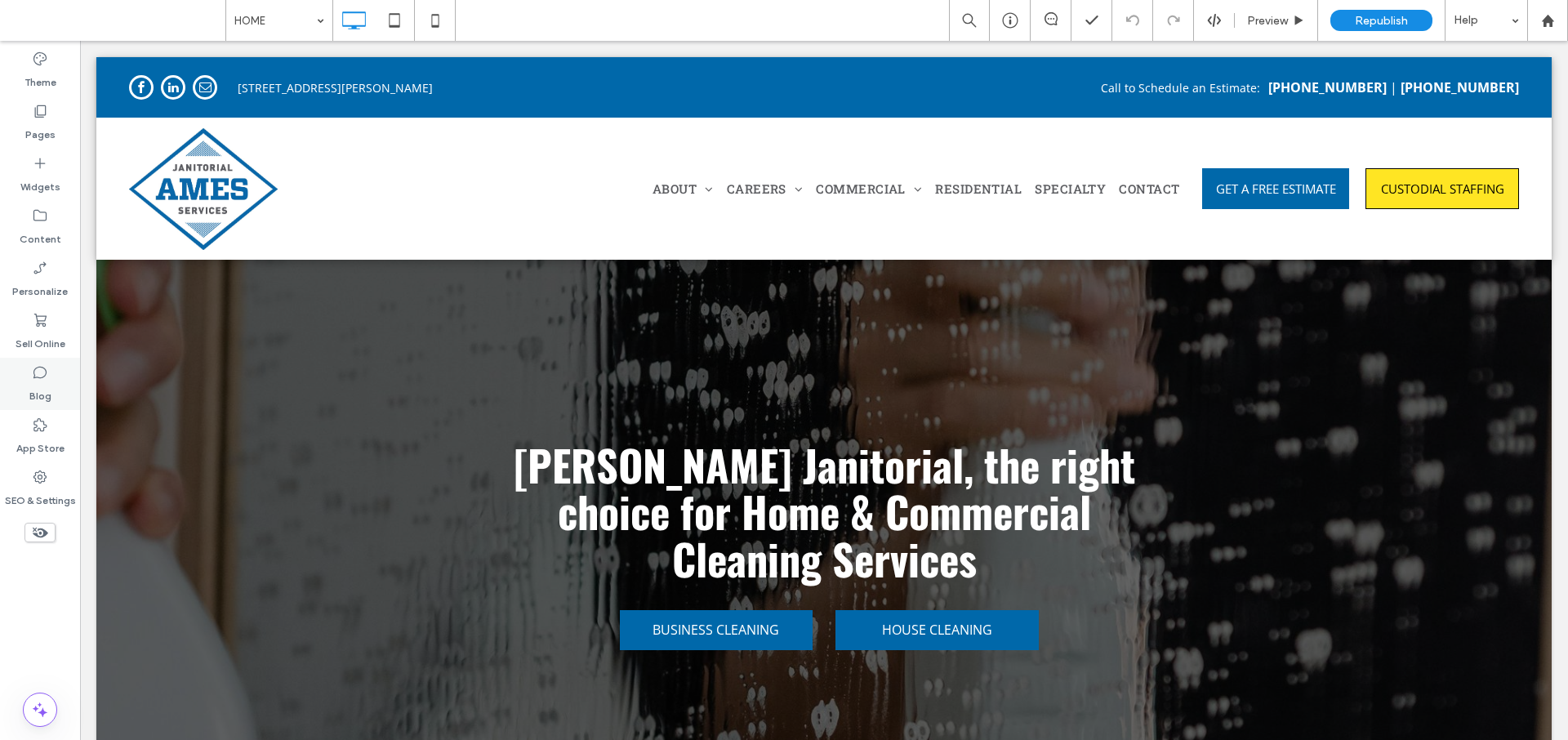
click at [47, 392] on label "Blog" at bounding box center [40, 392] width 22 height 23
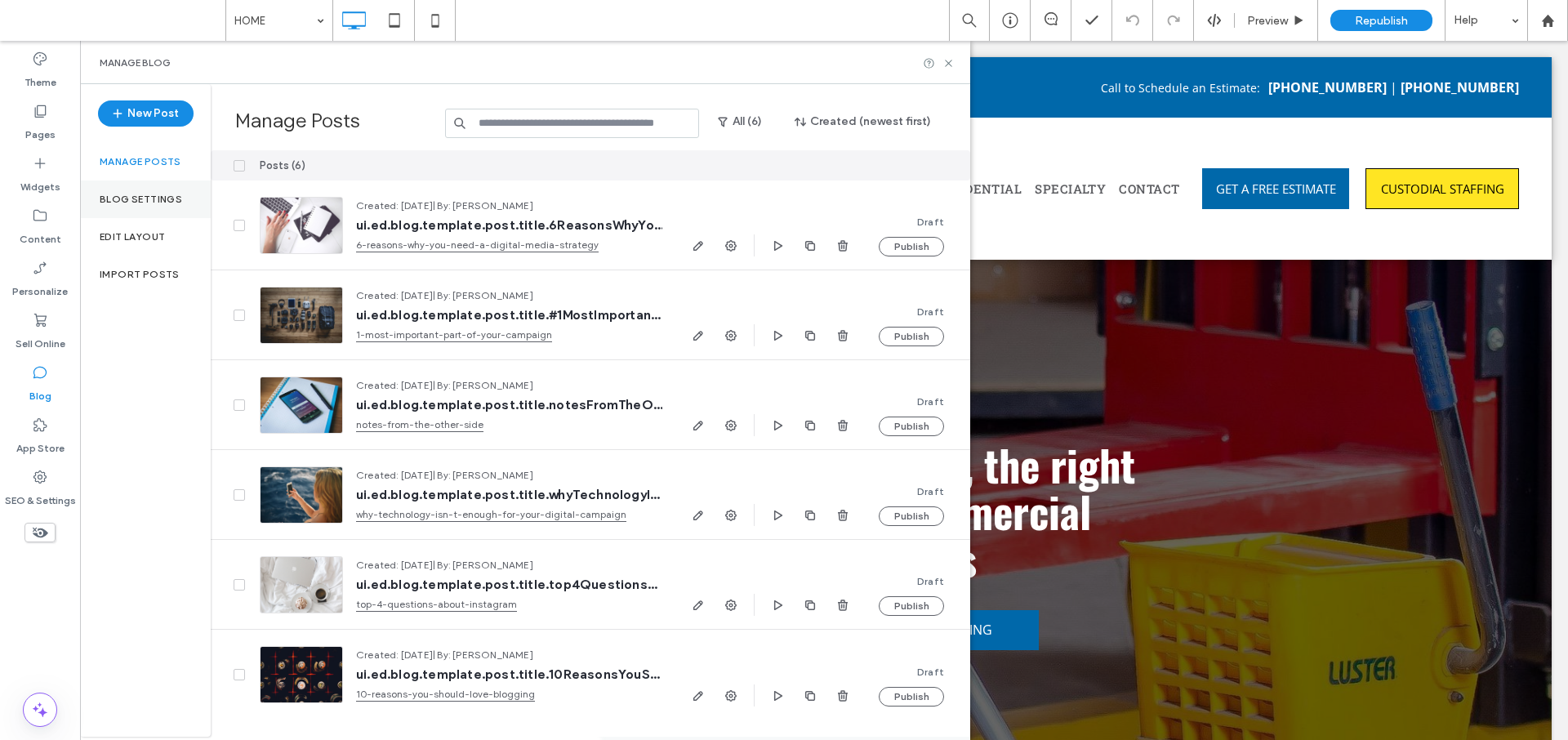
click at [117, 197] on label "Blog Settings" at bounding box center [141, 200] width 82 height 12
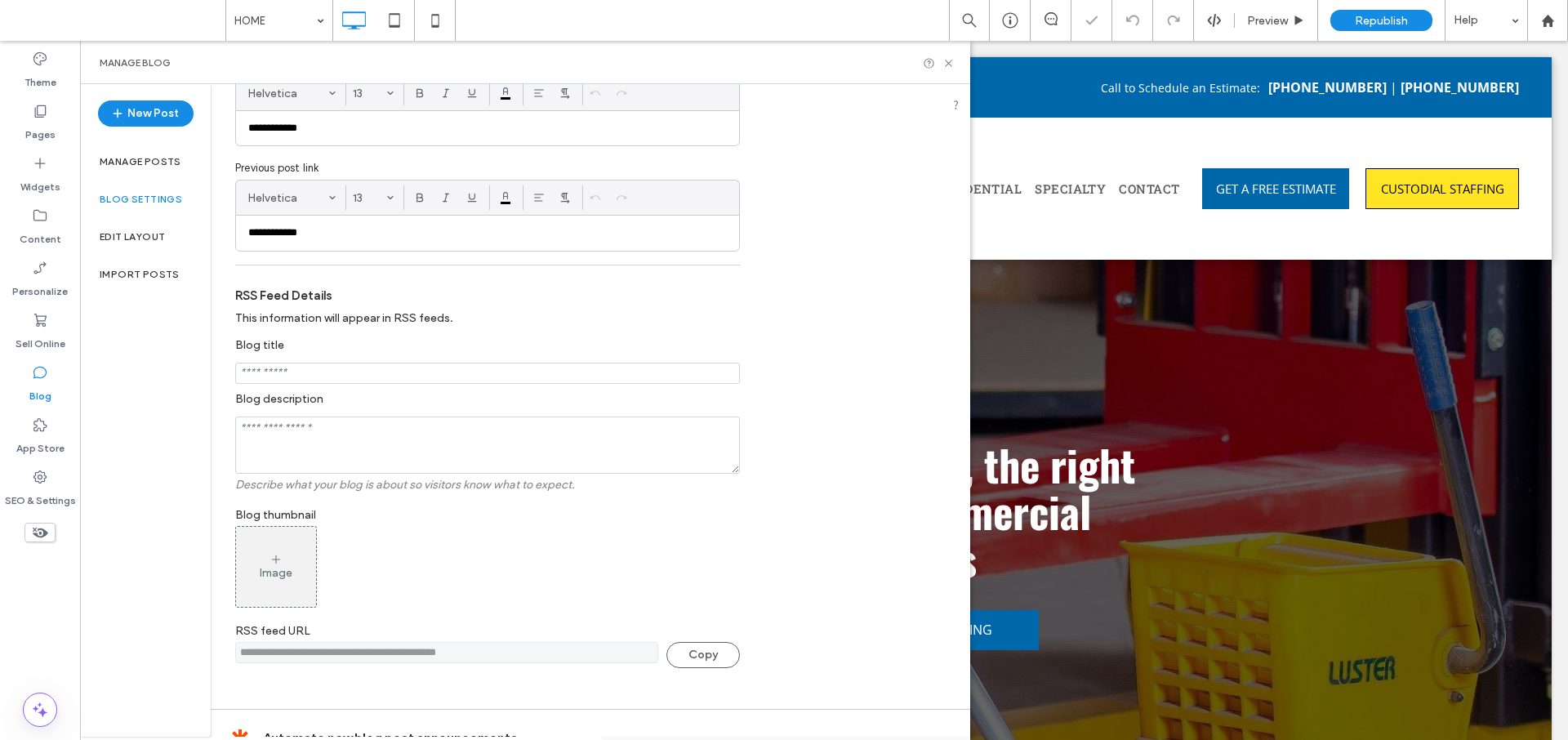
scroll to position [321, 0]
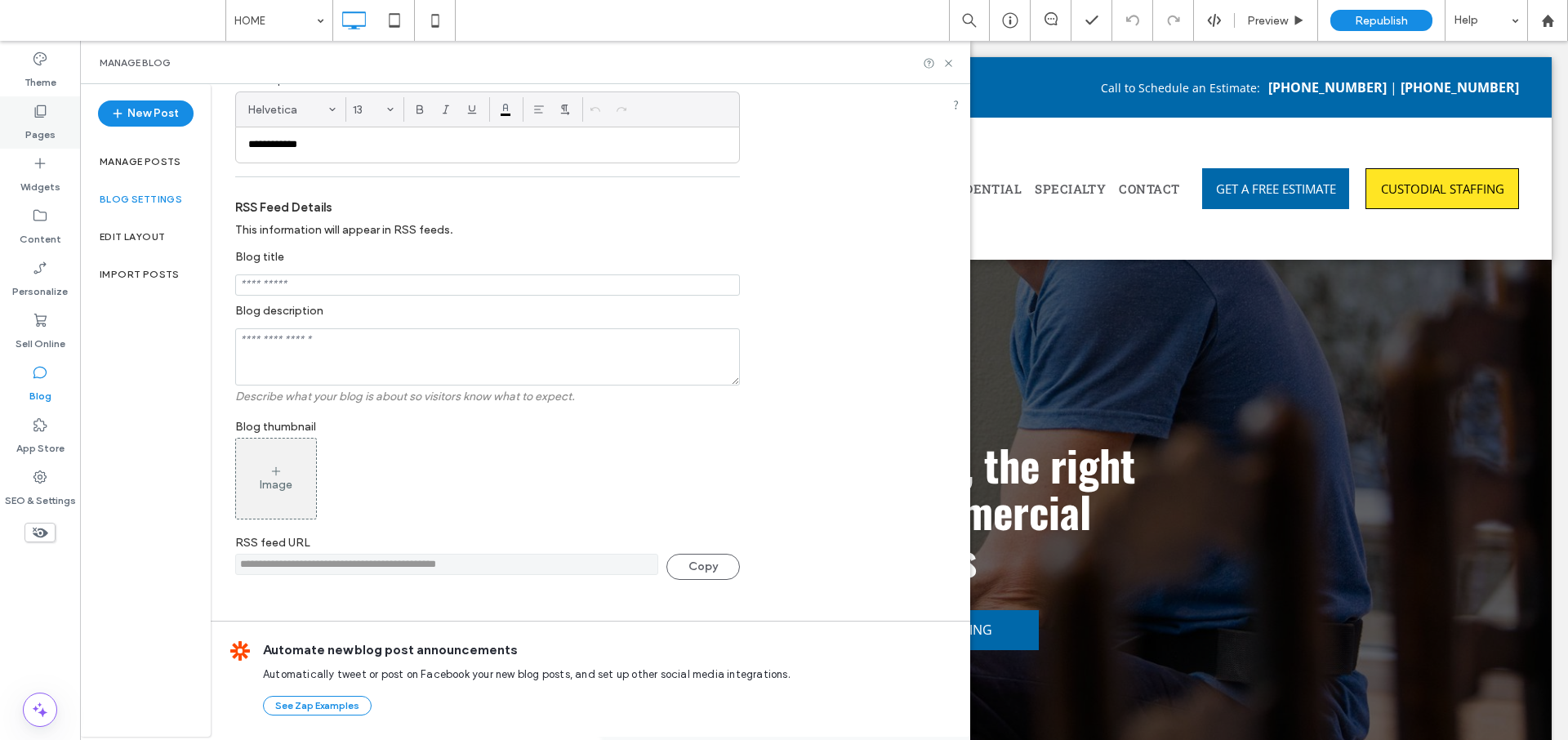
click at [53, 125] on label "Pages" at bounding box center [40, 131] width 30 height 23
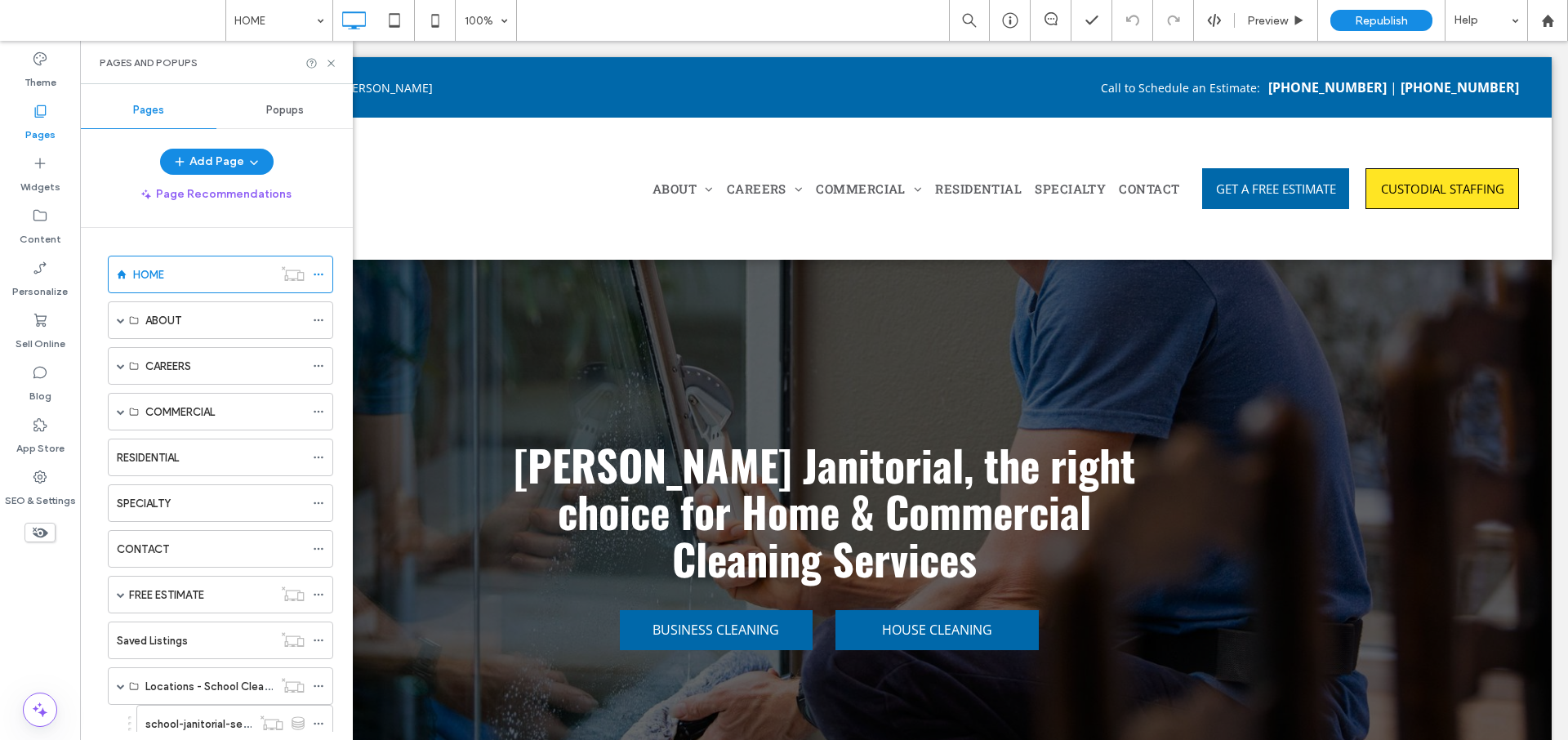
click at [289, 114] on span "Popups" at bounding box center [285, 110] width 38 height 13
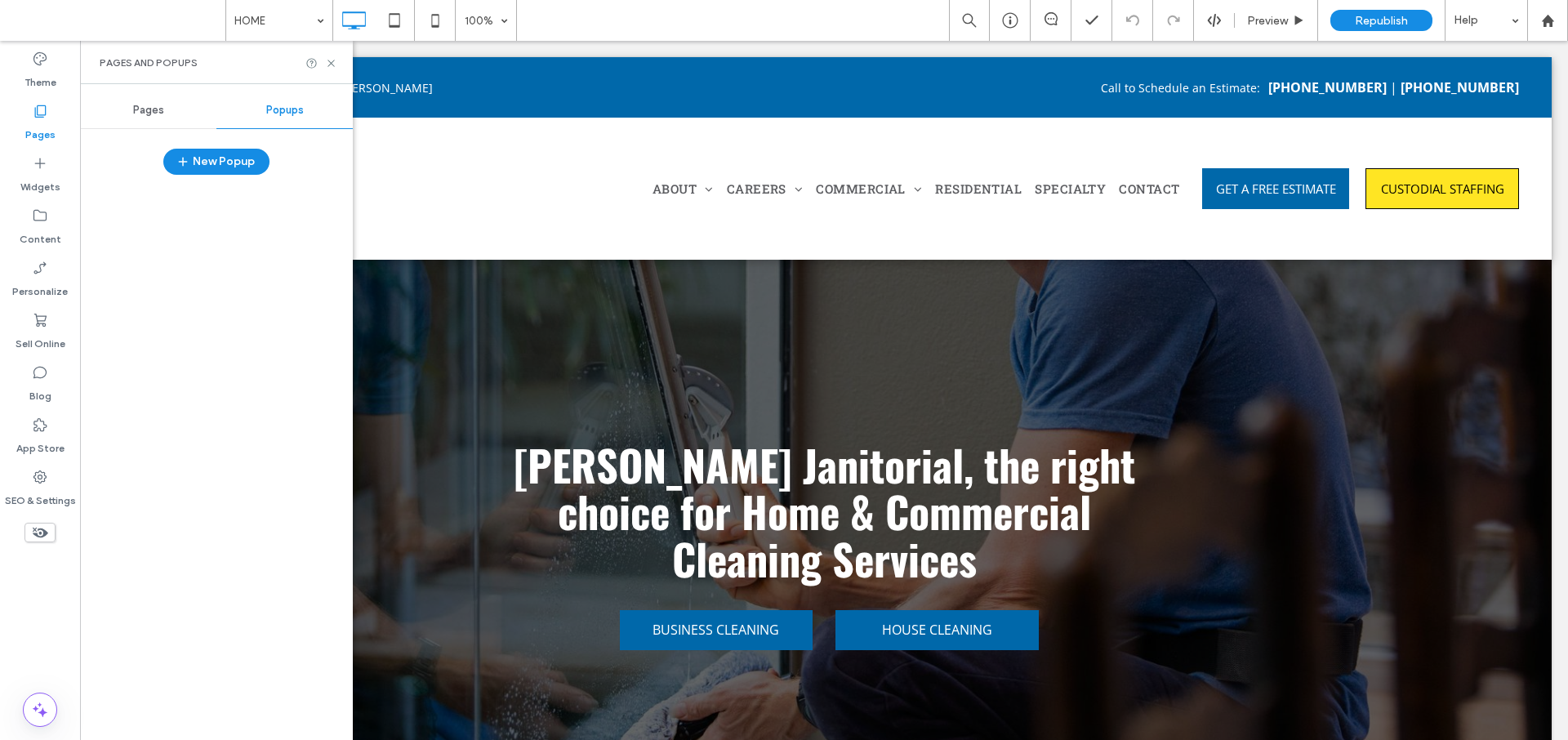
click at [150, 113] on span "Pages" at bounding box center [149, 110] width 31 height 13
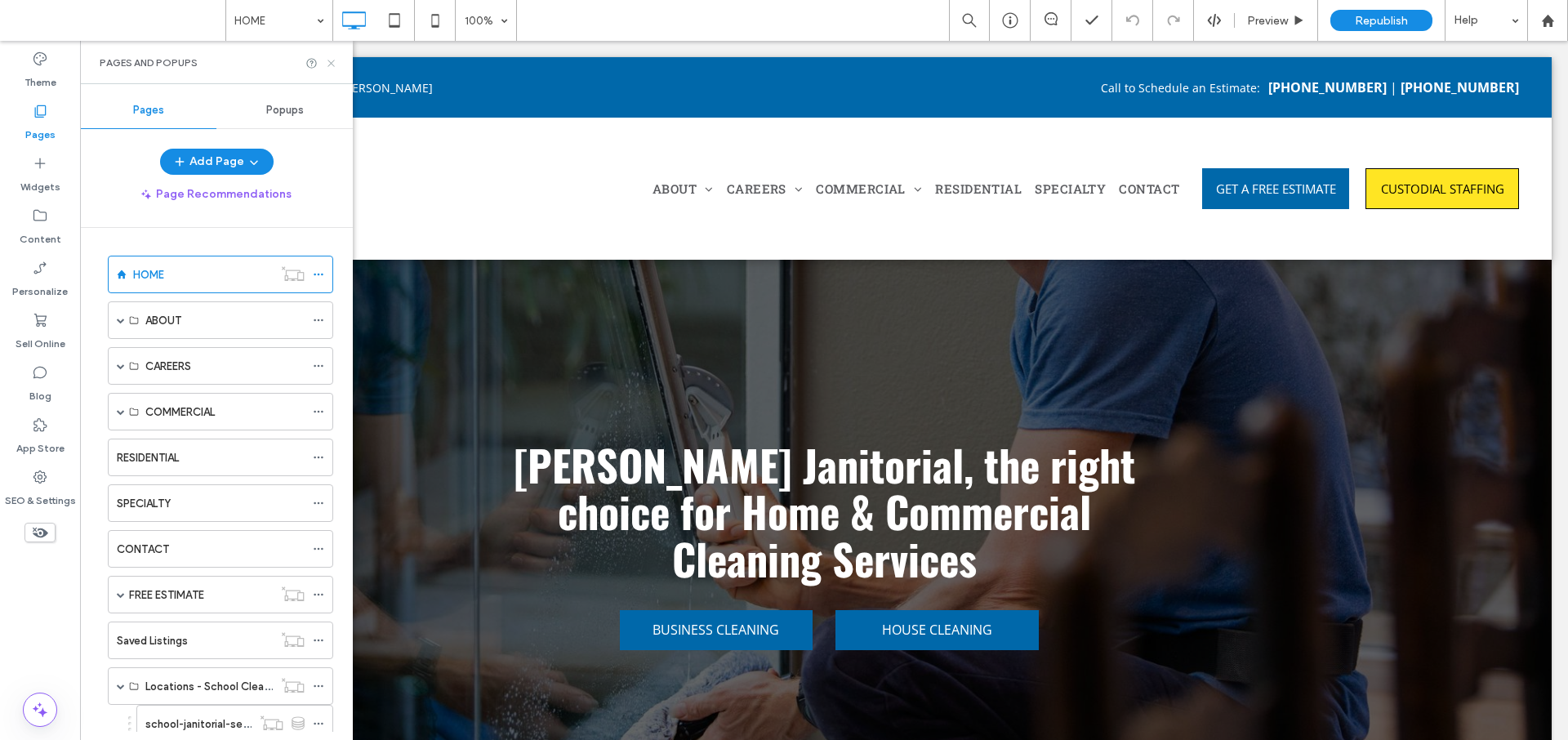
drag, startPoint x: 329, startPoint y: 67, endPoint x: 248, endPoint y: 27, distance: 90.3
click at [329, 67] on icon at bounding box center [331, 63] width 12 height 12
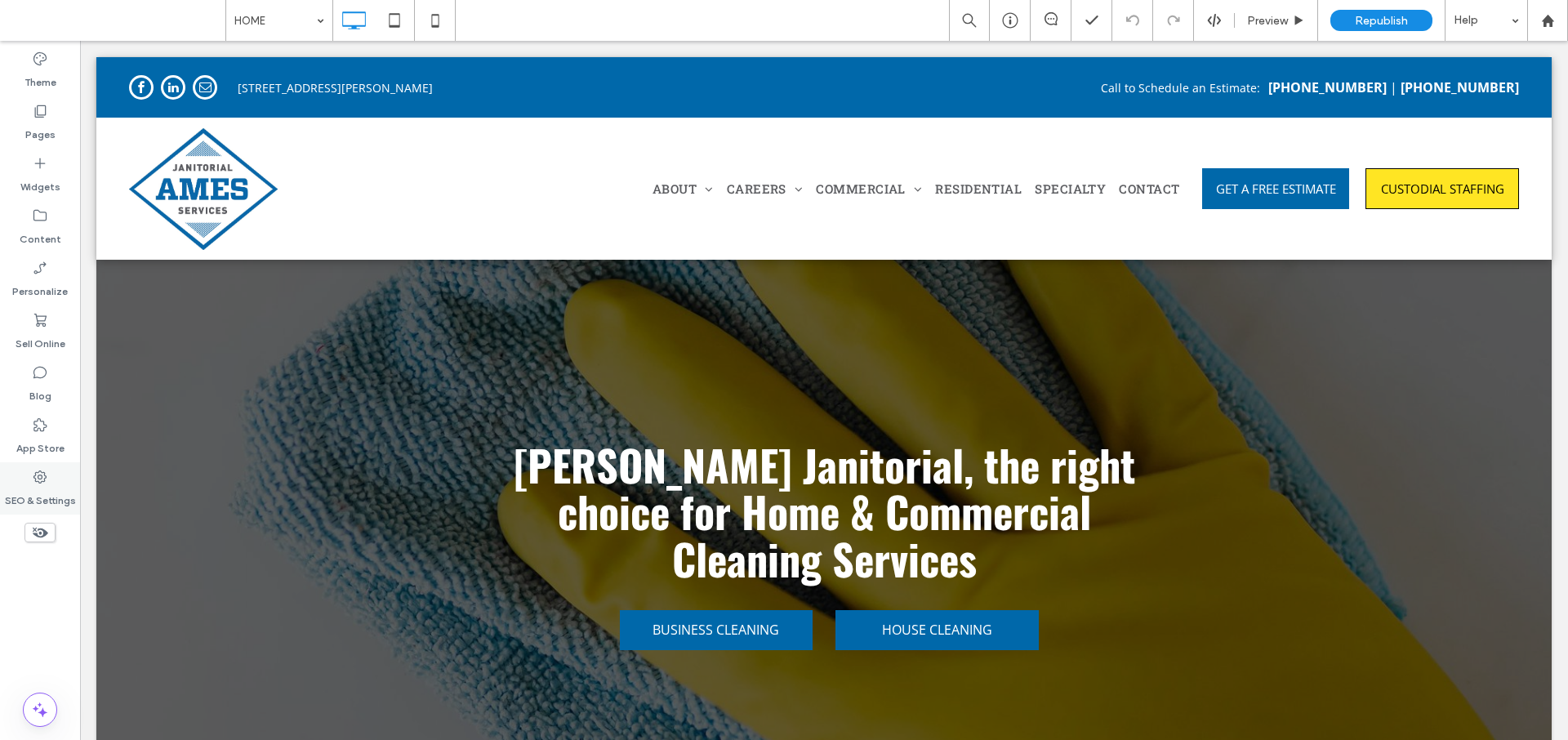
click at [32, 490] on label "SEO & Settings" at bounding box center [40, 497] width 71 height 23
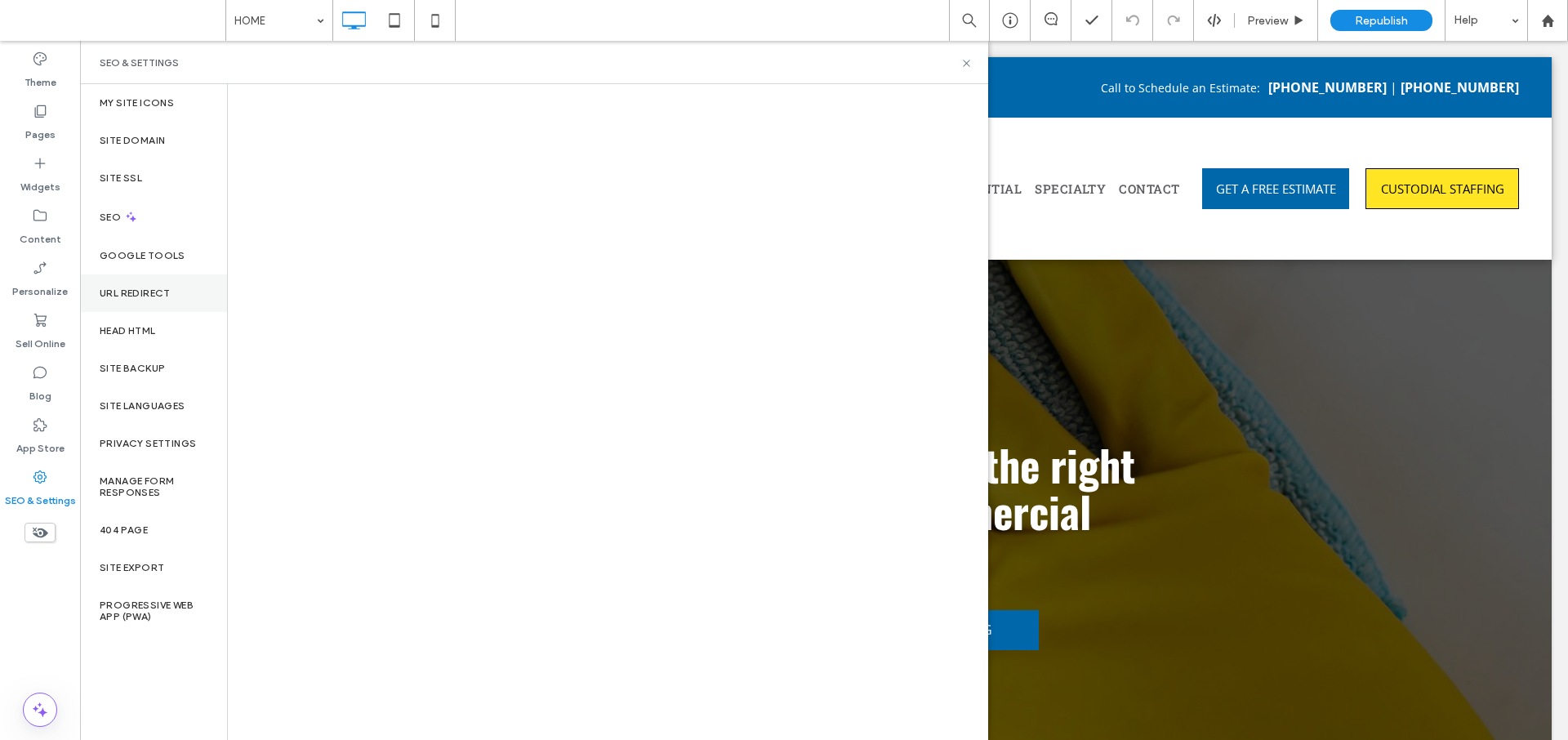
click at [162, 293] on label "URL Redirect" at bounding box center [135, 294] width 71 height 12
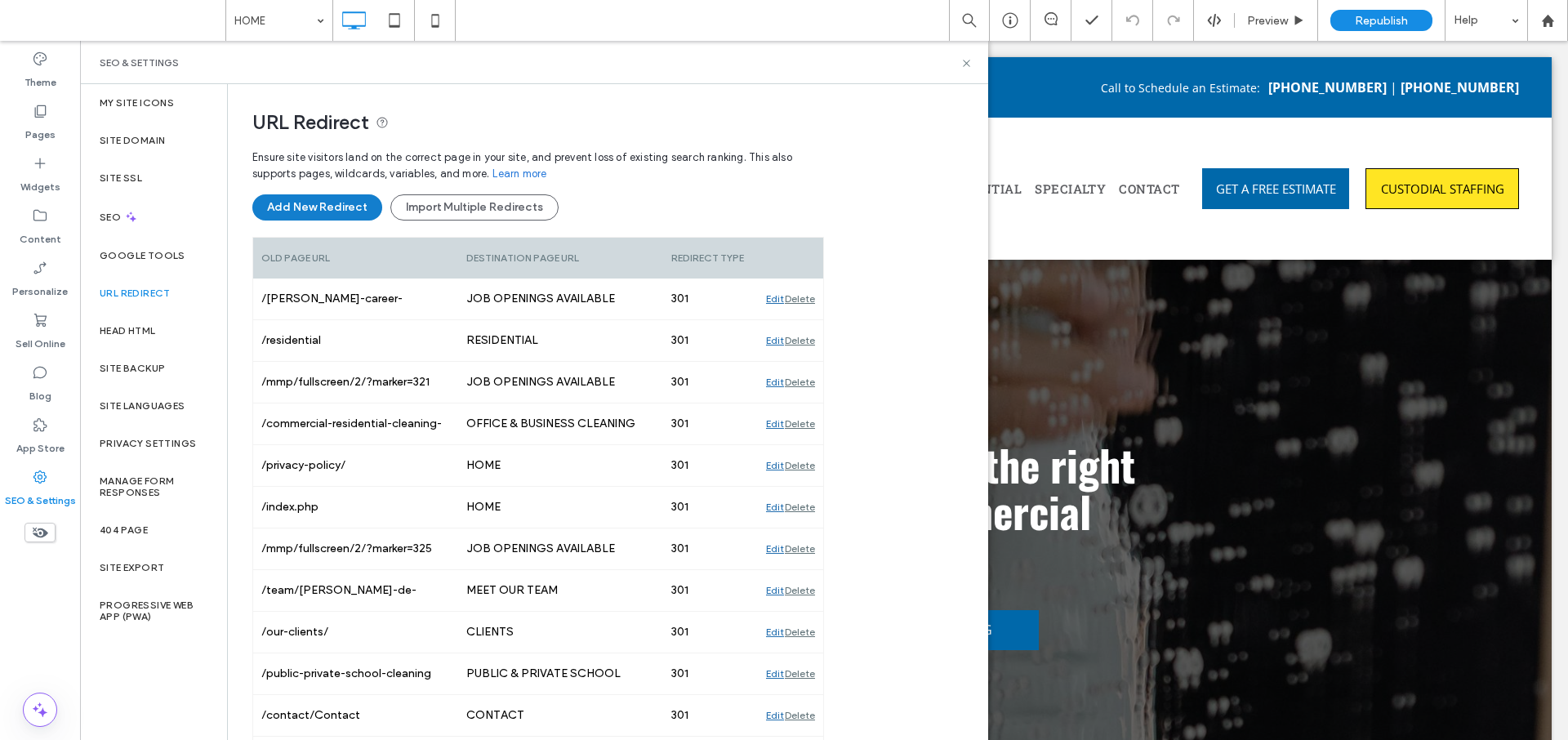
click at [330, 210] on button "Add New Redirect" at bounding box center [317, 208] width 130 height 26
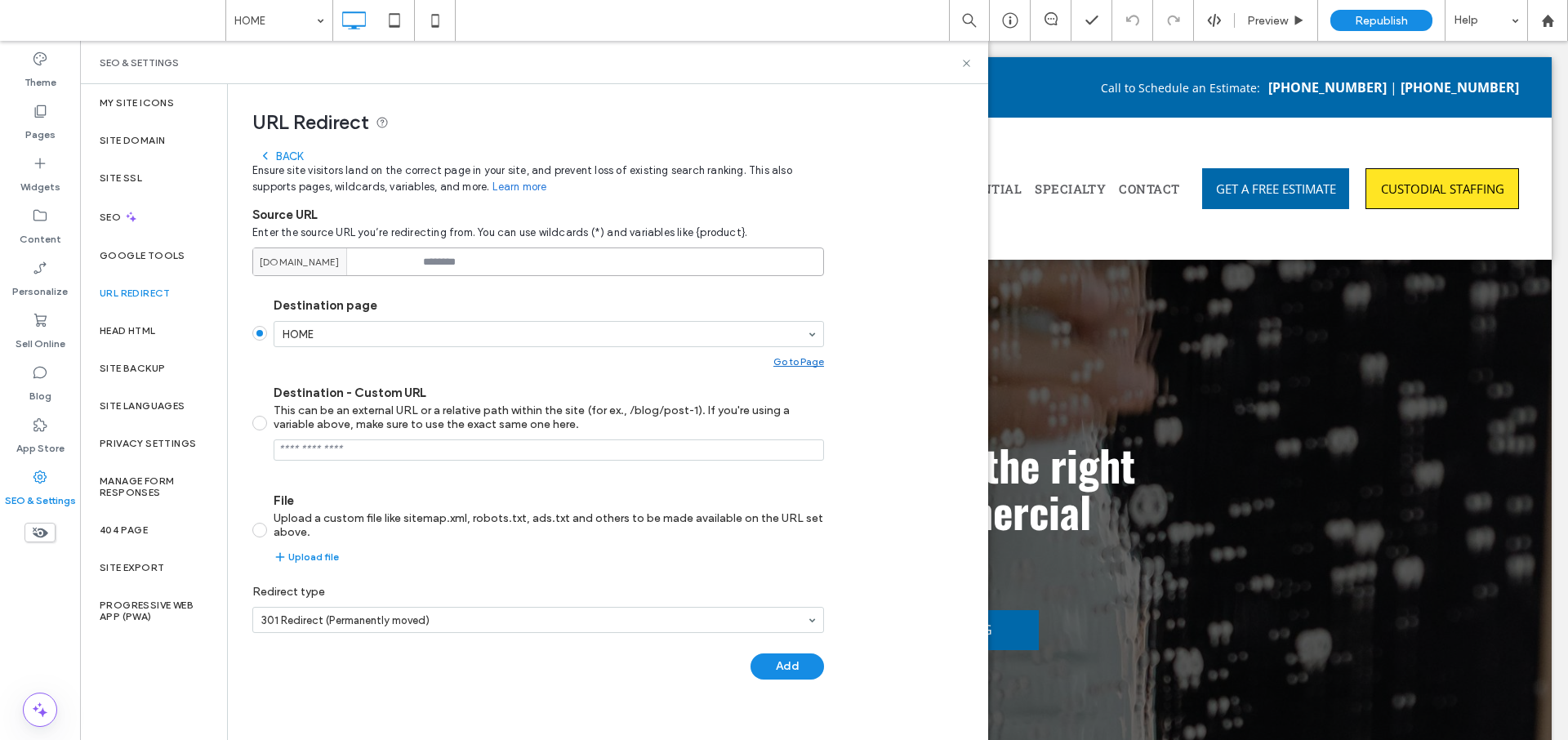
click at [473, 265] on input at bounding box center [538, 261] width 572 height 29
paste input "**********"
type input "**********"
click at [783, 666] on button "Add" at bounding box center [786, 667] width 73 height 26
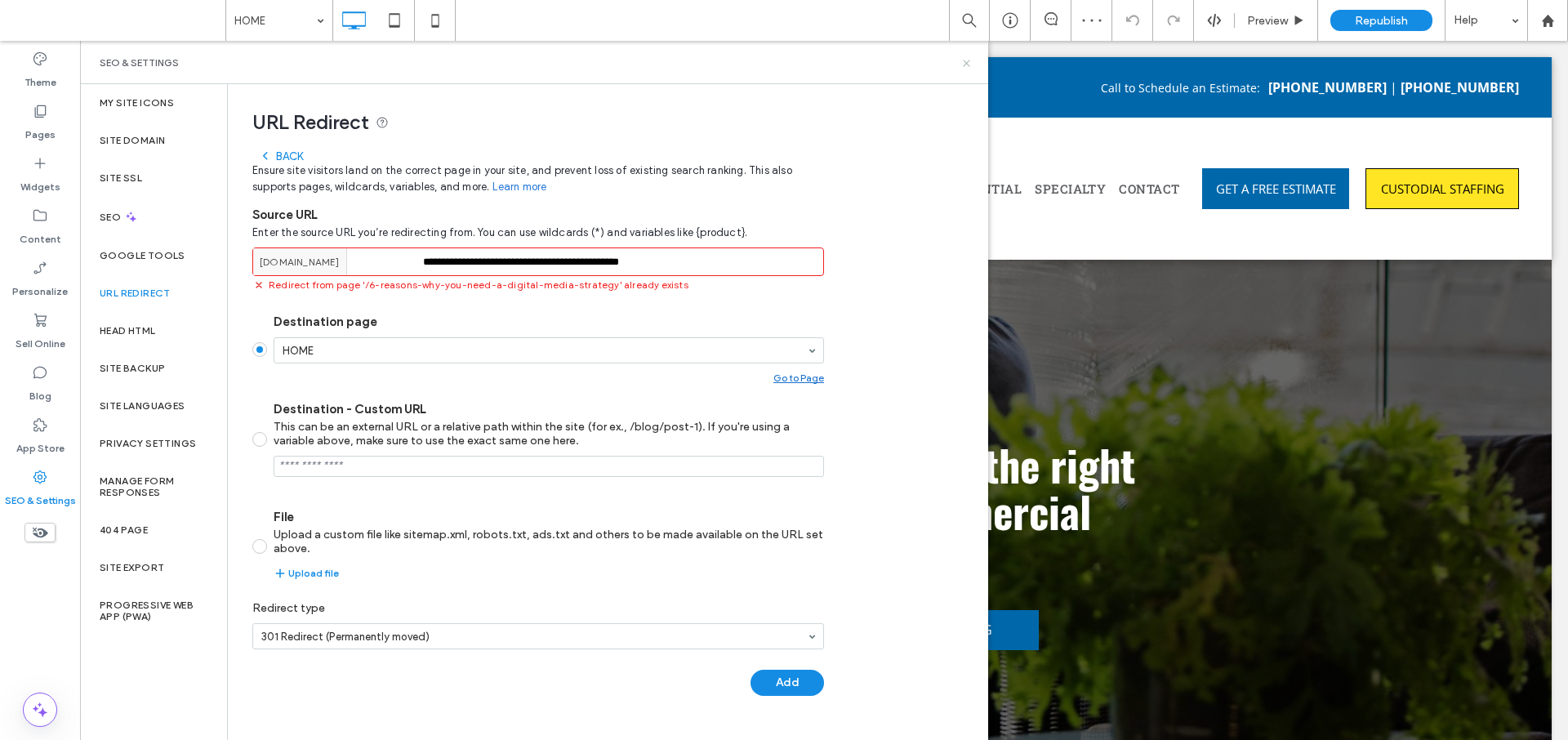
click at [966, 63] on use at bounding box center [966, 63] width 7 height 7
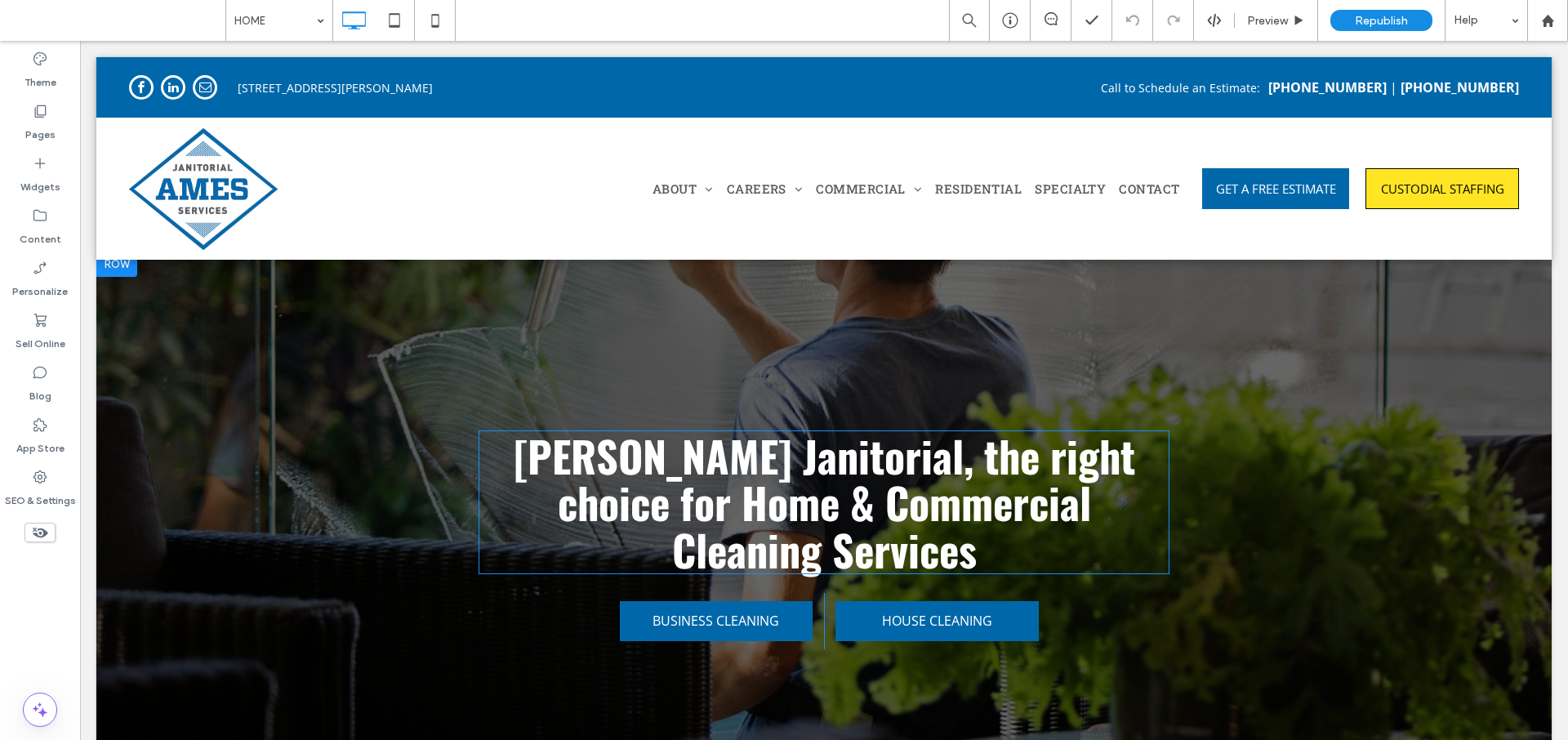
scroll to position [12, 0]
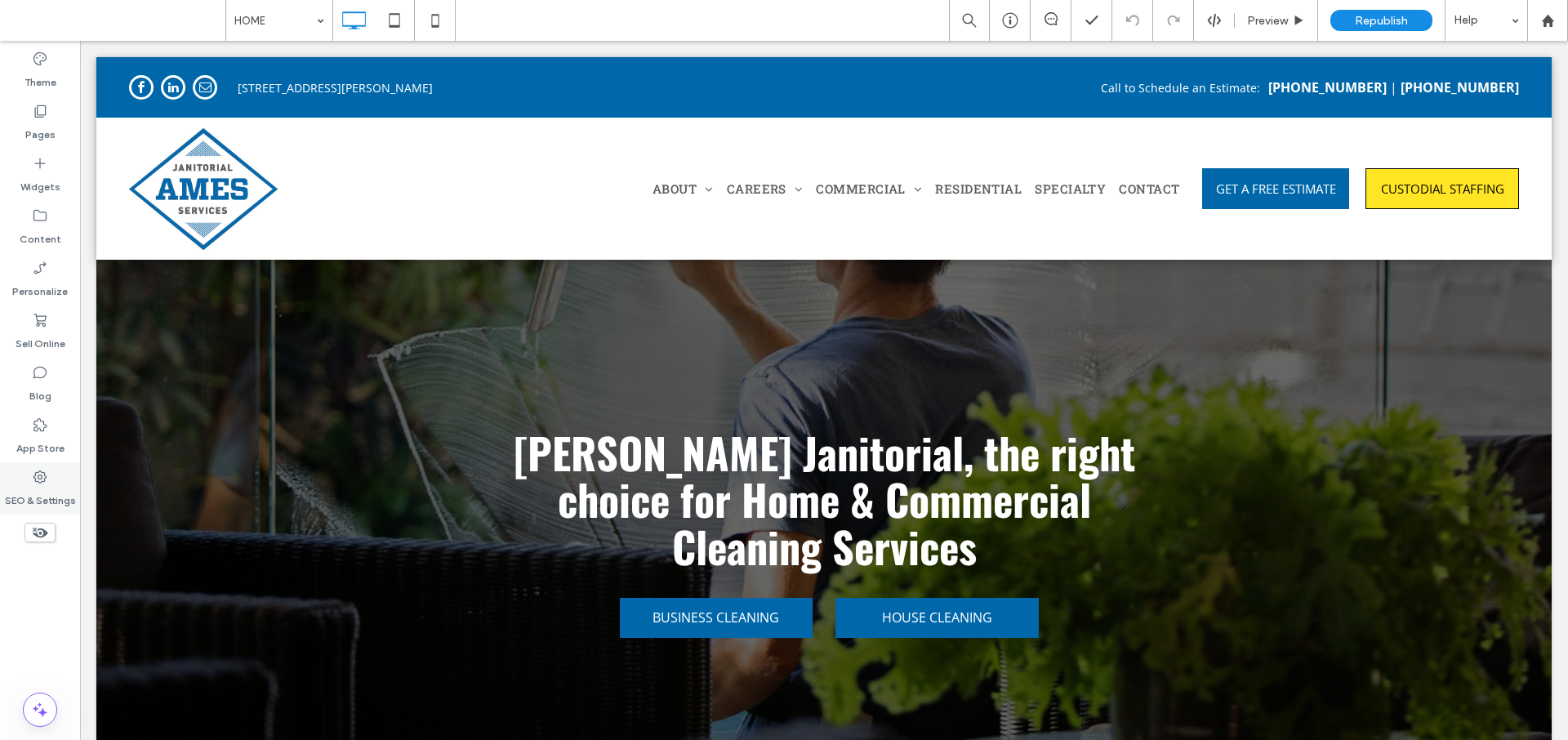
click at [38, 508] on div "SEO & Settings" at bounding box center [39, 489] width 80 height 53
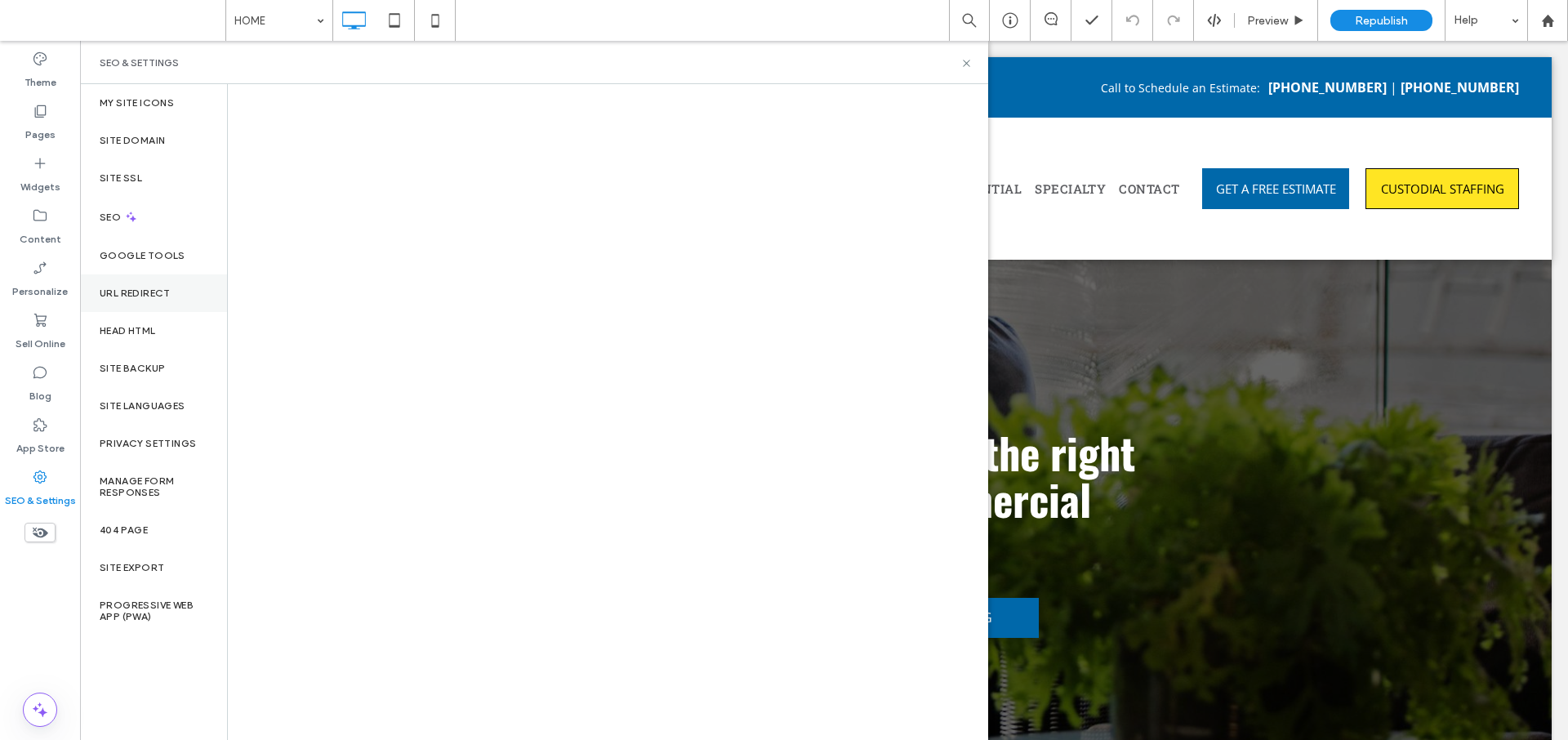
click at [143, 289] on label "URL Redirect" at bounding box center [135, 294] width 71 height 12
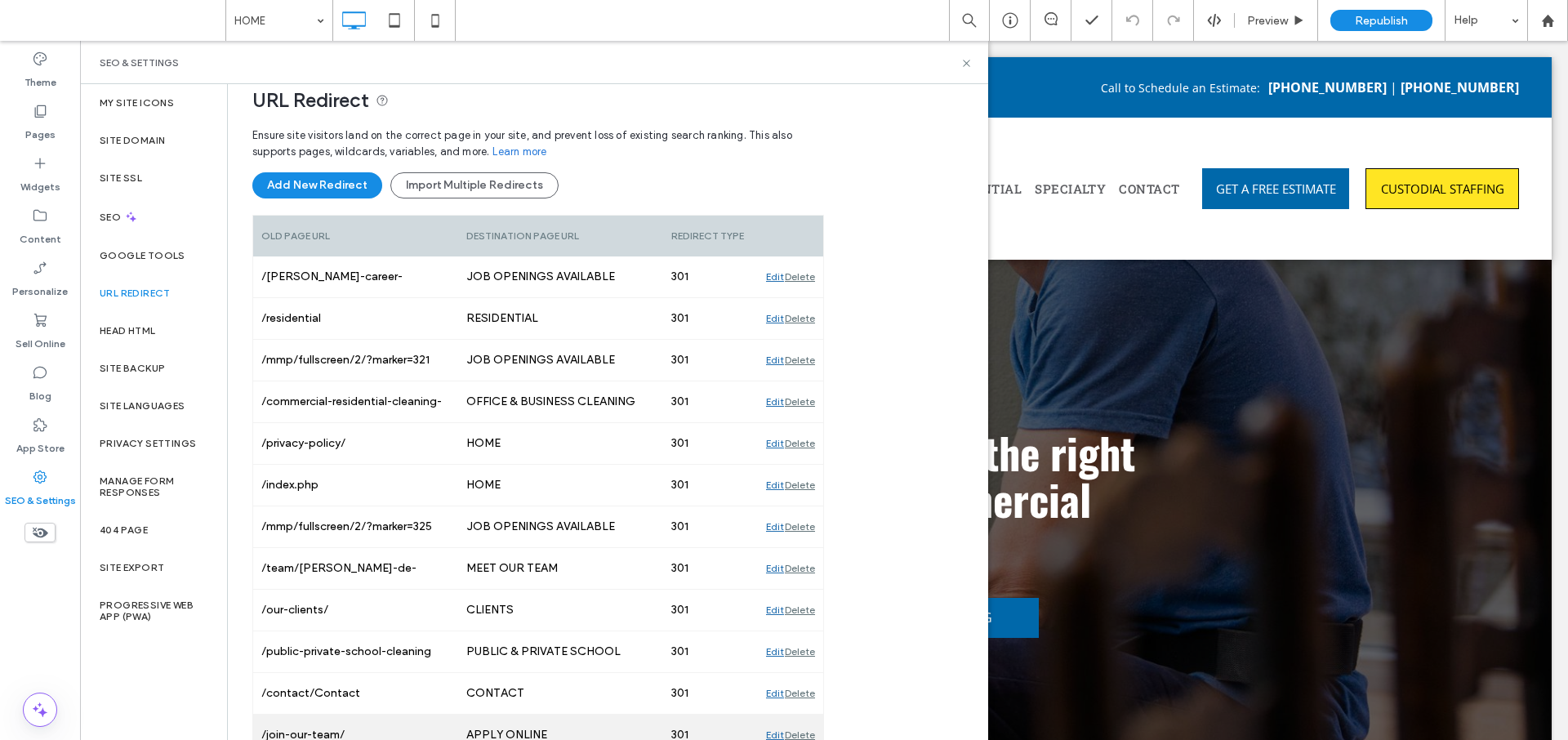
scroll to position [0, 0]
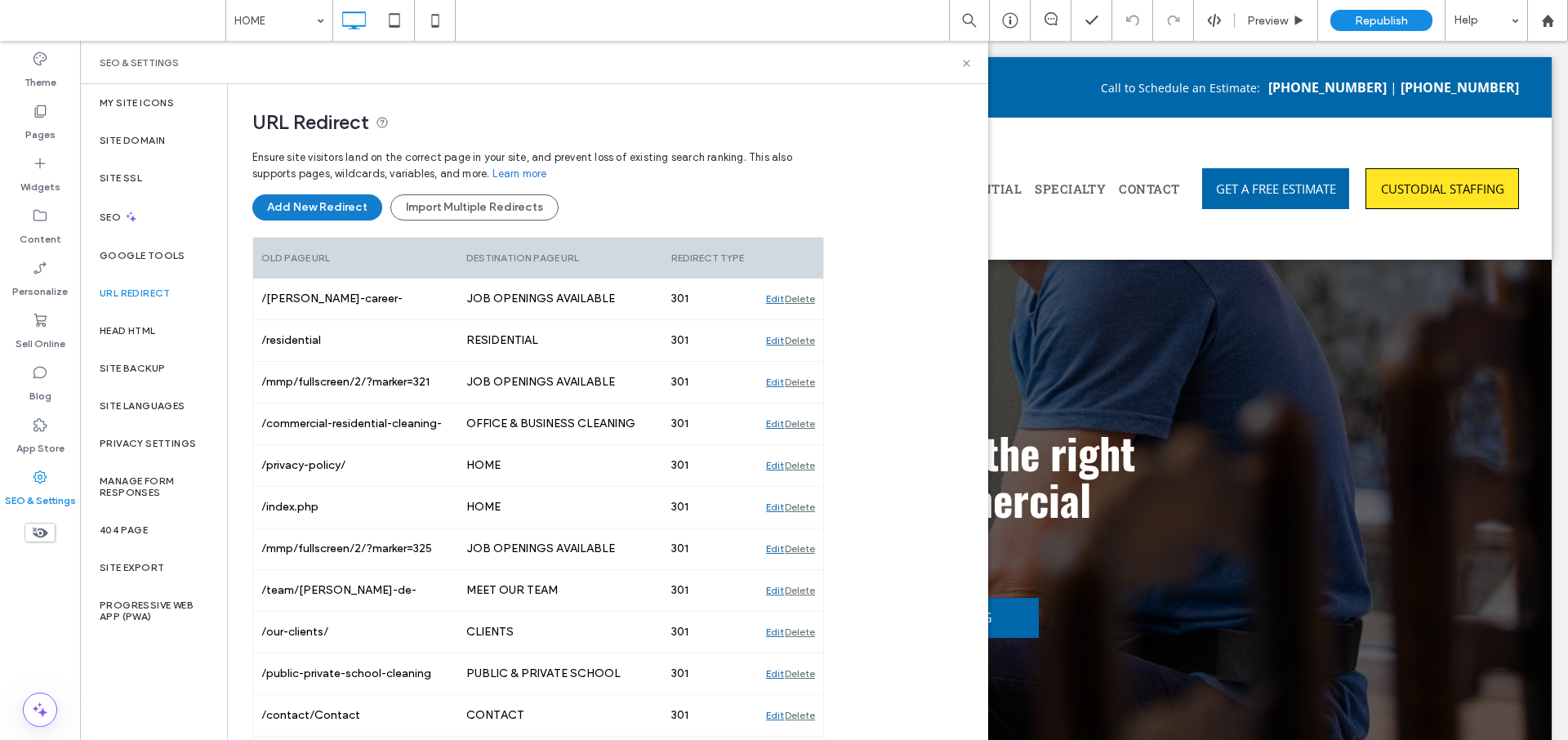
click at [340, 208] on button "Add New Redirect" at bounding box center [317, 208] width 130 height 26
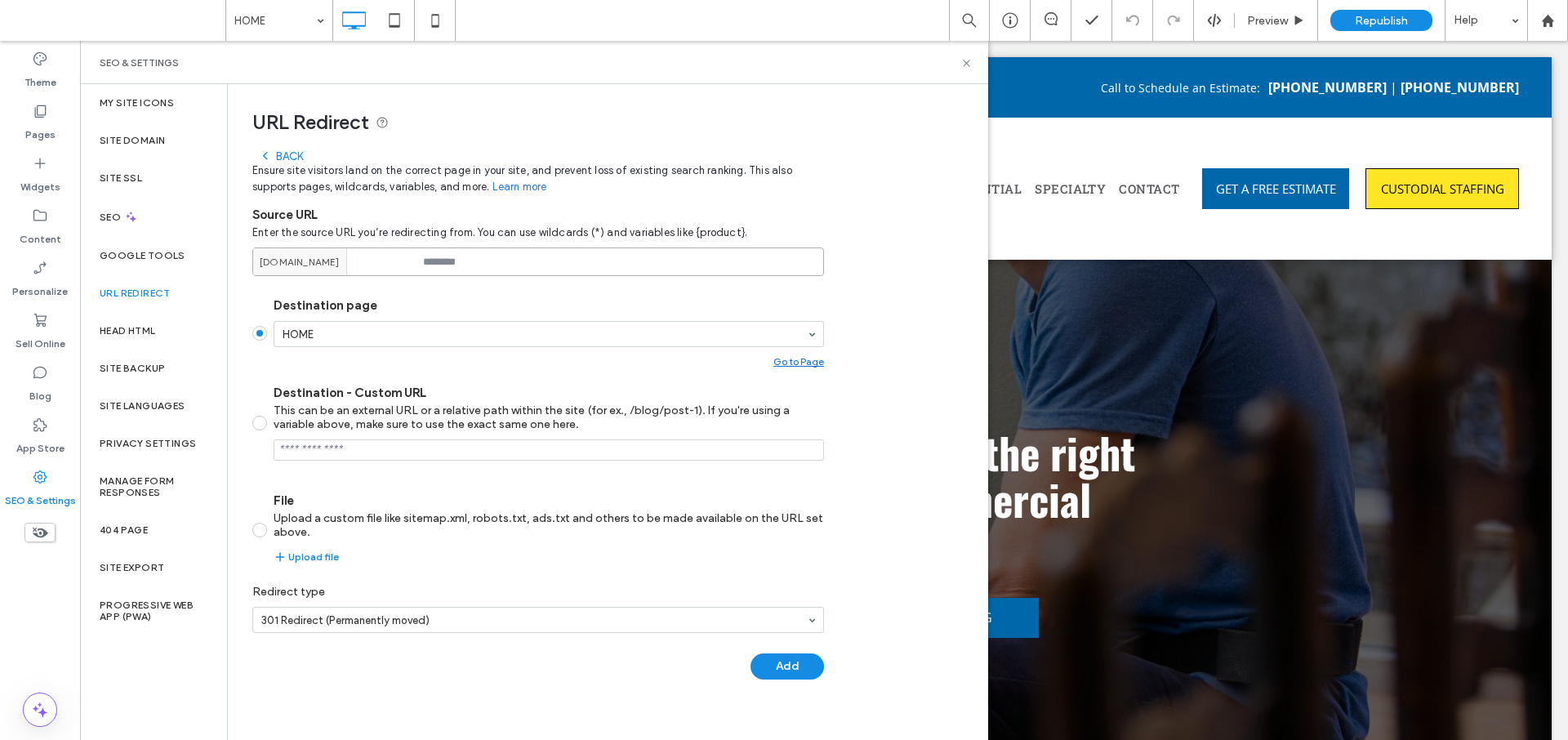
drag, startPoint x: 492, startPoint y: 260, endPoint x: 429, endPoint y: 260, distance: 63.0
click at [429, 260] on input at bounding box center [538, 261] width 572 height 29
paste input "**********"
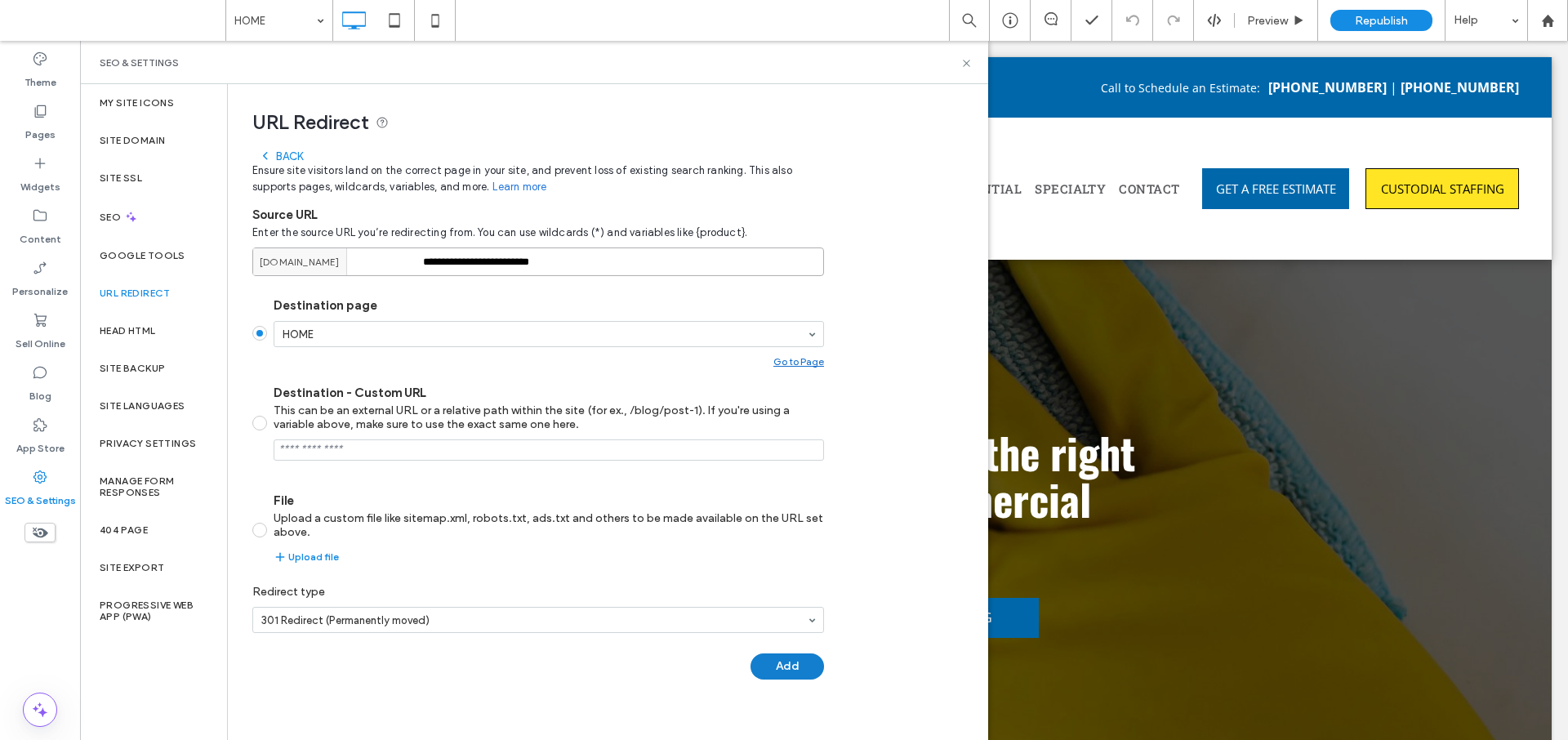
type input "**********"
click at [772, 661] on button "Add" at bounding box center [786, 667] width 73 height 26
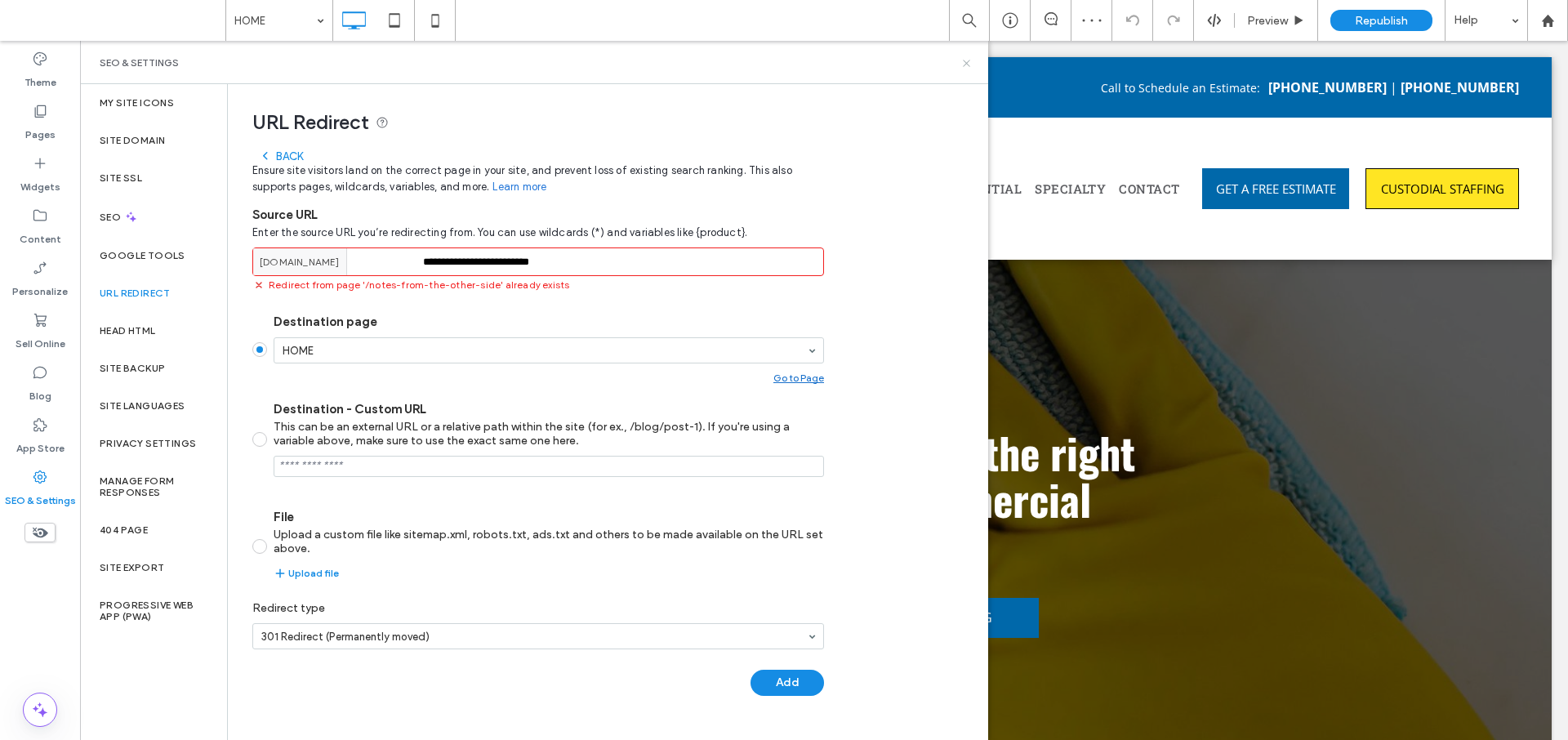
drag, startPoint x: 964, startPoint y: 64, endPoint x: 888, endPoint y: 27, distance: 84.5
click at [964, 64] on icon at bounding box center [966, 63] width 12 height 12
